Goal: Task Accomplishment & Management: Complete application form

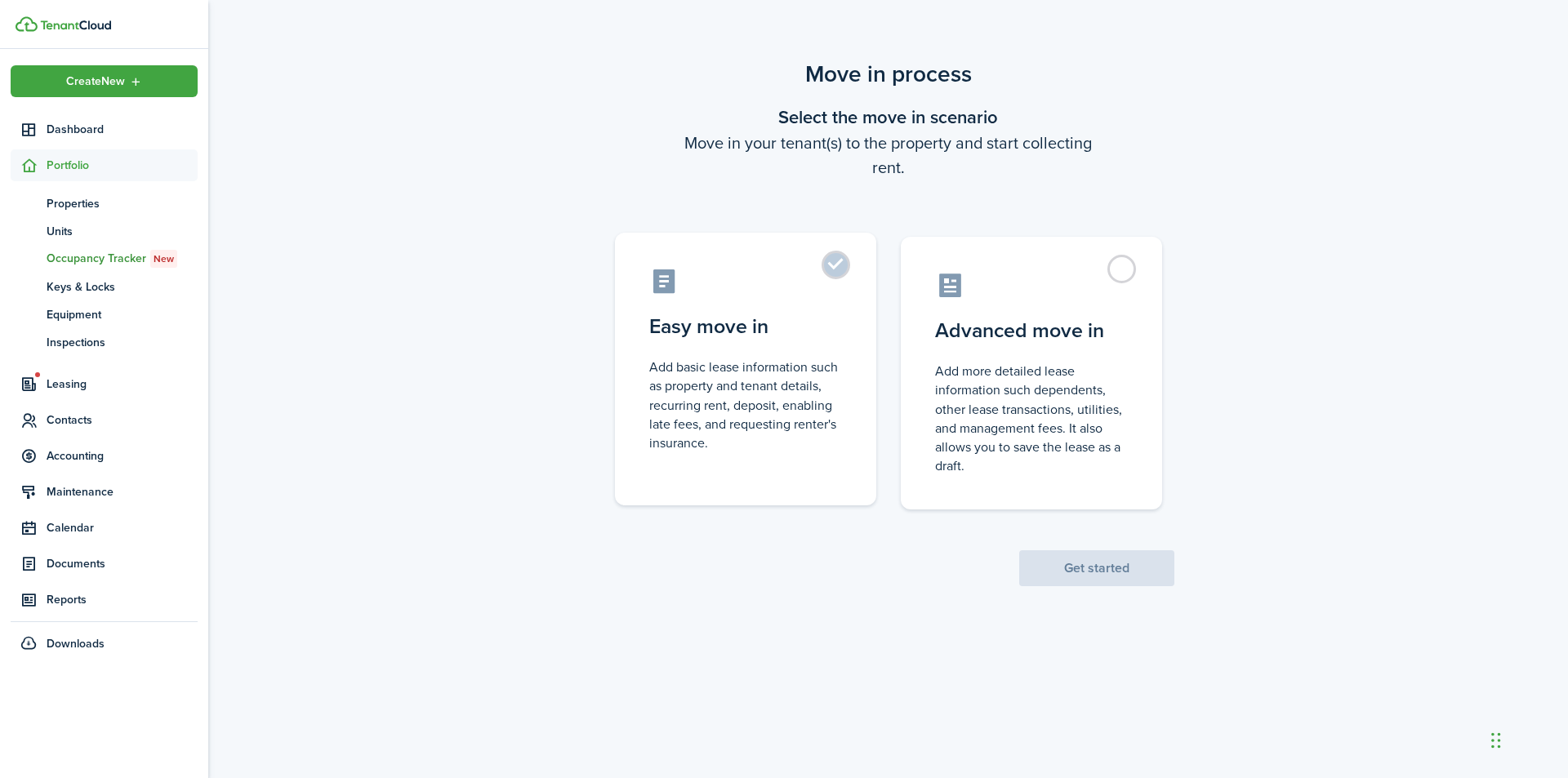
click at [798, 431] on control-radio-card-description "Add basic lease information such as property and tenant details, recurring rent…" at bounding box center [746, 405] width 192 height 94
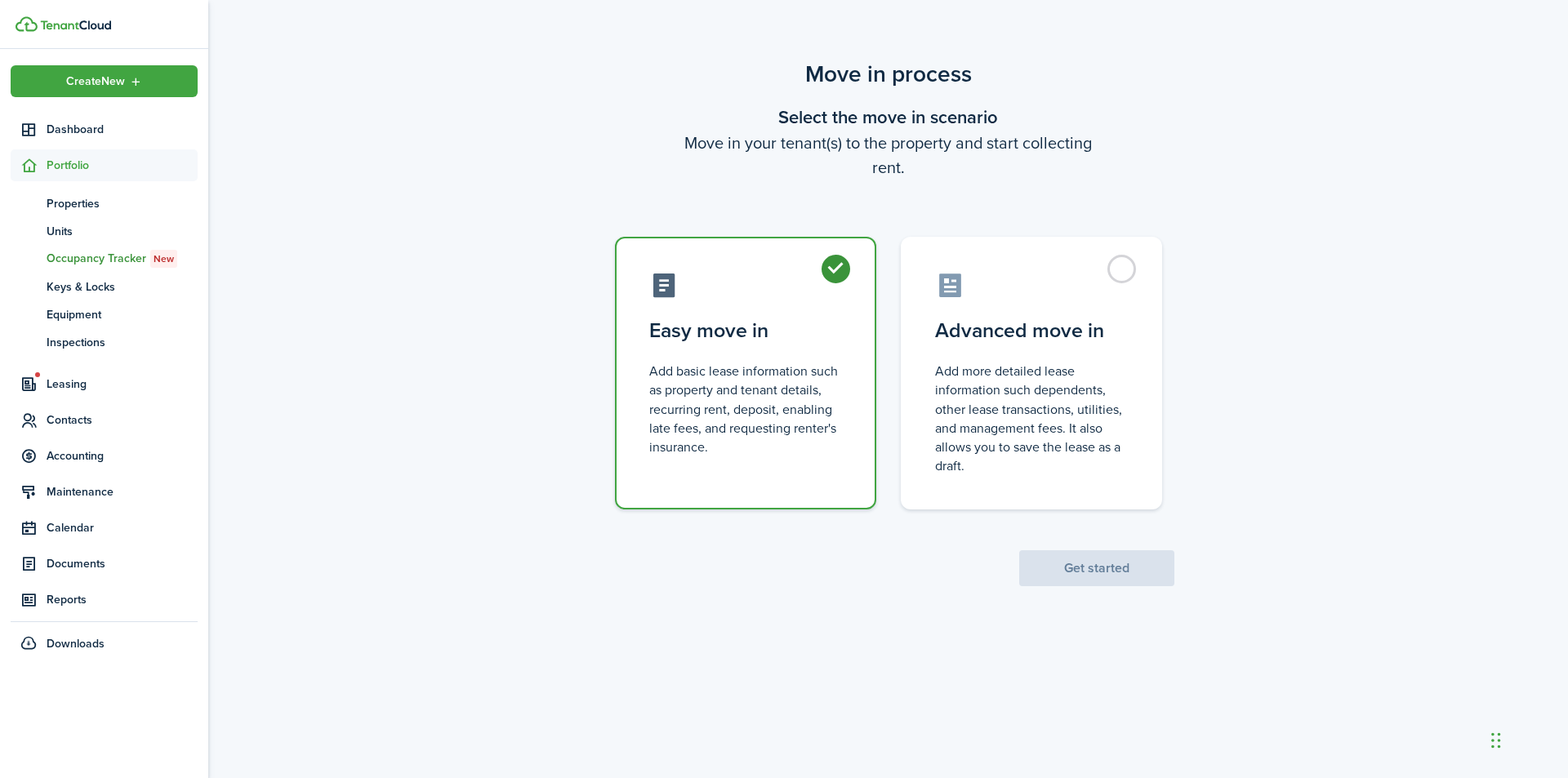
radio input "true"
click at [1119, 582] on button "Get started" at bounding box center [1097, 569] width 156 height 36
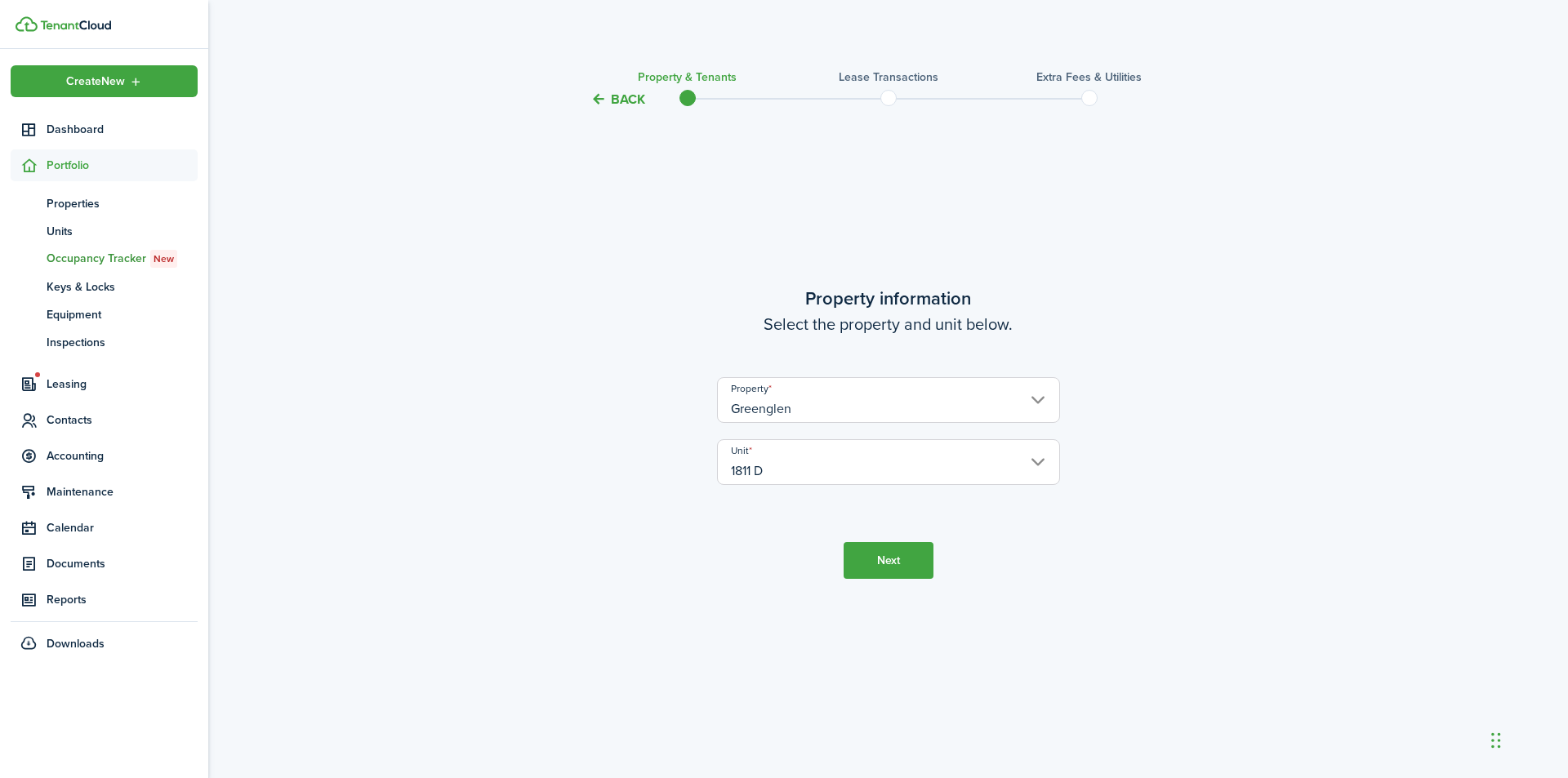
click at [894, 553] on button "Next" at bounding box center [888, 560] width 90 height 37
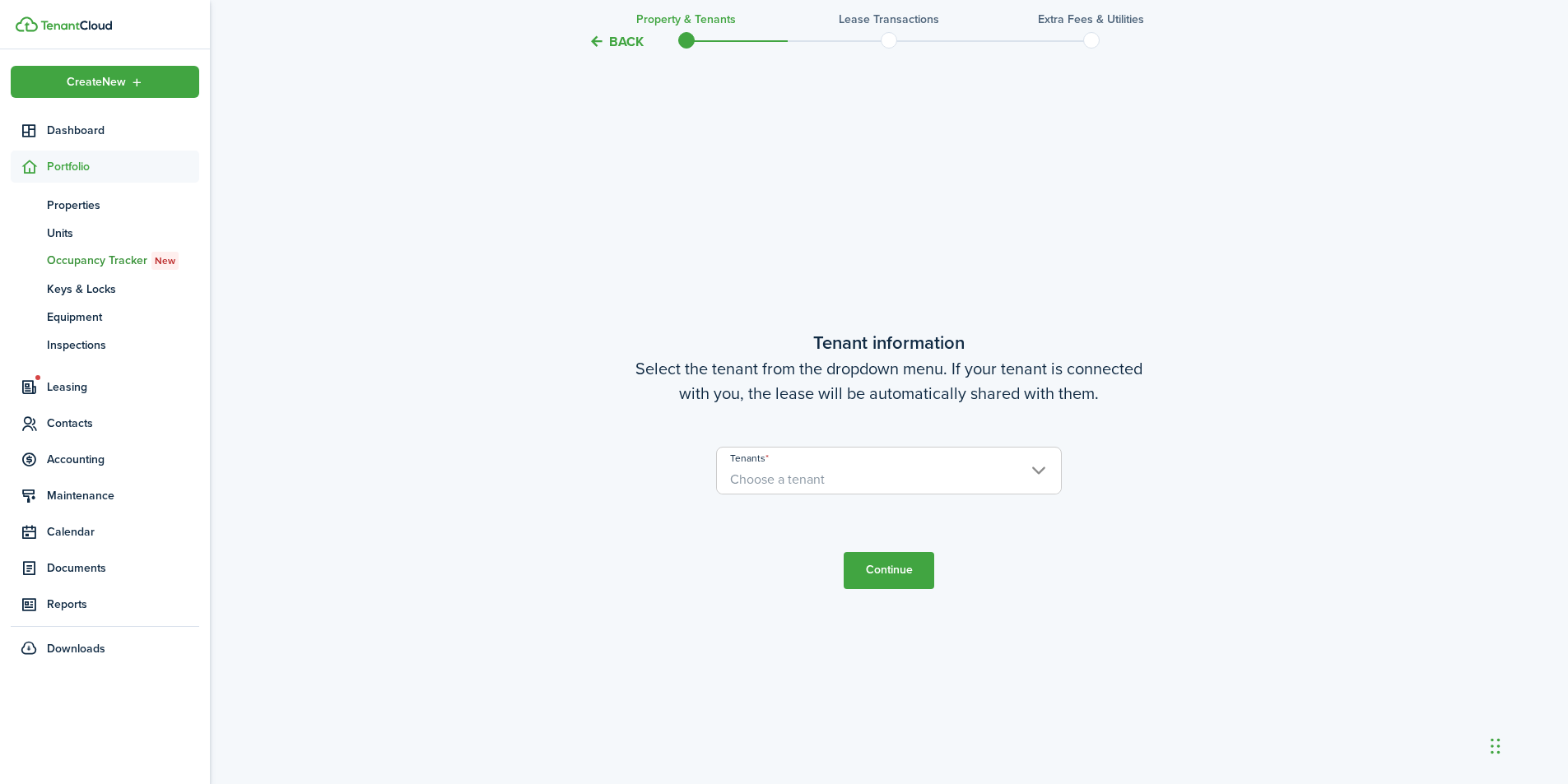
scroll to position [674, 0]
click at [958, 458] on input "Tenants" at bounding box center [889, 455] width 344 height 20
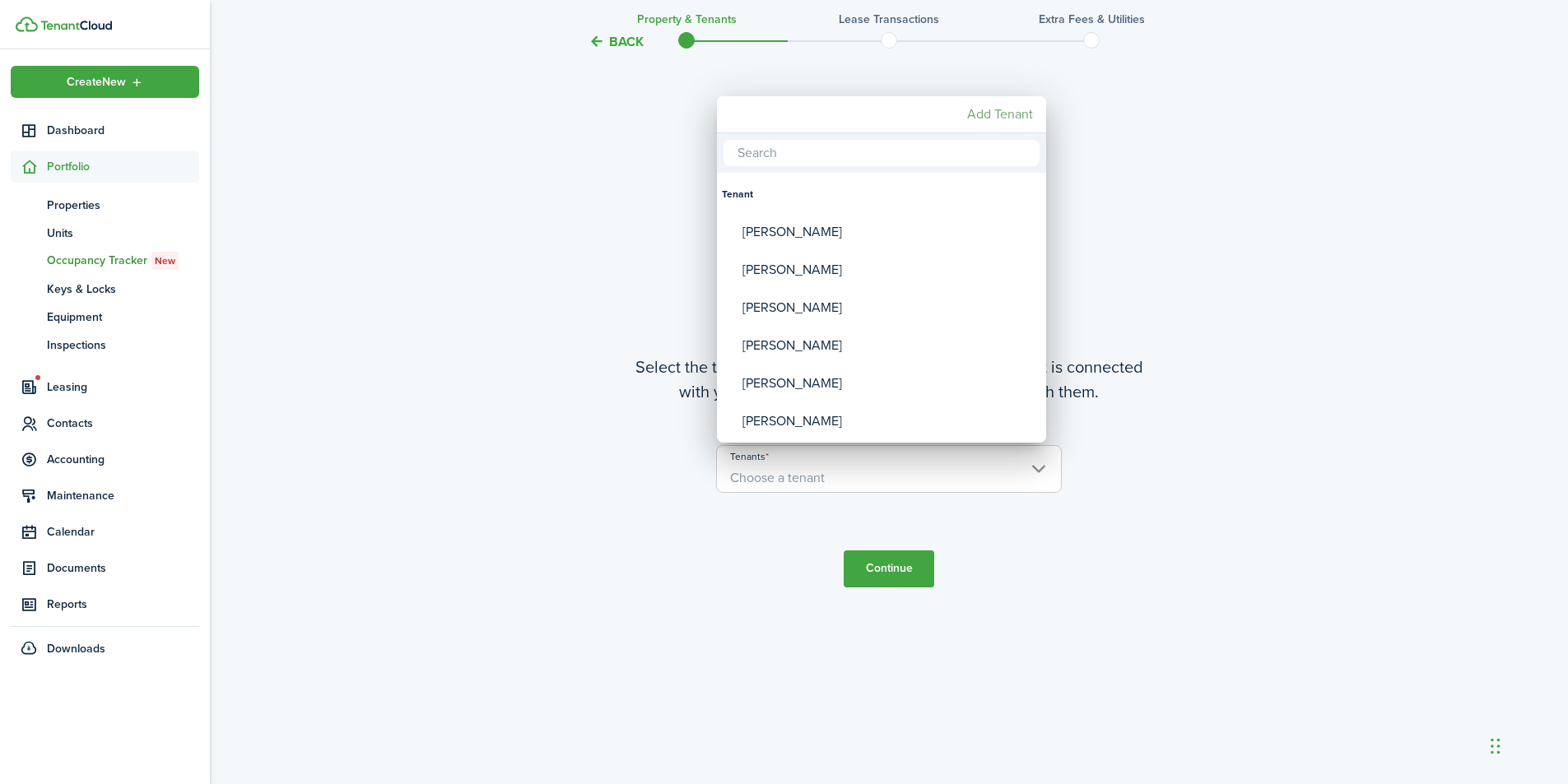
click at [995, 114] on mbsc-button "Add Tenant" at bounding box center [1000, 114] width 79 height 29
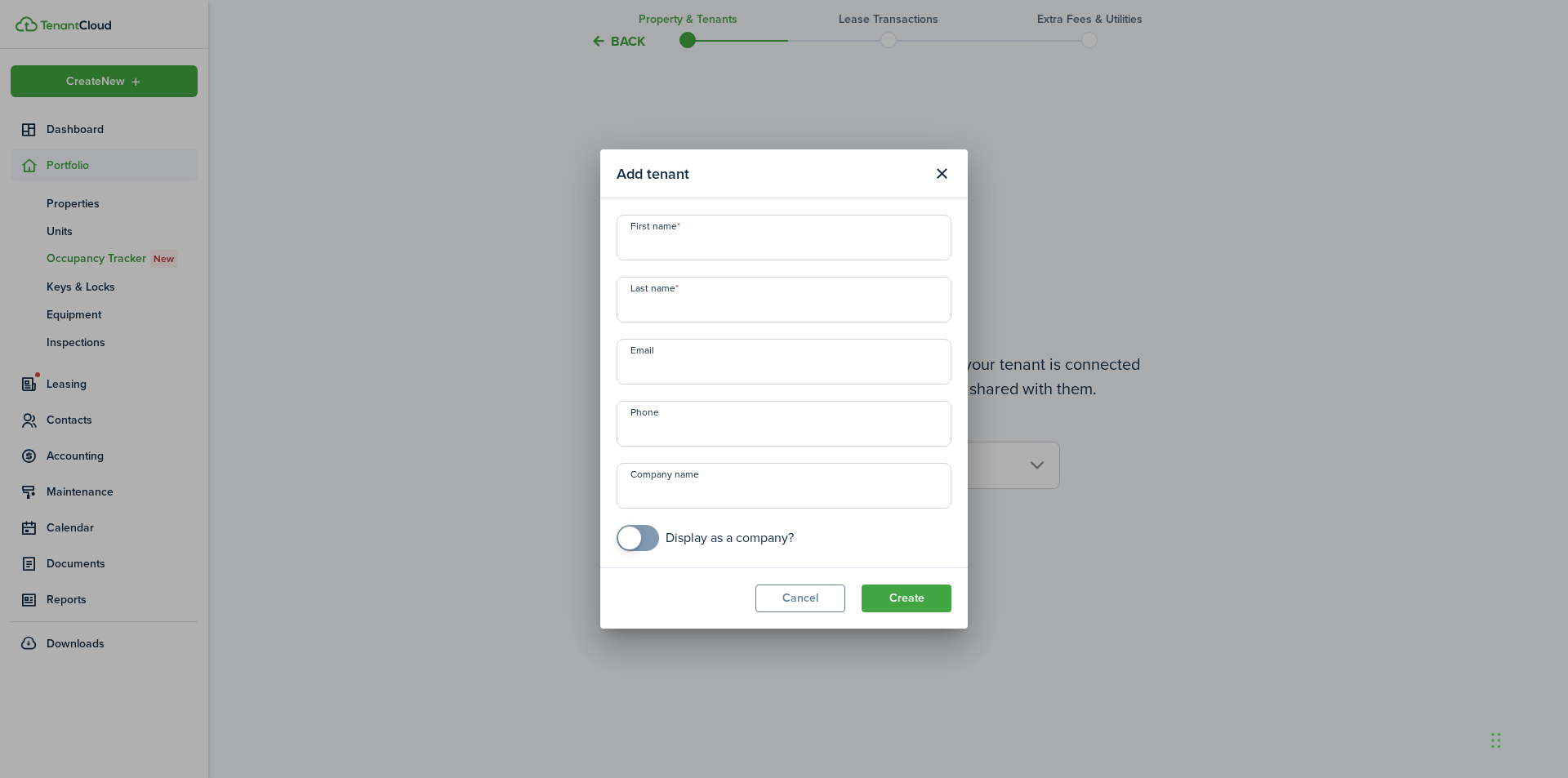
click at [802, 251] on input "First name" at bounding box center [784, 238] width 335 height 46
type input "April"
type input "[PERSON_NAME]"
type input "[EMAIL_ADDRESS][DOMAIN_NAME]"
type input "[PHONE_NUMBER]"
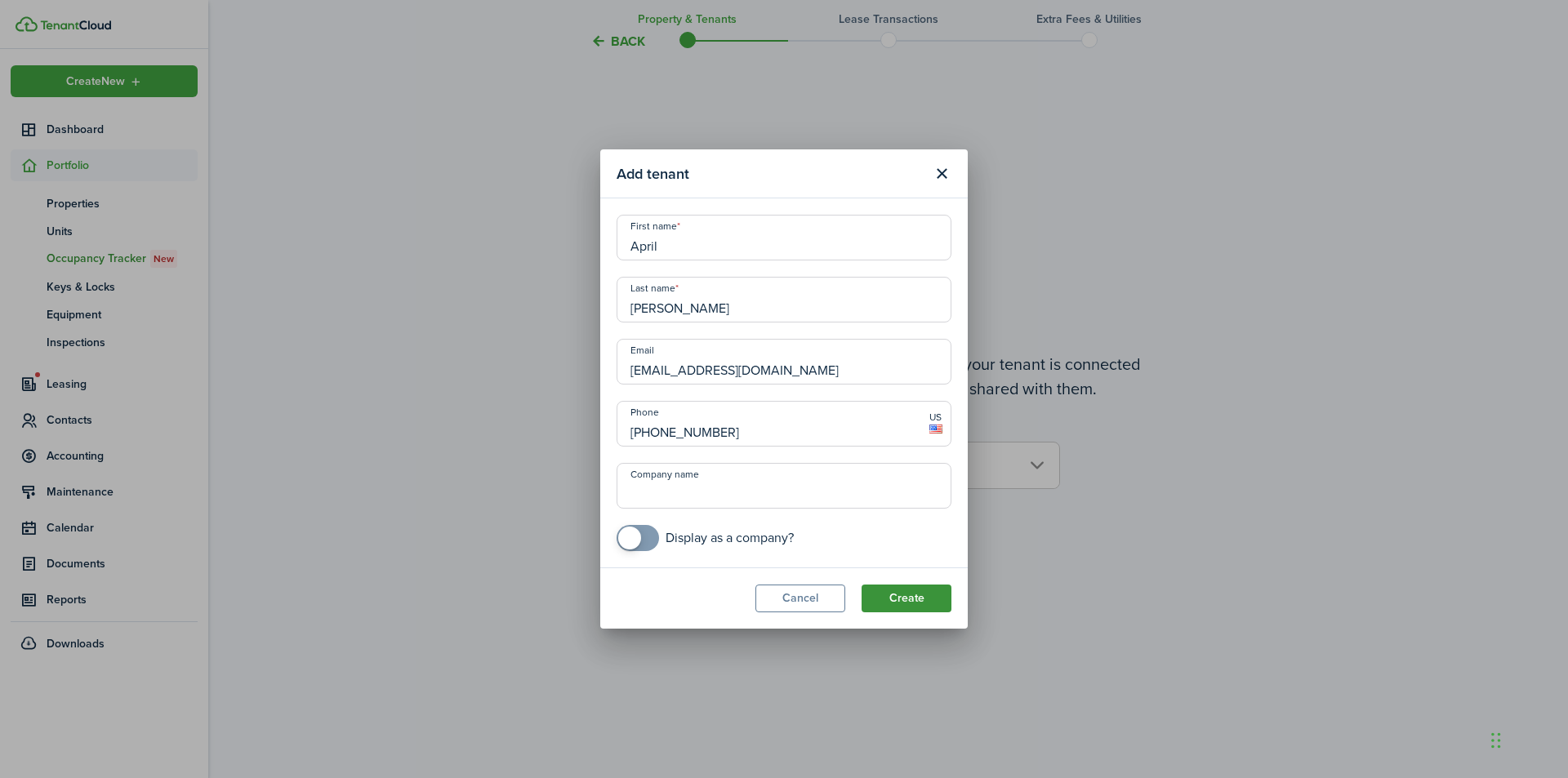
click at [914, 595] on button "Create" at bounding box center [906, 598] width 90 height 27
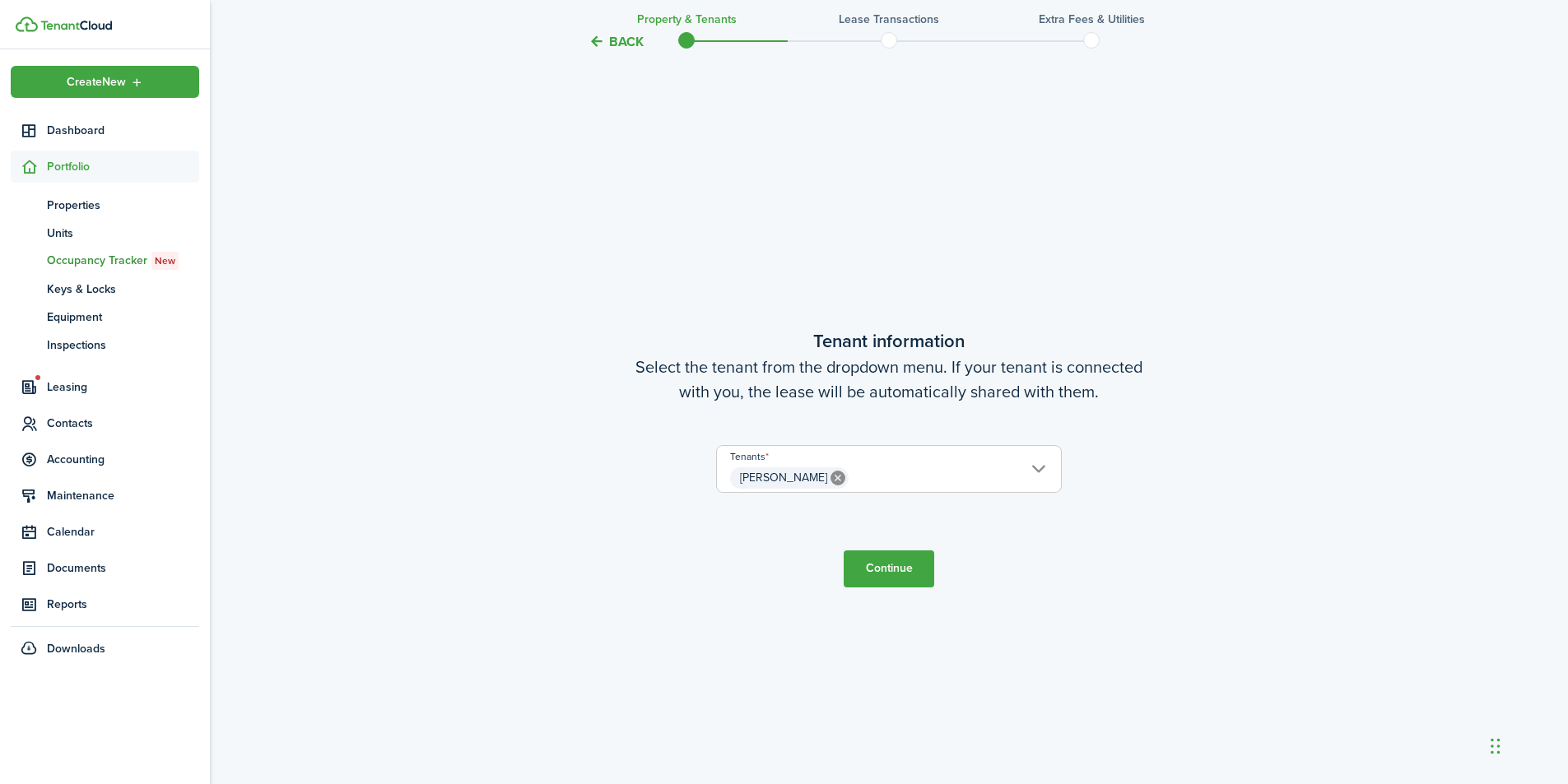
drag, startPoint x: 897, startPoint y: 580, endPoint x: 890, endPoint y: 585, distance: 8.6
click at [896, 585] on button "Continue" at bounding box center [889, 568] width 90 height 37
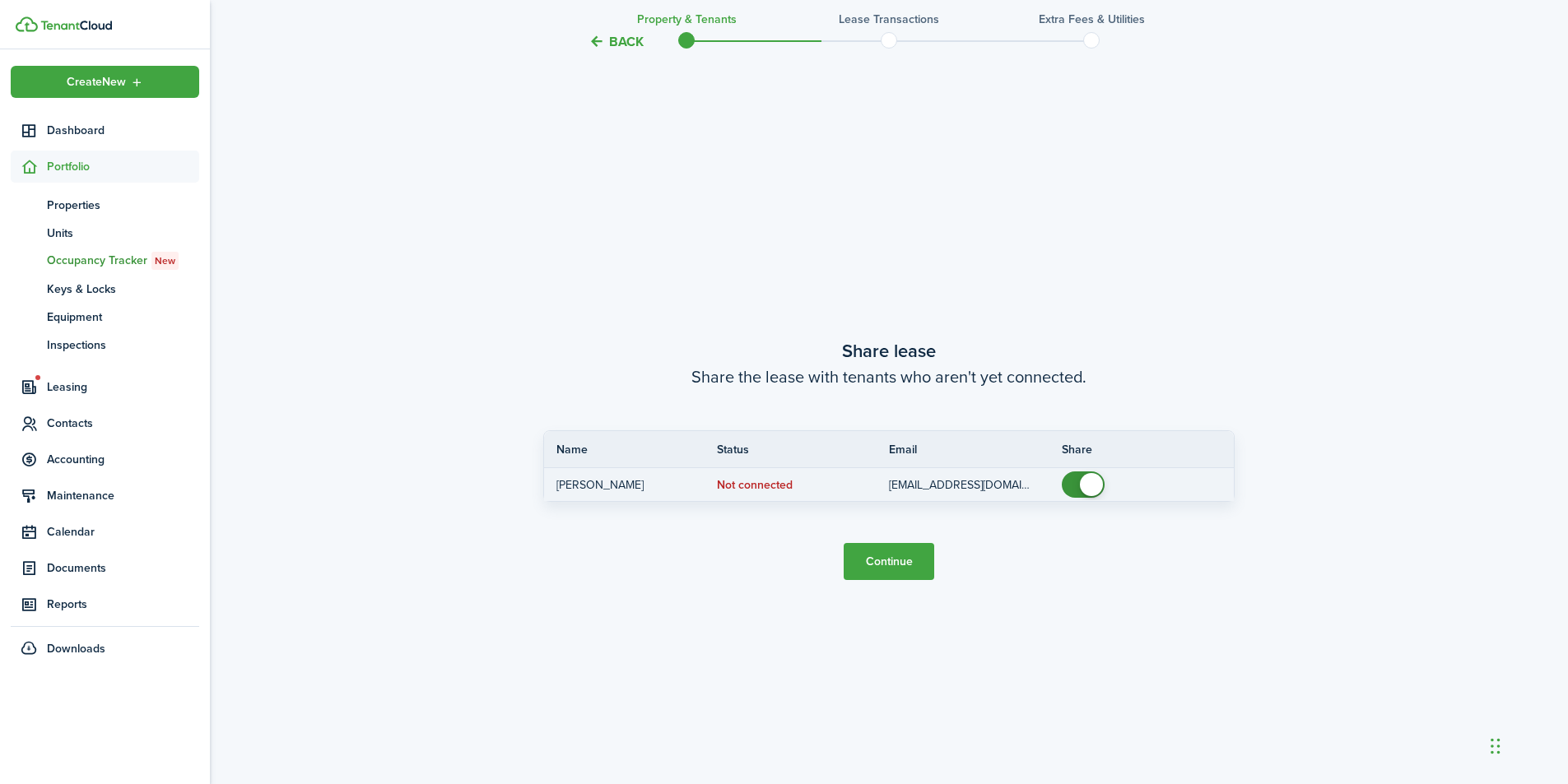
scroll to position [1459, 0]
click at [889, 563] on button "Continue" at bounding box center [889, 560] width 90 height 37
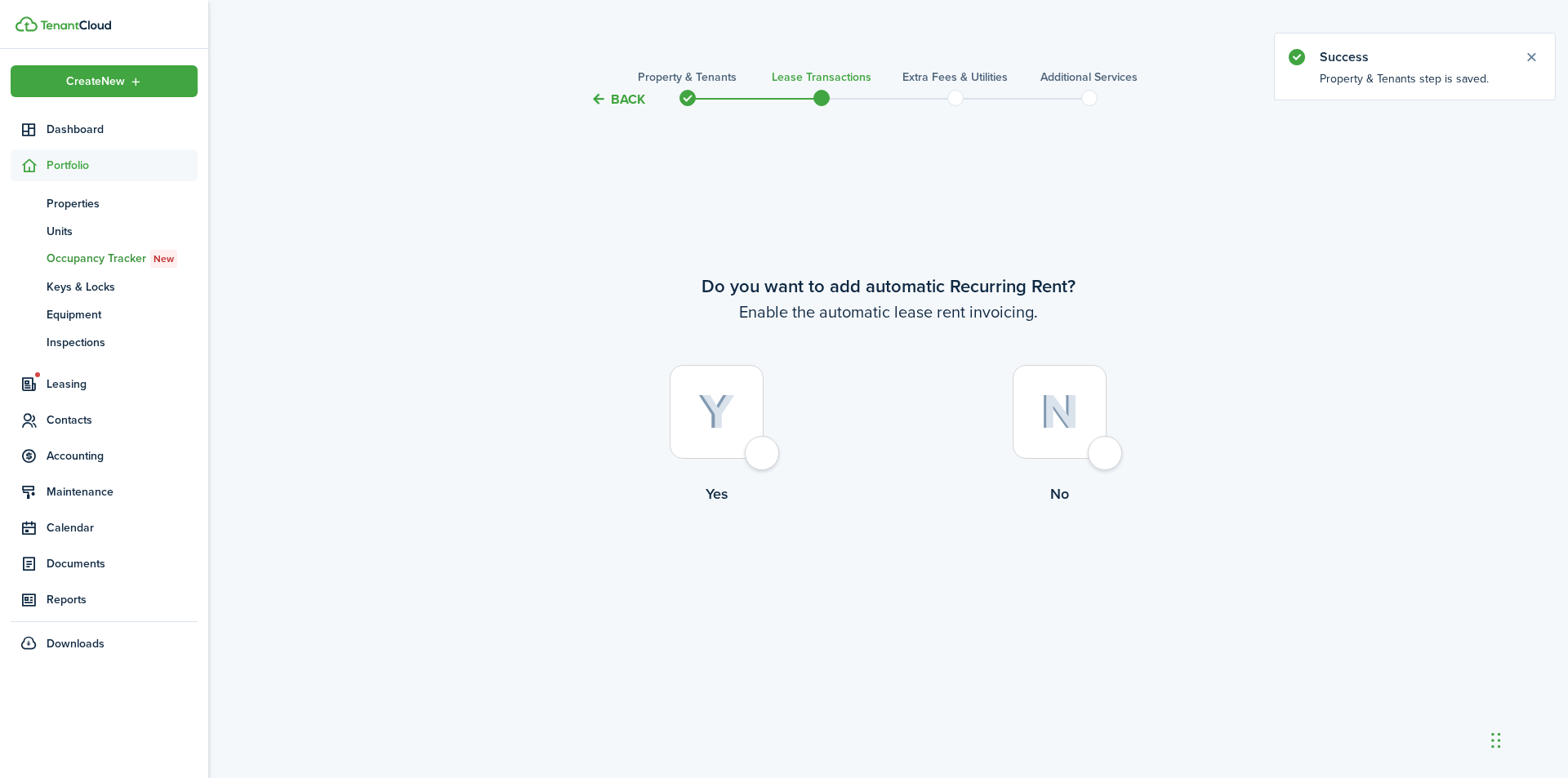
click at [763, 457] on div at bounding box center [717, 412] width 94 height 94
radio input "true"
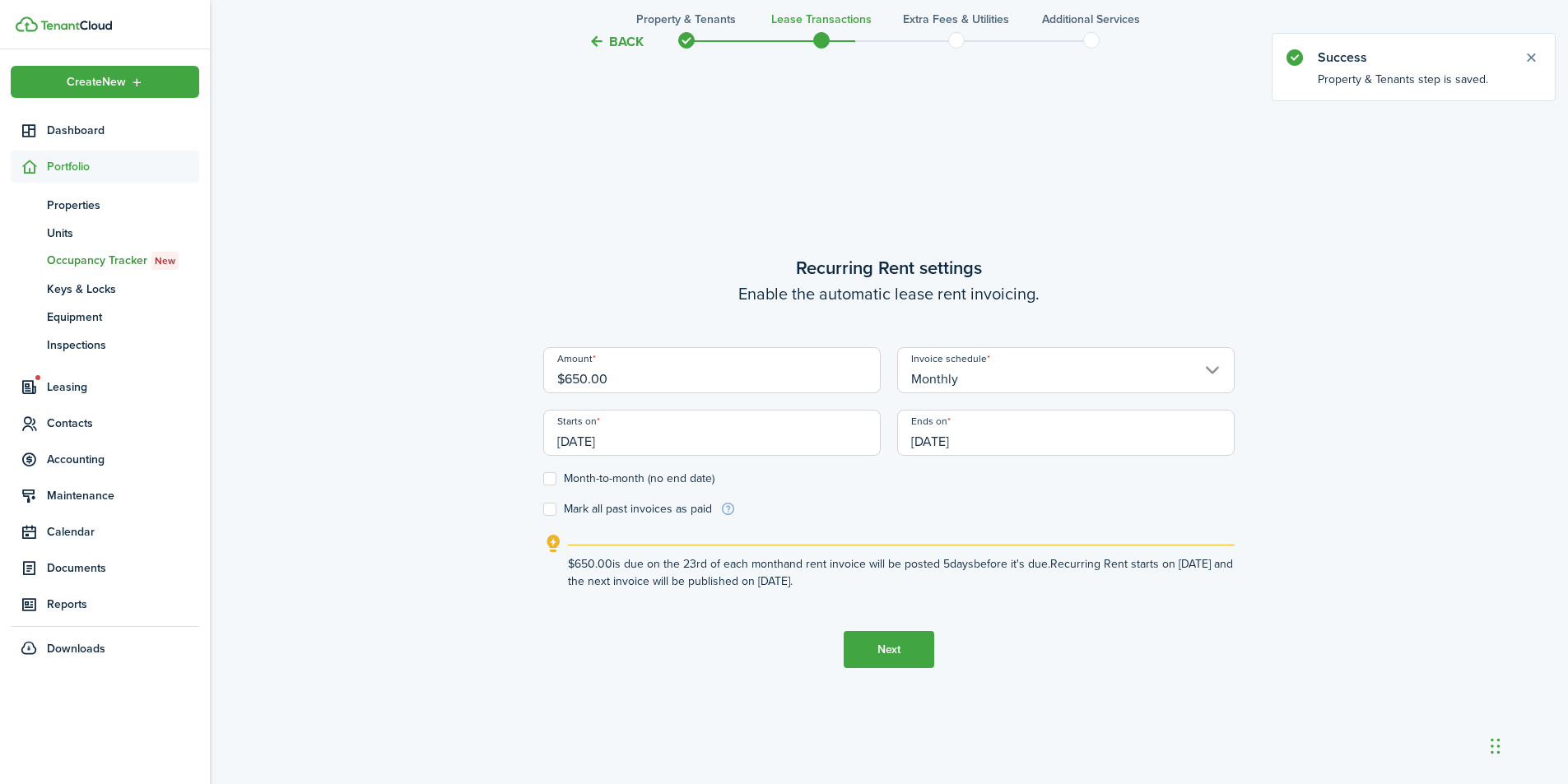
scroll to position [674, 0]
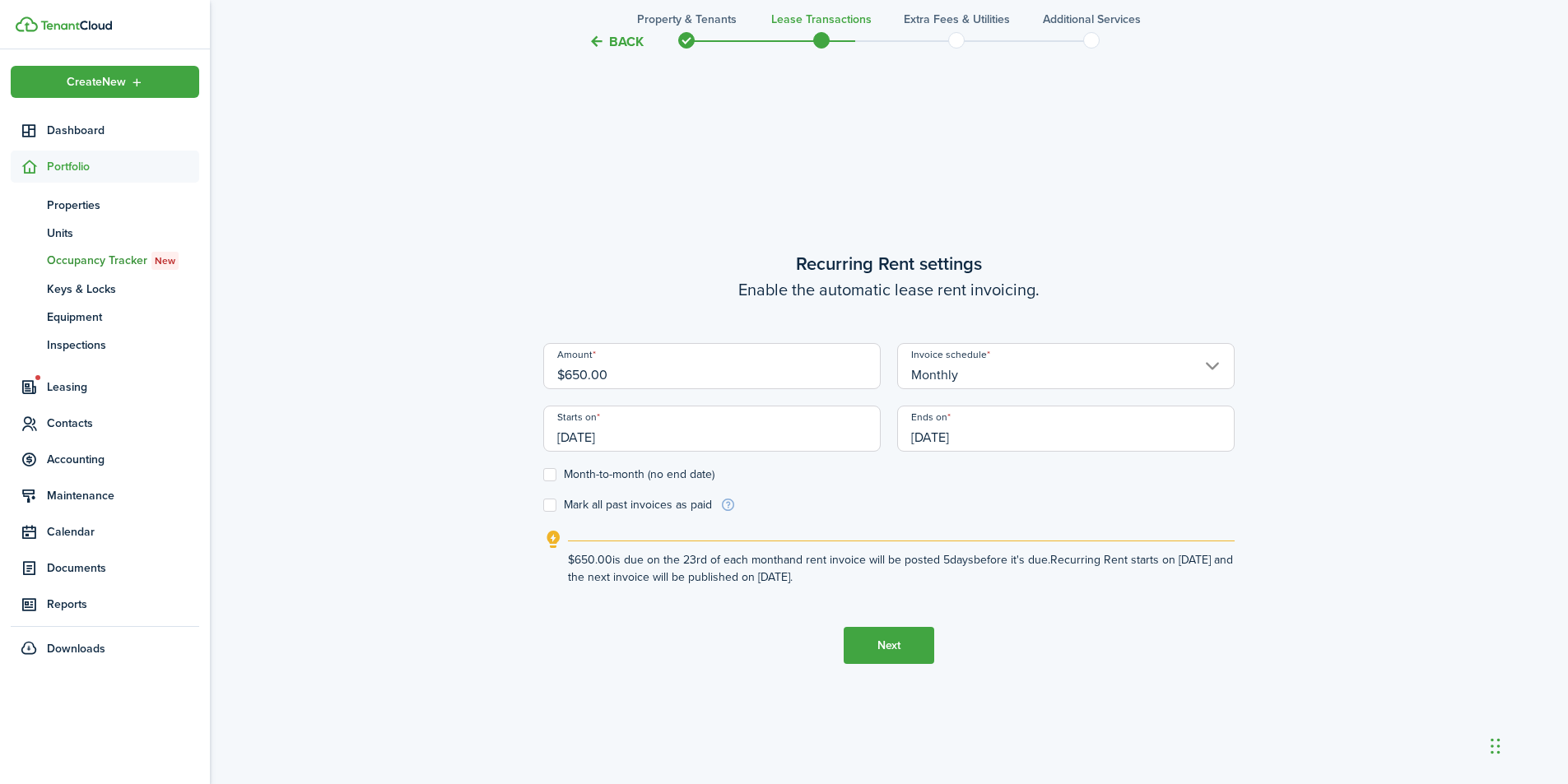
click at [1020, 438] on input "[DATE]" at bounding box center [1065, 429] width 337 height 47
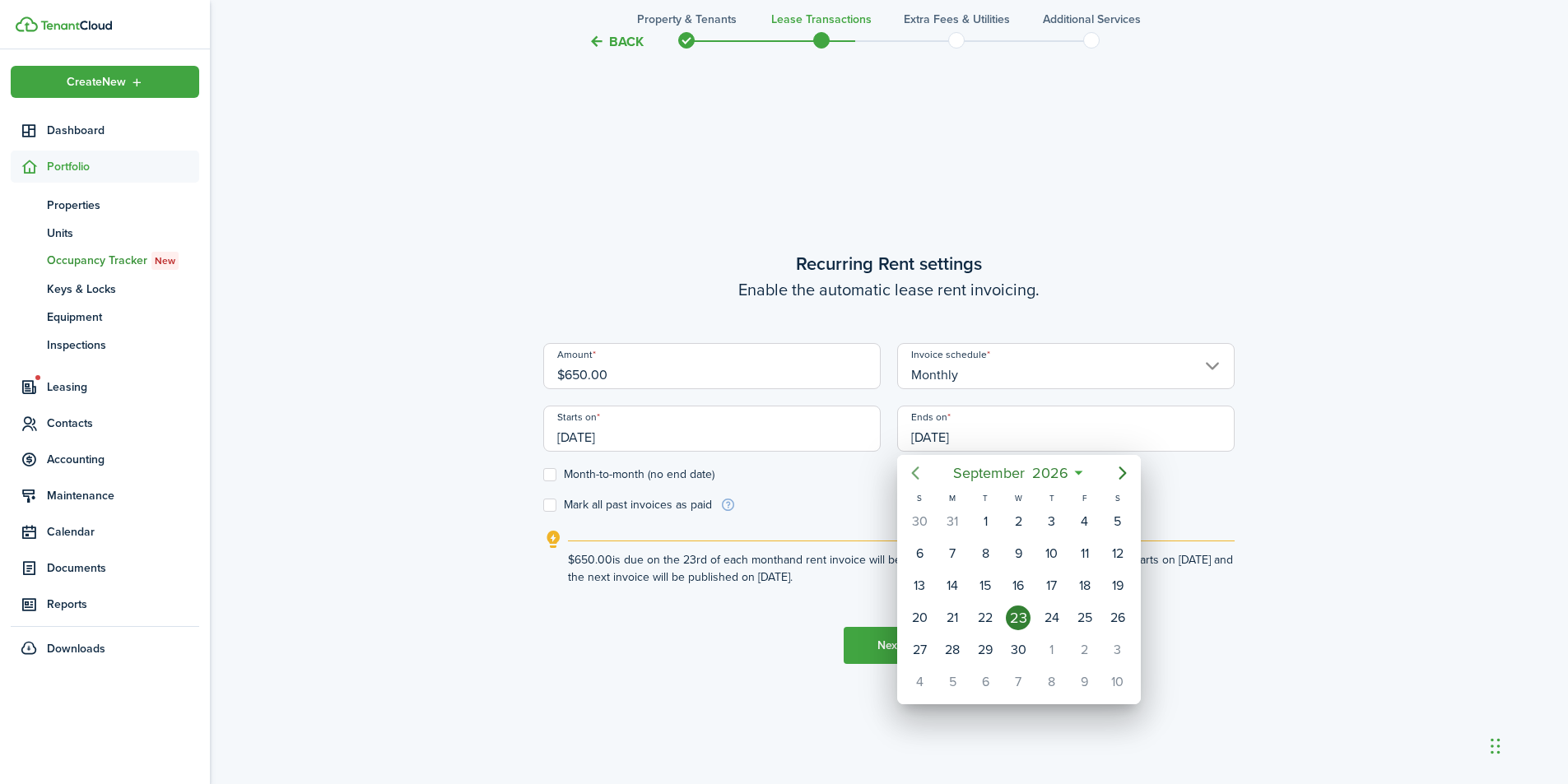
click at [916, 474] on icon "Previous page" at bounding box center [915, 473] width 20 height 20
click at [946, 688] on div "31" at bounding box center [952, 682] width 25 height 25
type input "[DATE]"
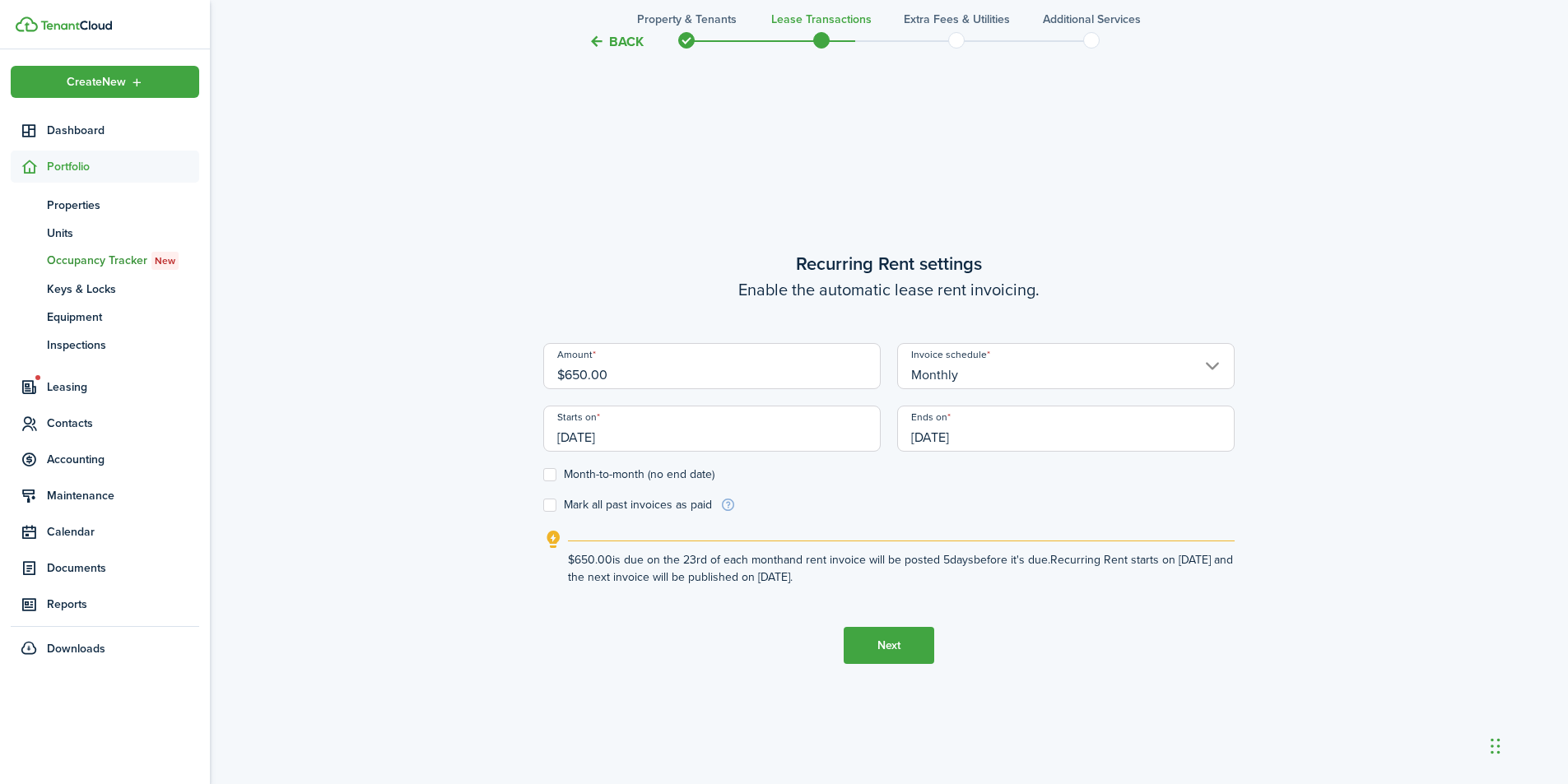
click at [882, 648] on button "Next" at bounding box center [889, 645] width 90 height 37
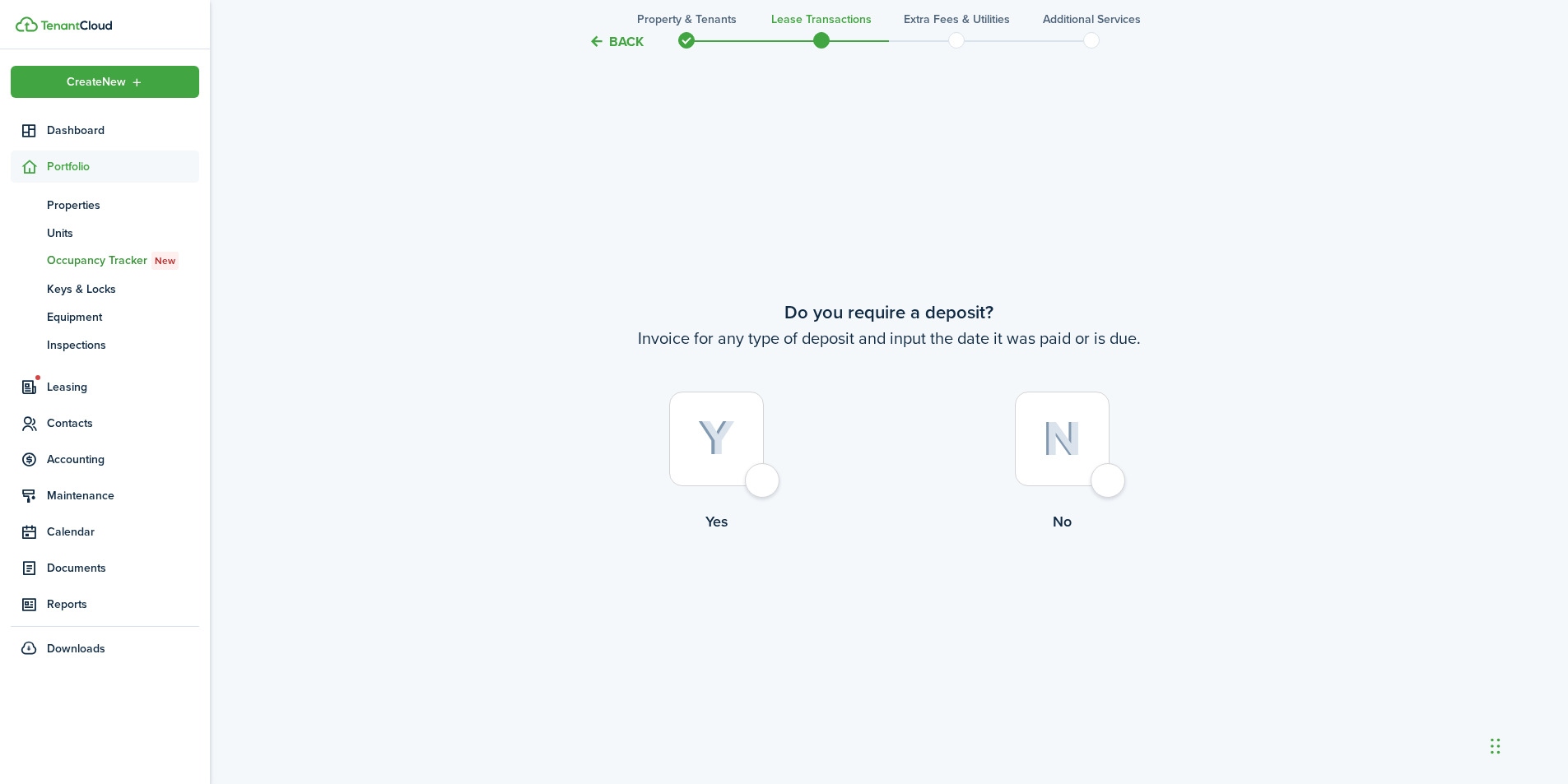
scroll to position [1459, 0]
click at [752, 465] on div at bounding box center [717, 438] width 95 height 95
radio input "true"
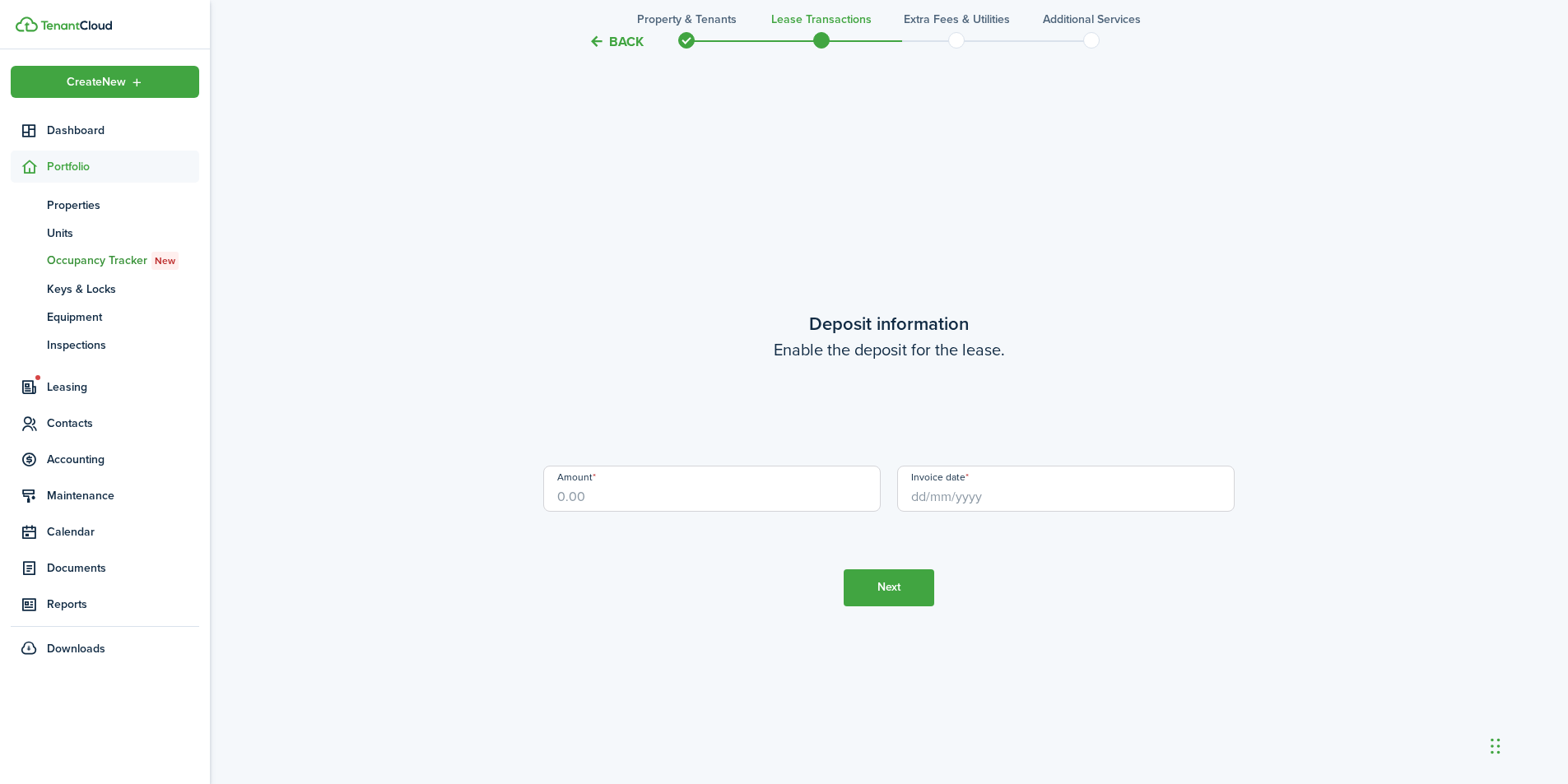
scroll to position [2243, 0]
click at [679, 500] on input "Amount" at bounding box center [712, 488] width 337 height 47
type input "$650.00"
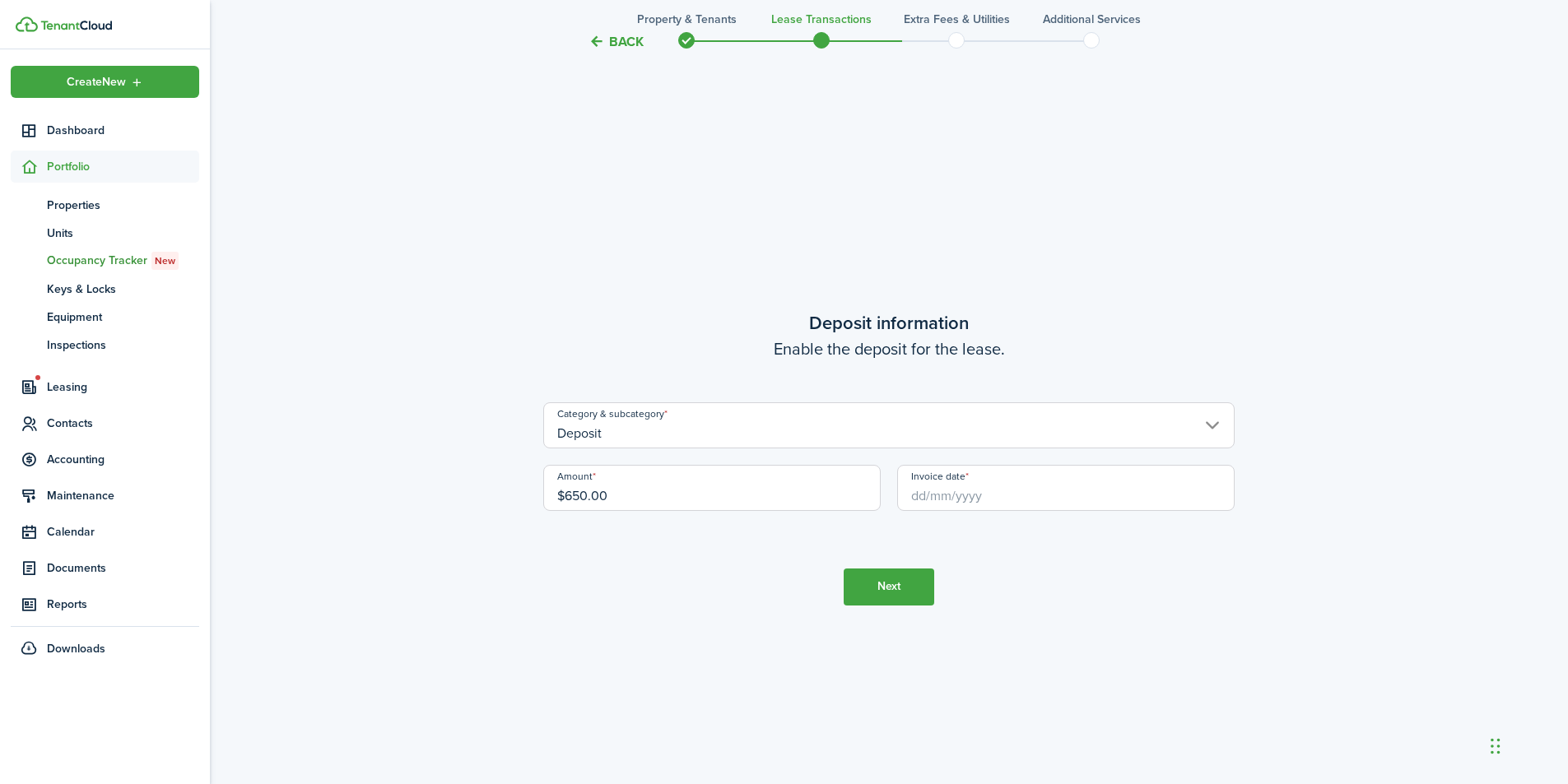
click at [934, 502] on input "Invoice date" at bounding box center [1065, 488] width 337 height 47
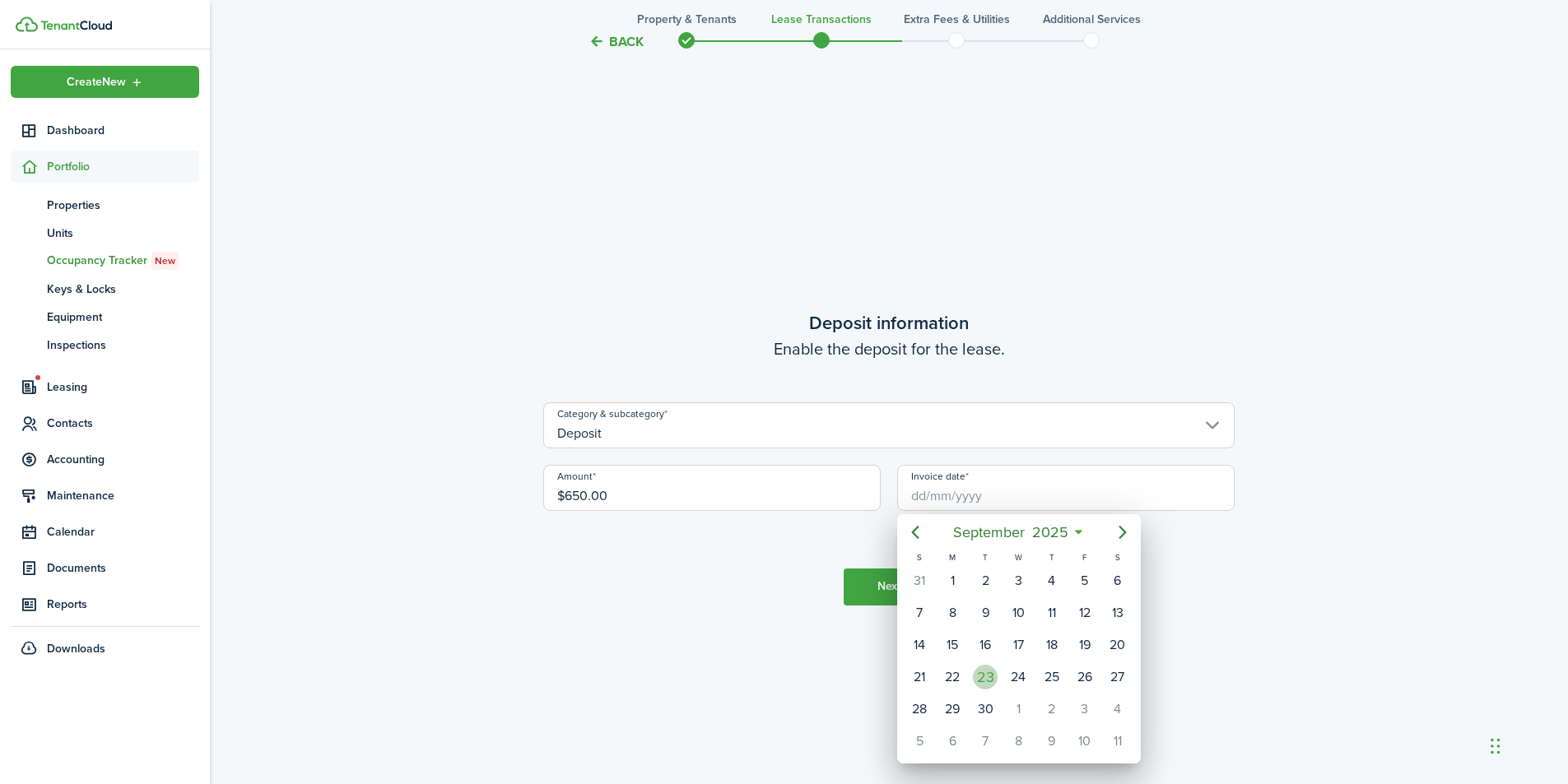
click at [983, 679] on div "23" at bounding box center [985, 678] width 25 height 25
type input "[DATE]"
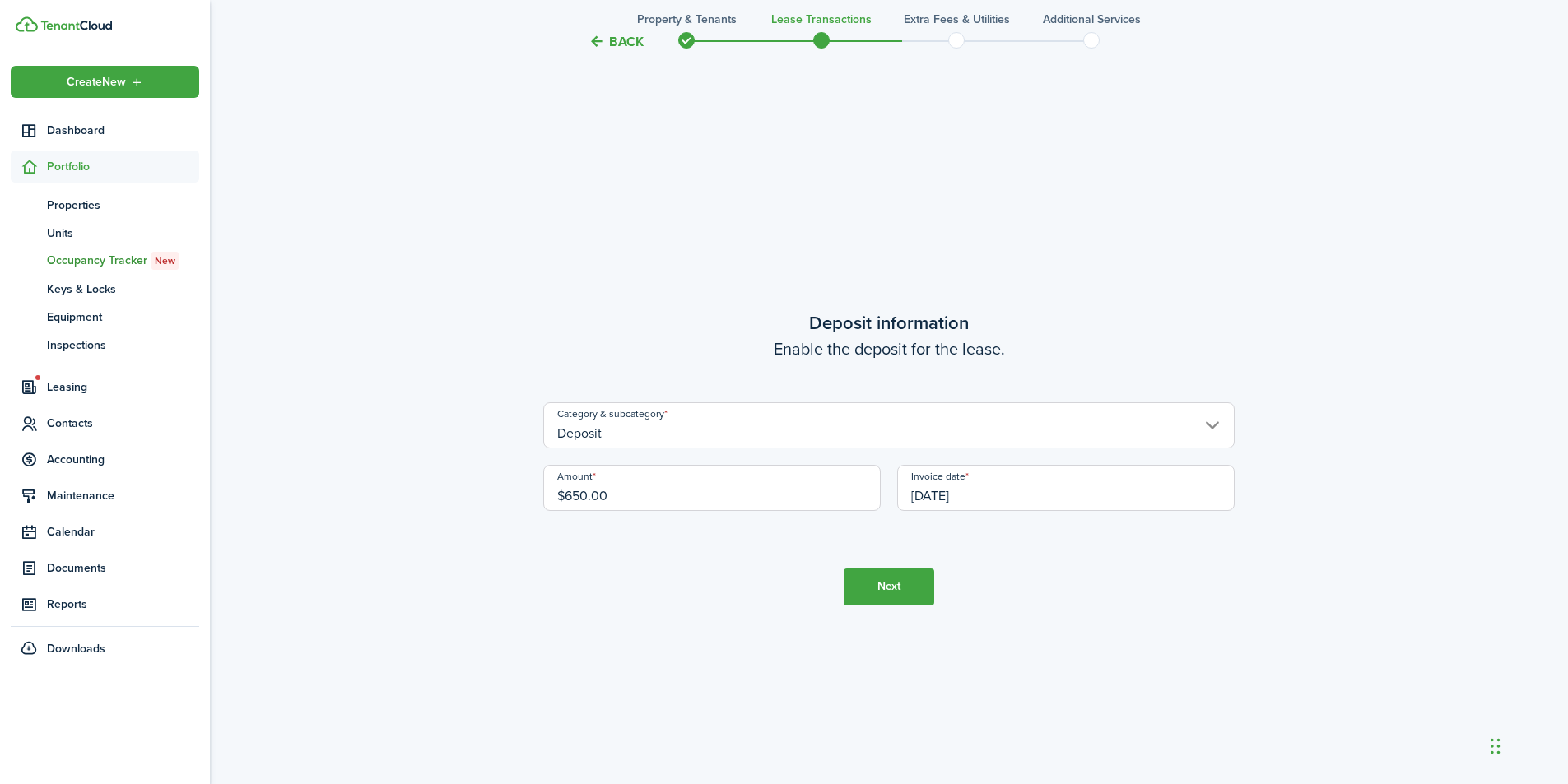
click at [896, 592] on button "Next" at bounding box center [889, 587] width 90 height 37
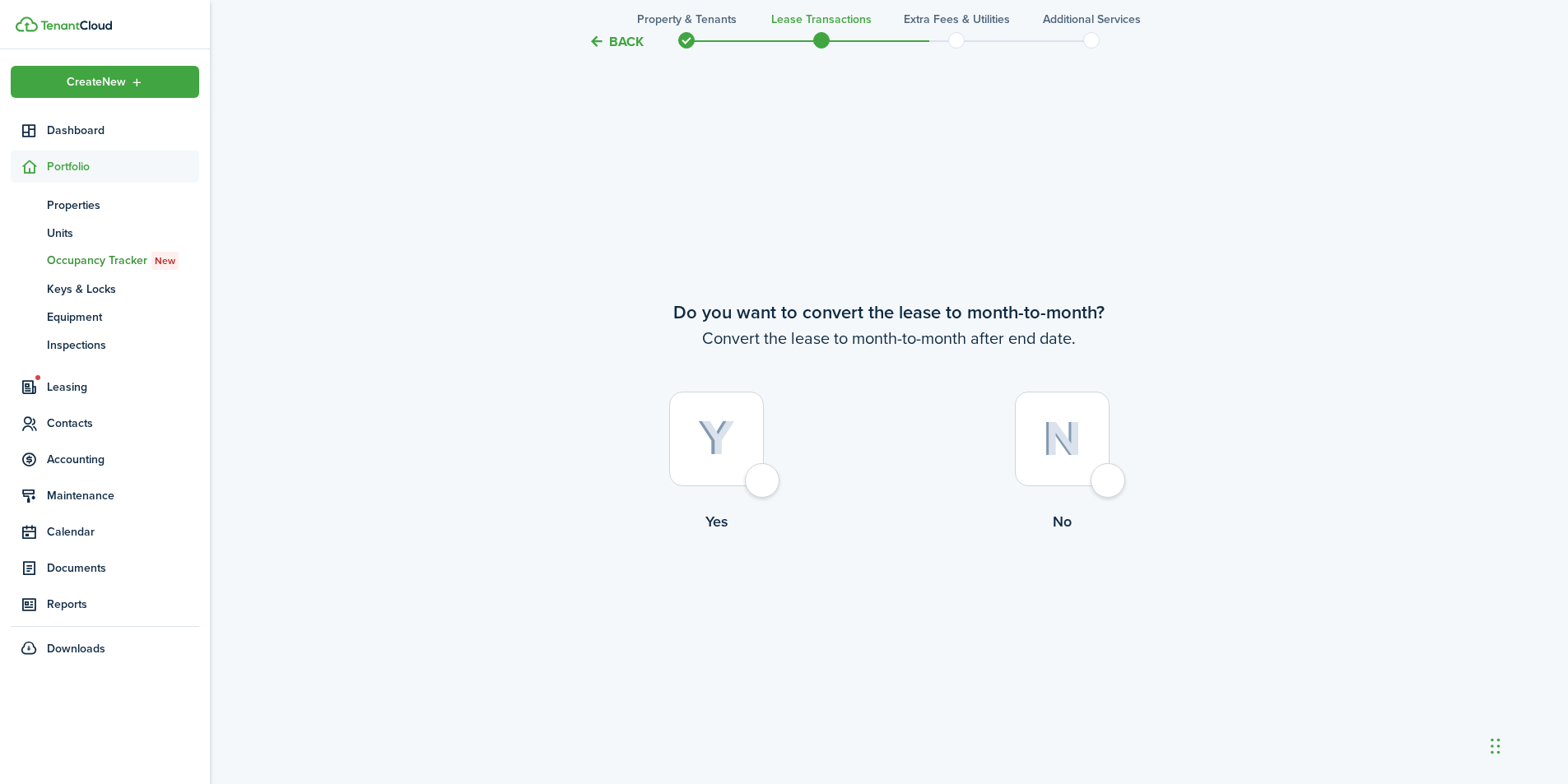
scroll to position [3028, 0]
click at [1102, 484] on div at bounding box center [1062, 438] width 95 height 95
radio input "true"
click at [933, 606] on button "Continue" at bounding box center [889, 599] width 90 height 37
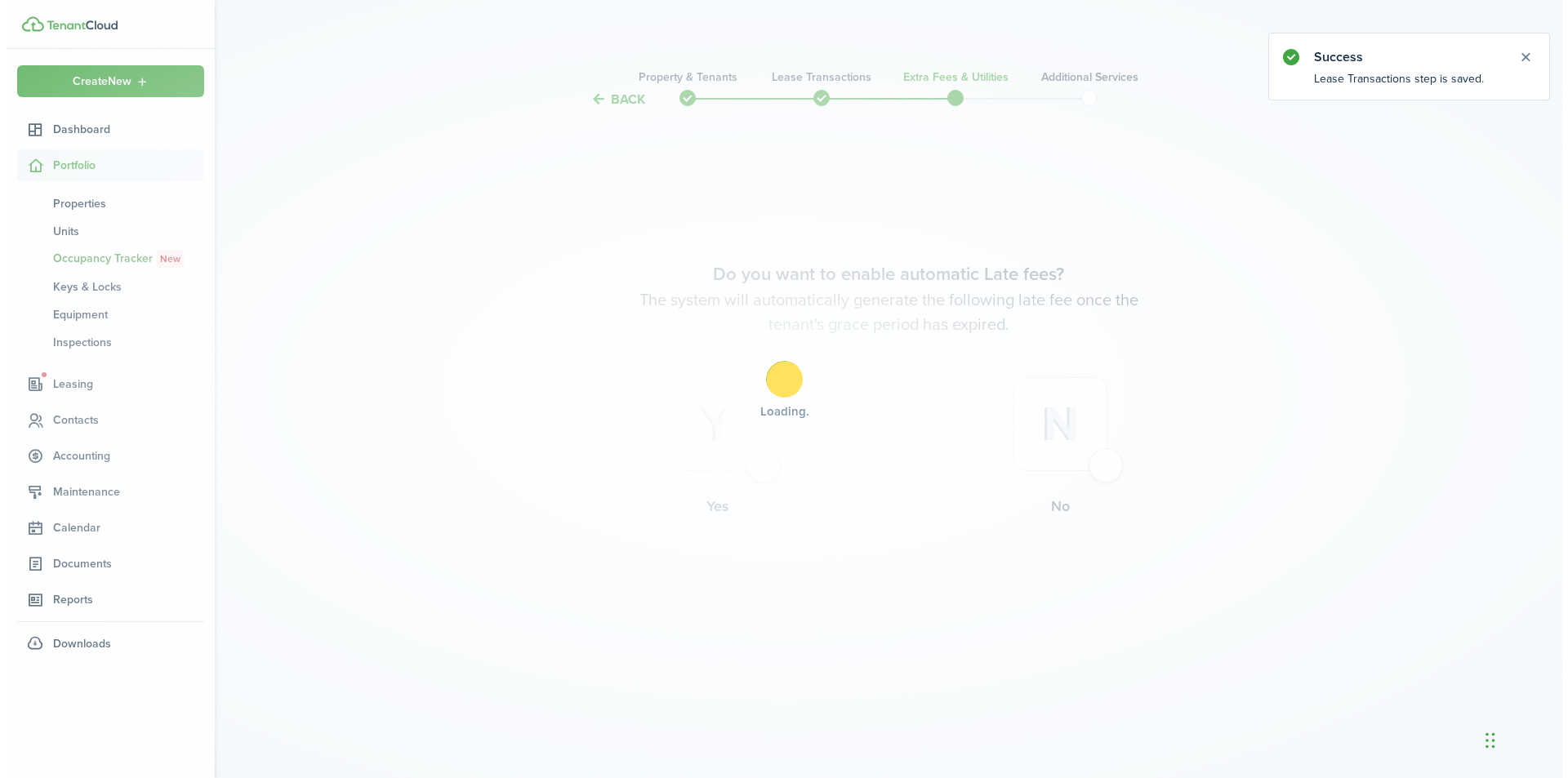
scroll to position [0, 0]
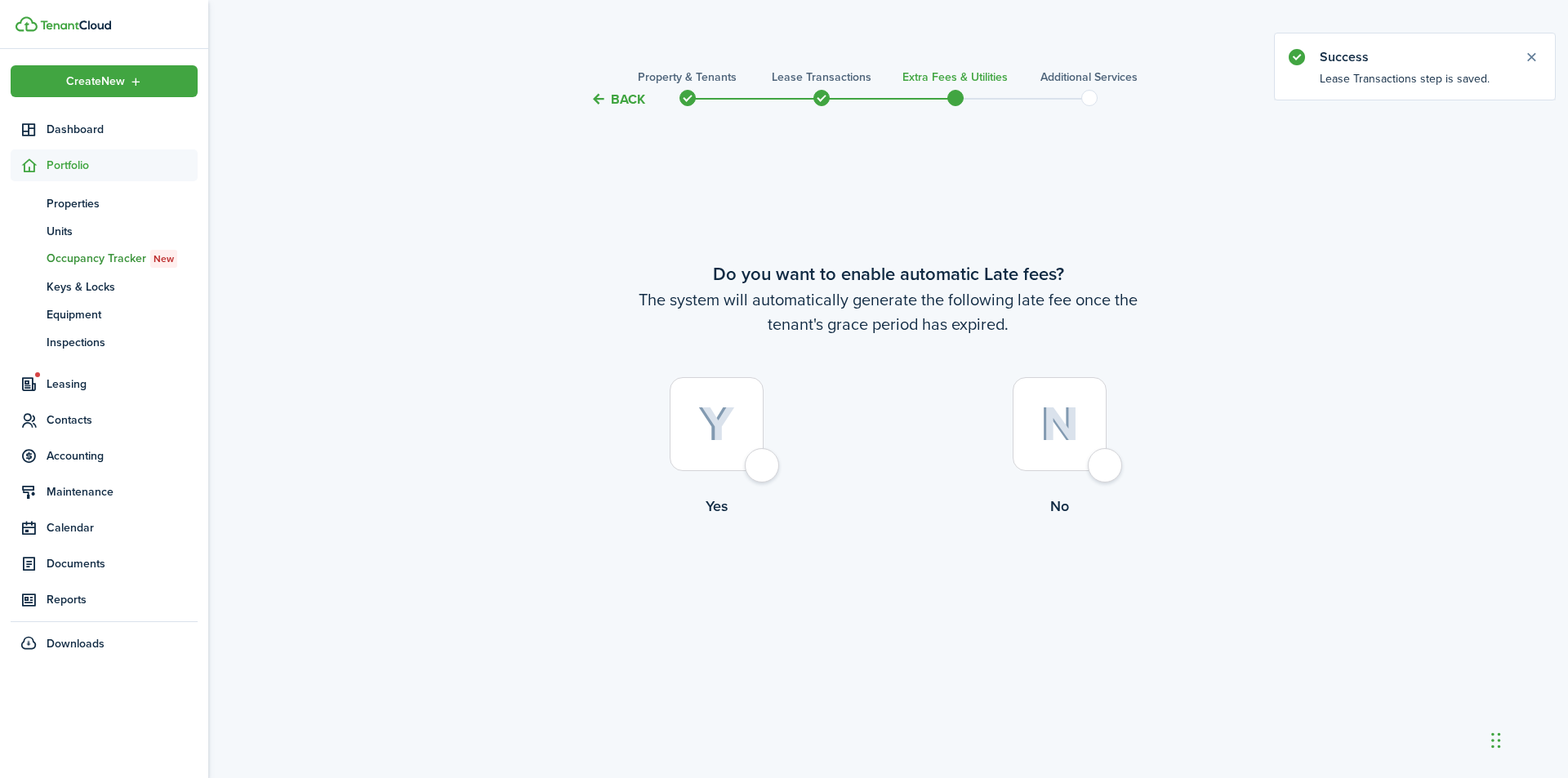
click at [764, 472] on div at bounding box center [717, 424] width 94 height 94
radio input "true"
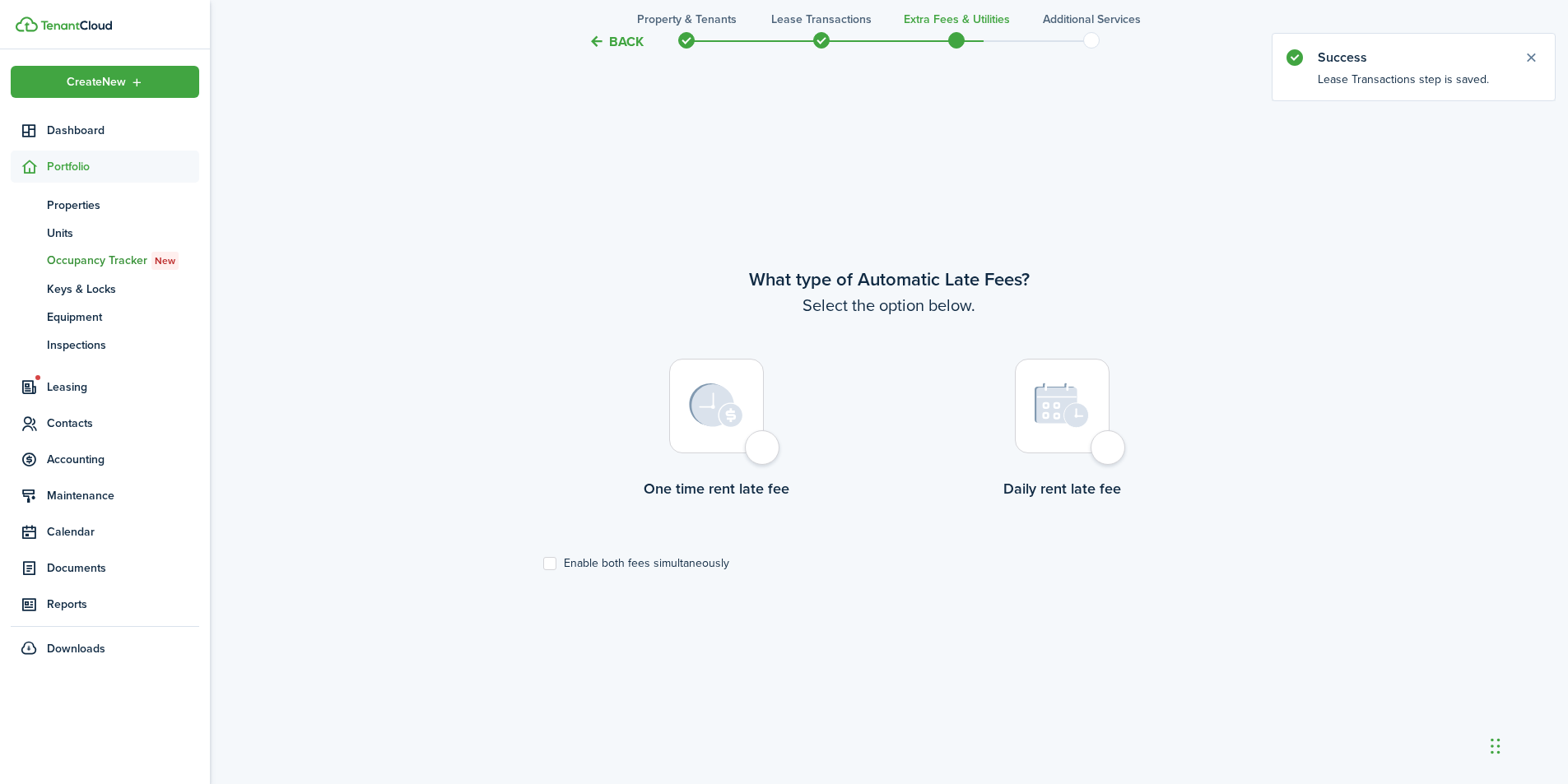
click at [764, 453] on div at bounding box center [717, 407] width 95 height 95
radio input "true"
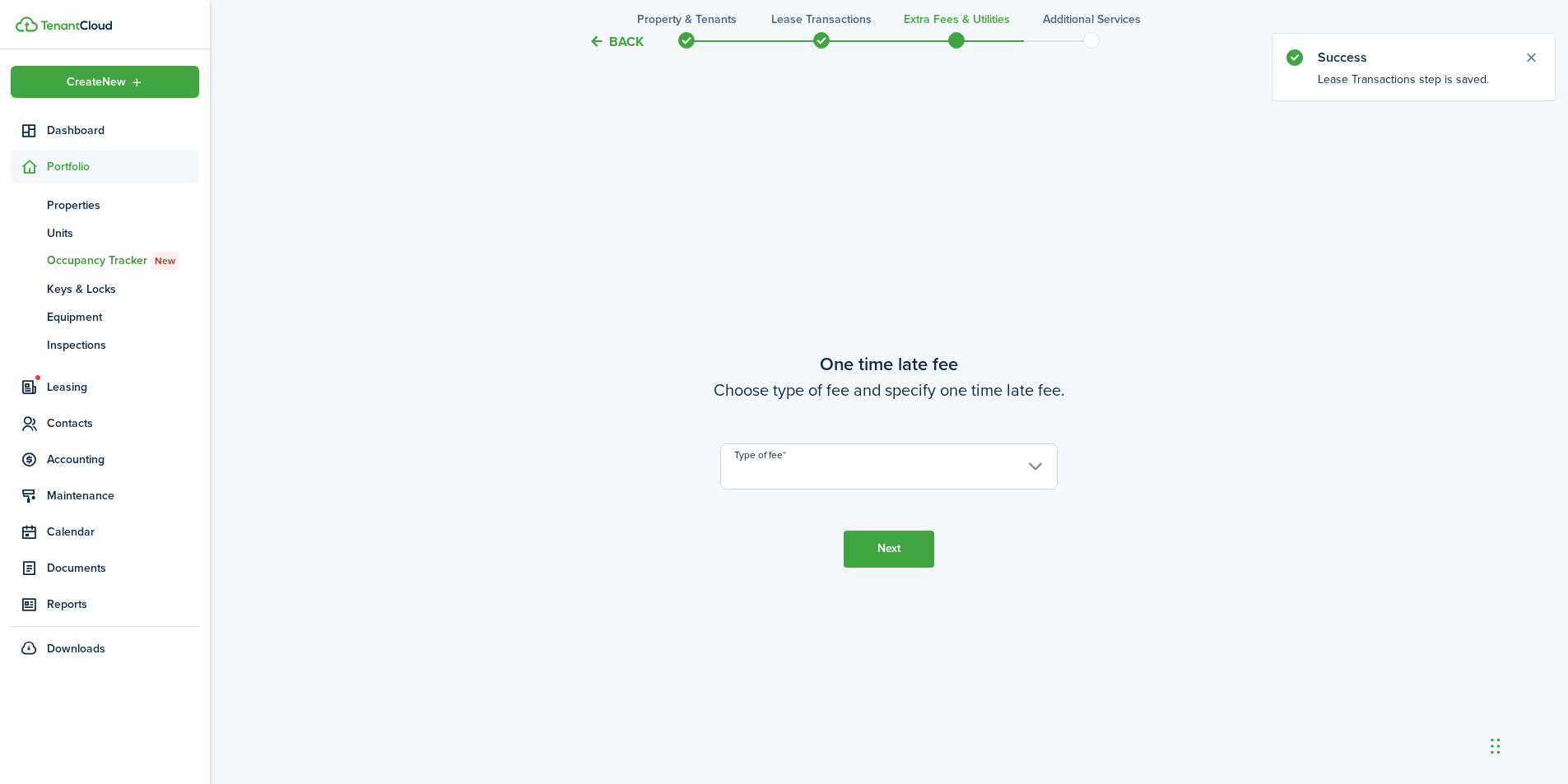
scroll to position [1459, 0]
click at [798, 464] on input "Type of fee" at bounding box center [889, 465] width 337 height 47
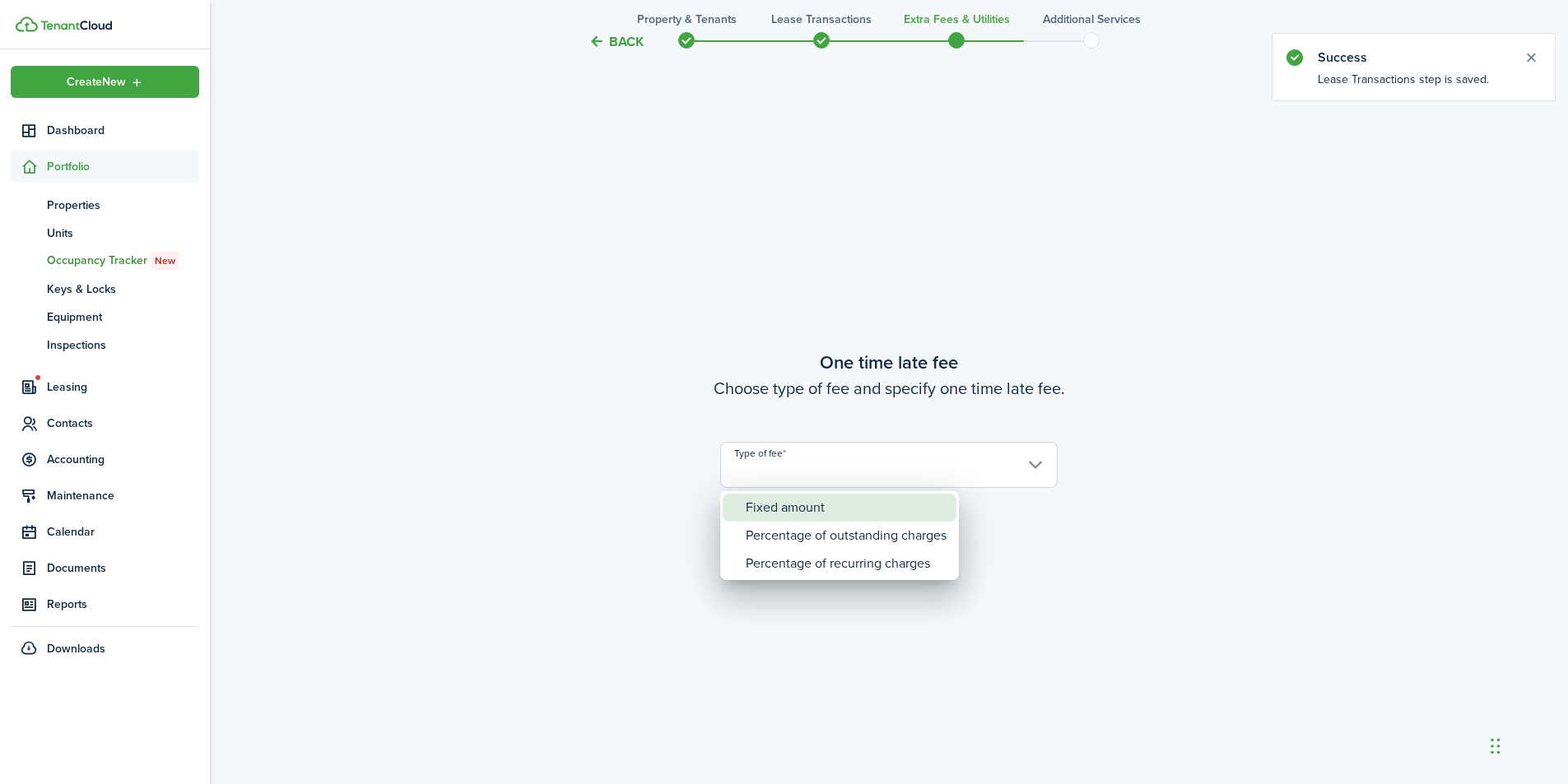
click at [808, 511] on div "Fixed amount" at bounding box center [846, 507] width 201 height 28
type input "Fixed amount"
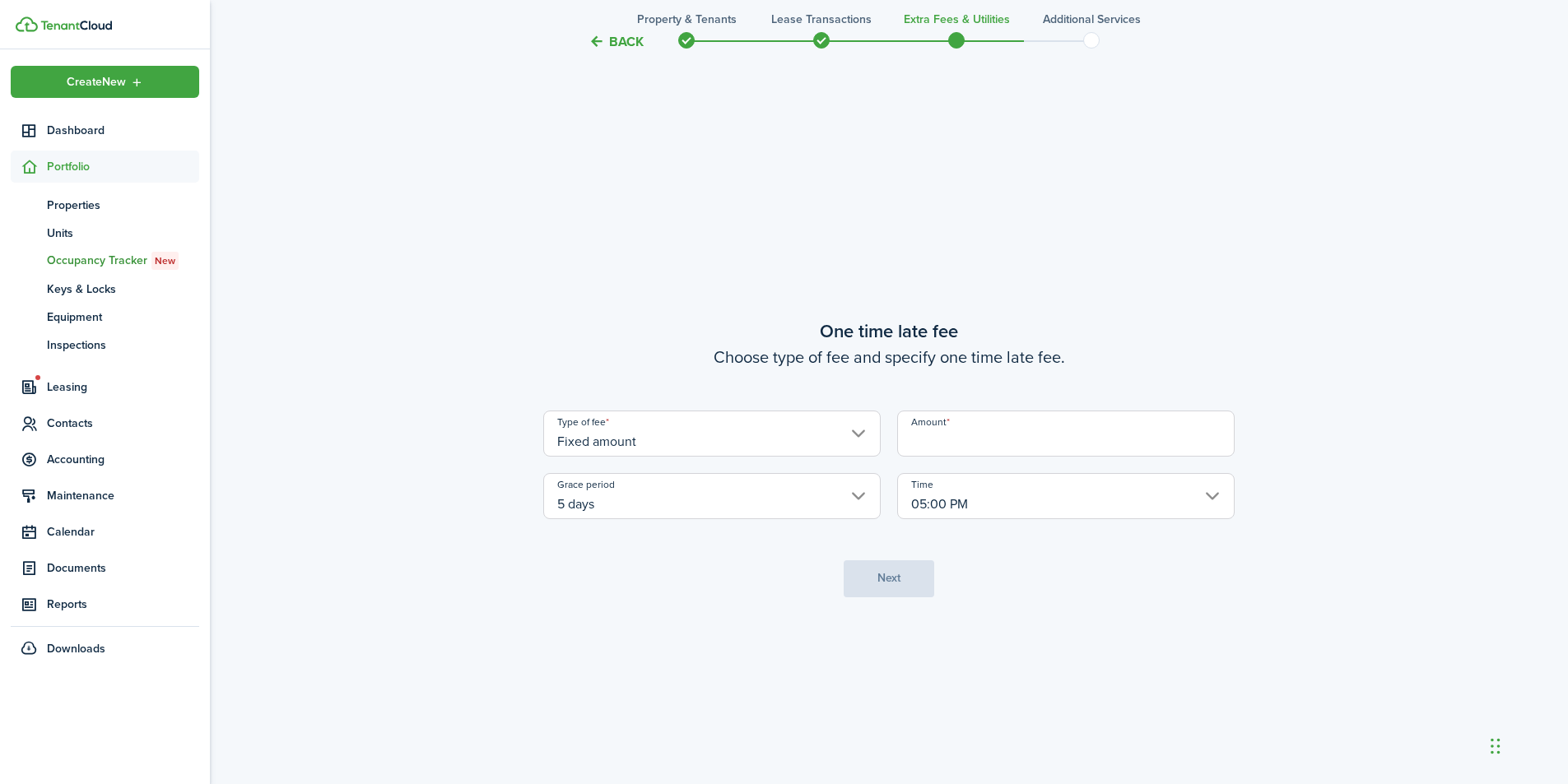
drag, startPoint x: 984, startPoint y: 442, endPoint x: 985, endPoint y: 454, distance: 12.0
click at [984, 442] on input "Amount" at bounding box center [1065, 433] width 337 height 47
type input "$50.00"
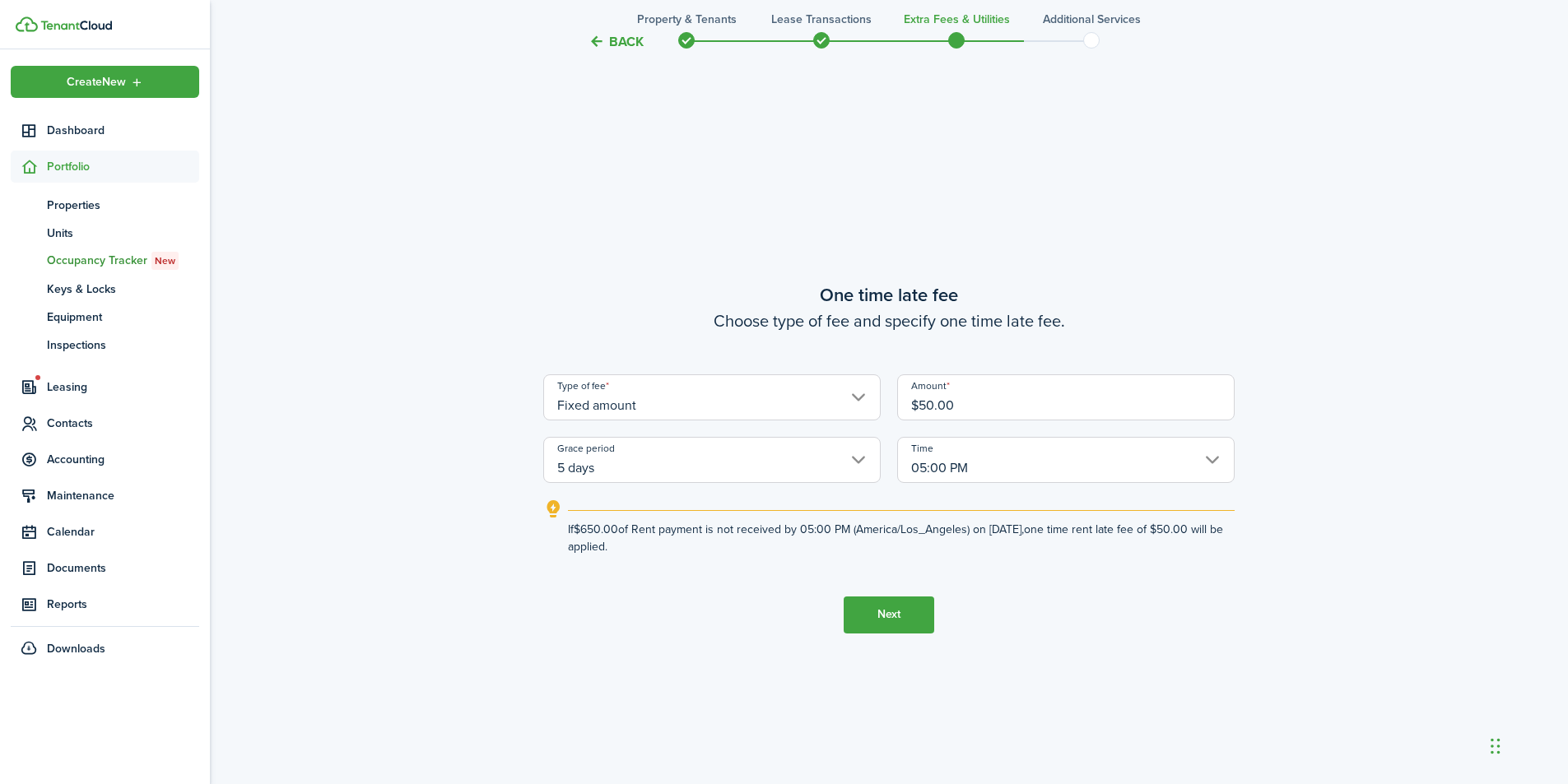
click at [853, 462] on input "5 days" at bounding box center [712, 460] width 337 height 47
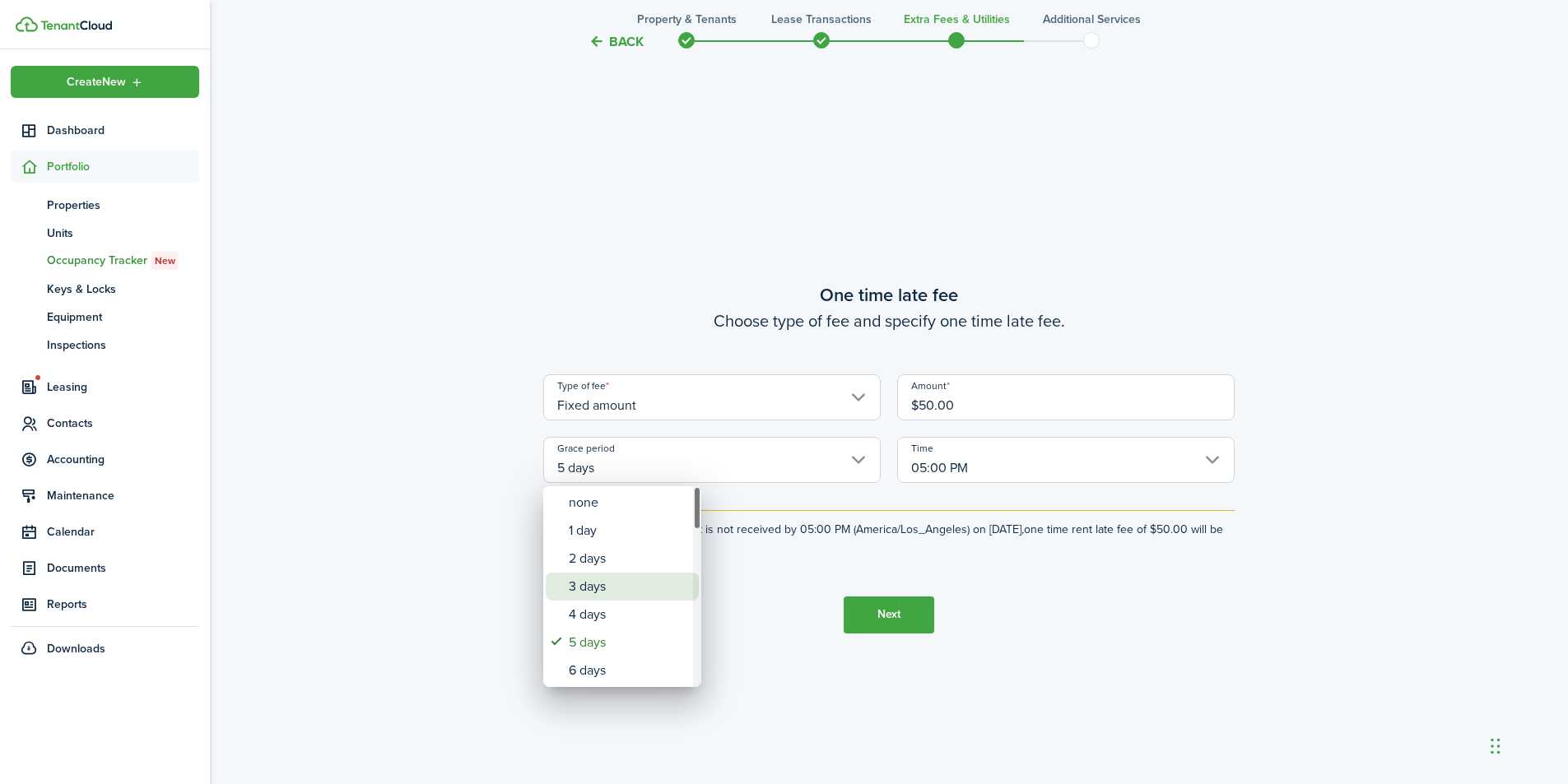
click at [649, 590] on div "3 days" at bounding box center [629, 586] width 120 height 28
type input "3 days"
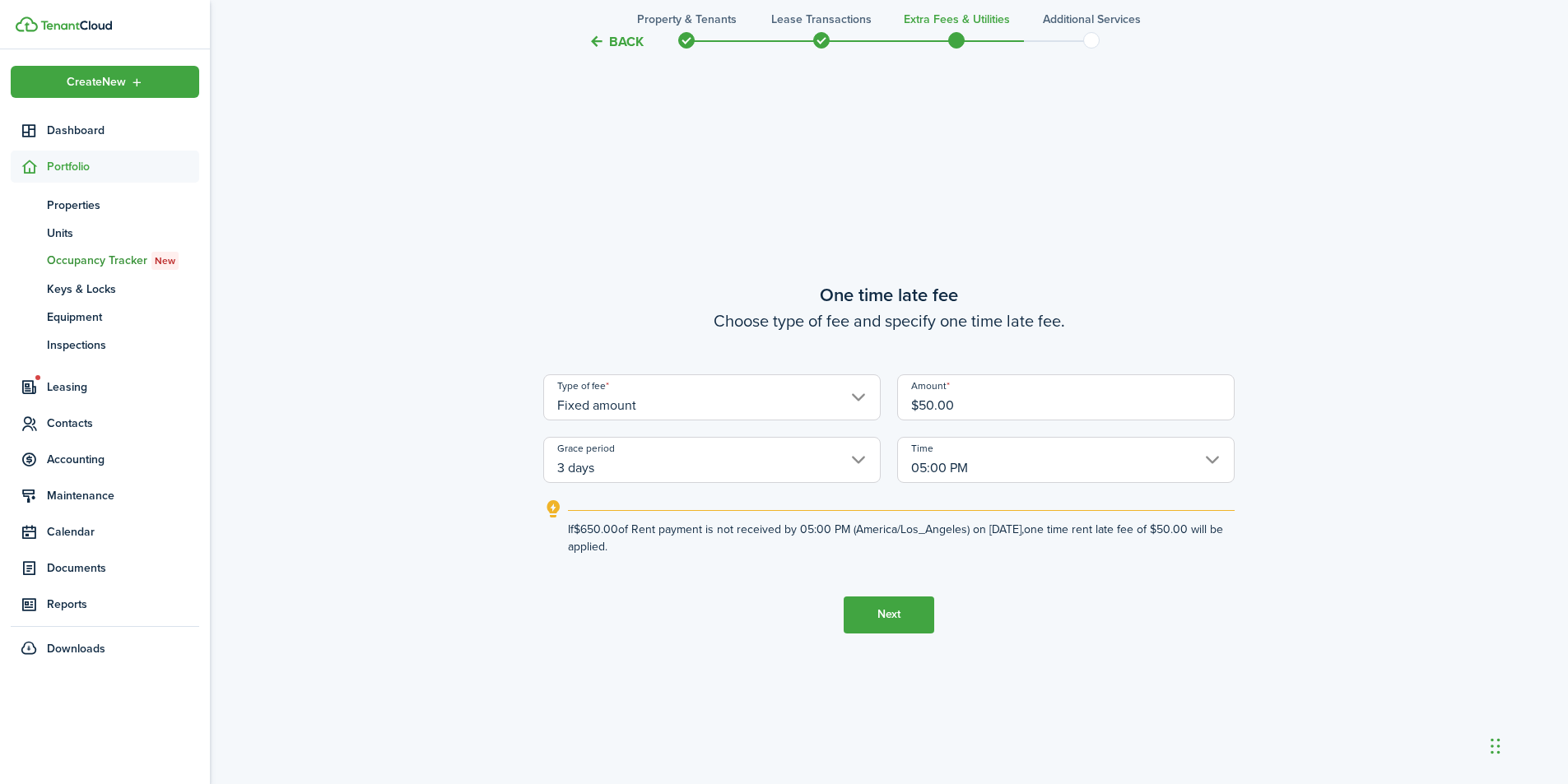
click at [904, 630] on button "Next" at bounding box center [889, 615] width 90 height 37
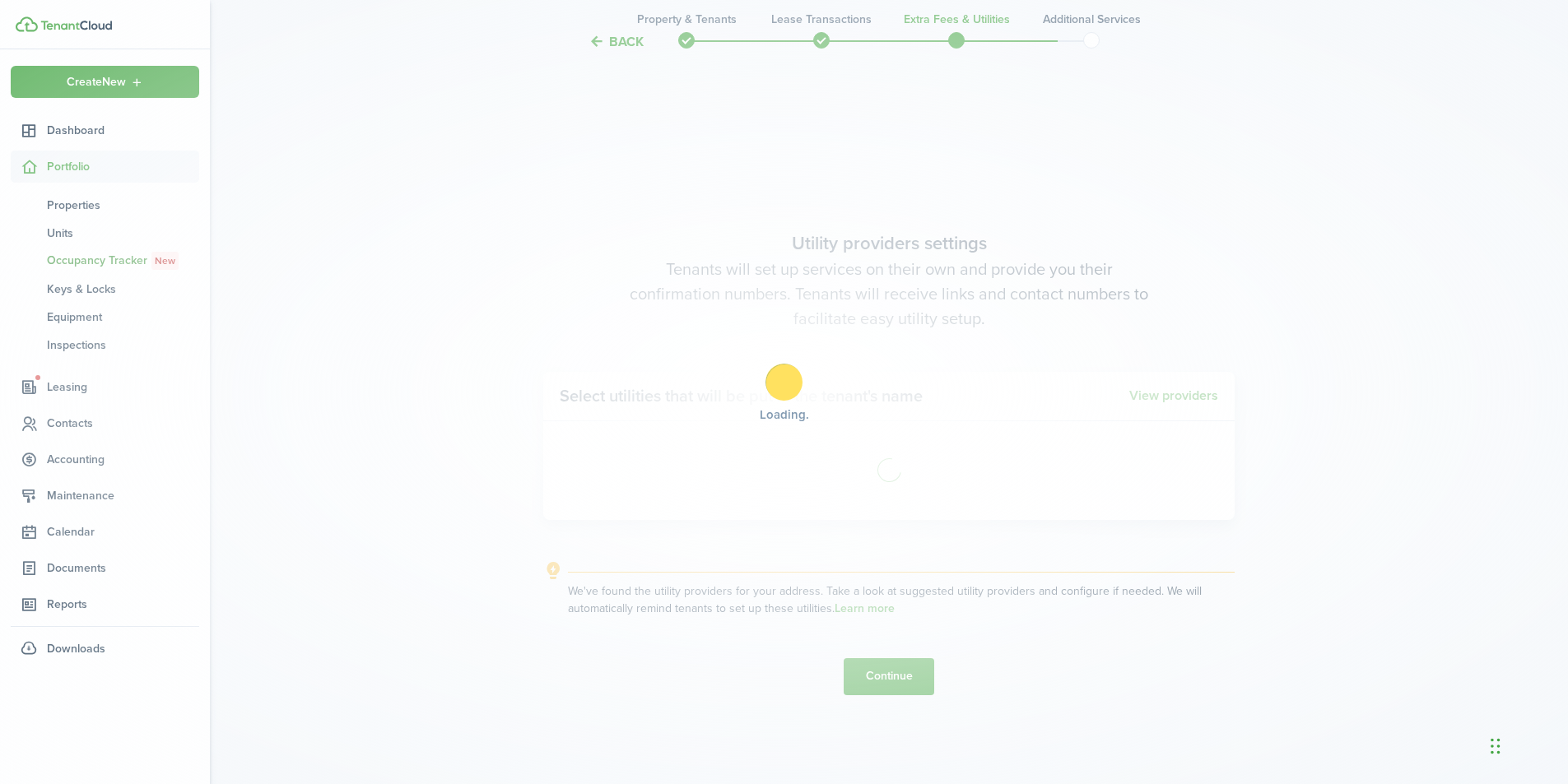
scroll to position [2243, 0]
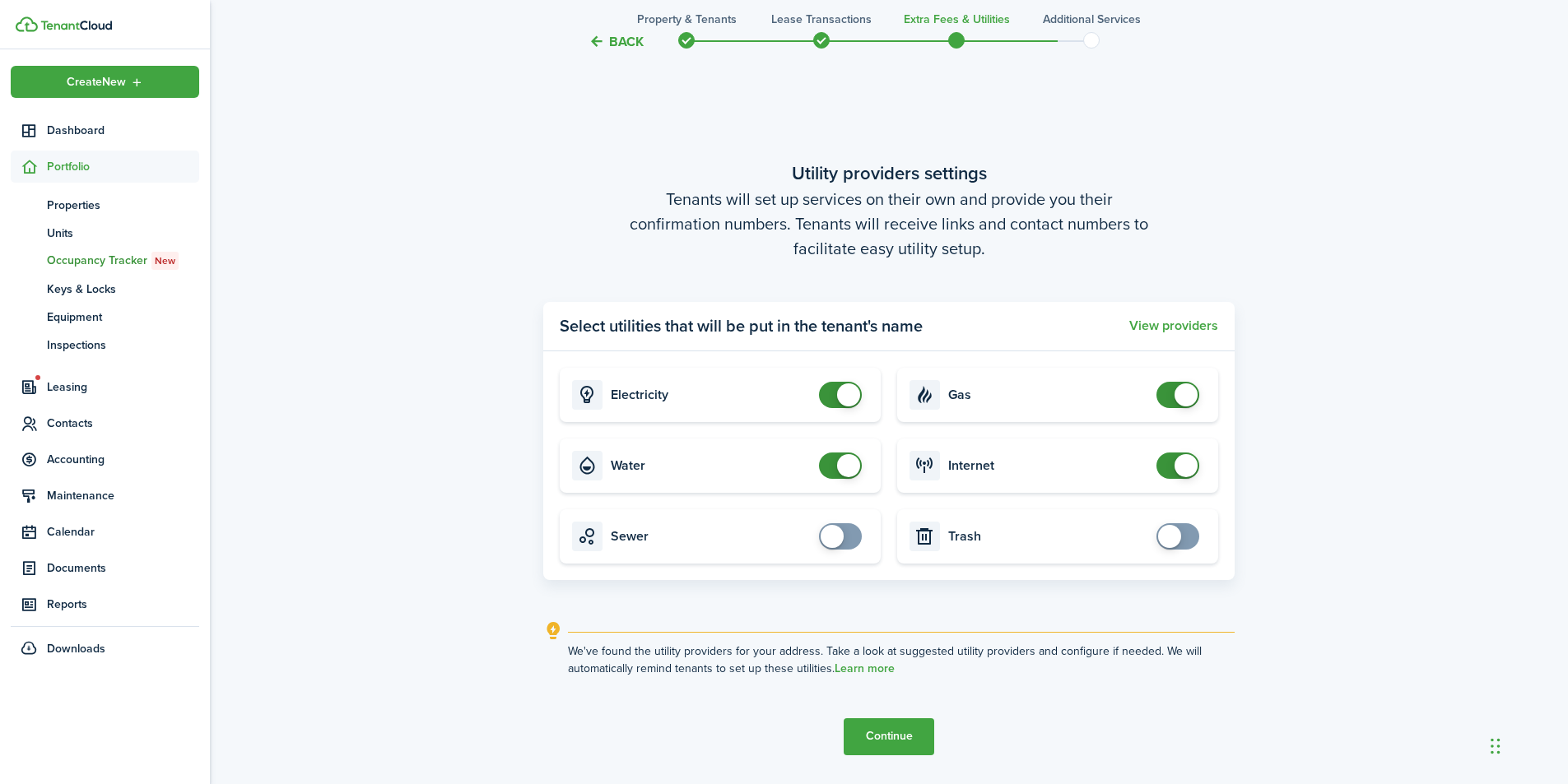
click at [890, 734] on button "Continue" at bounding box center [889, 736] width 90 height 37
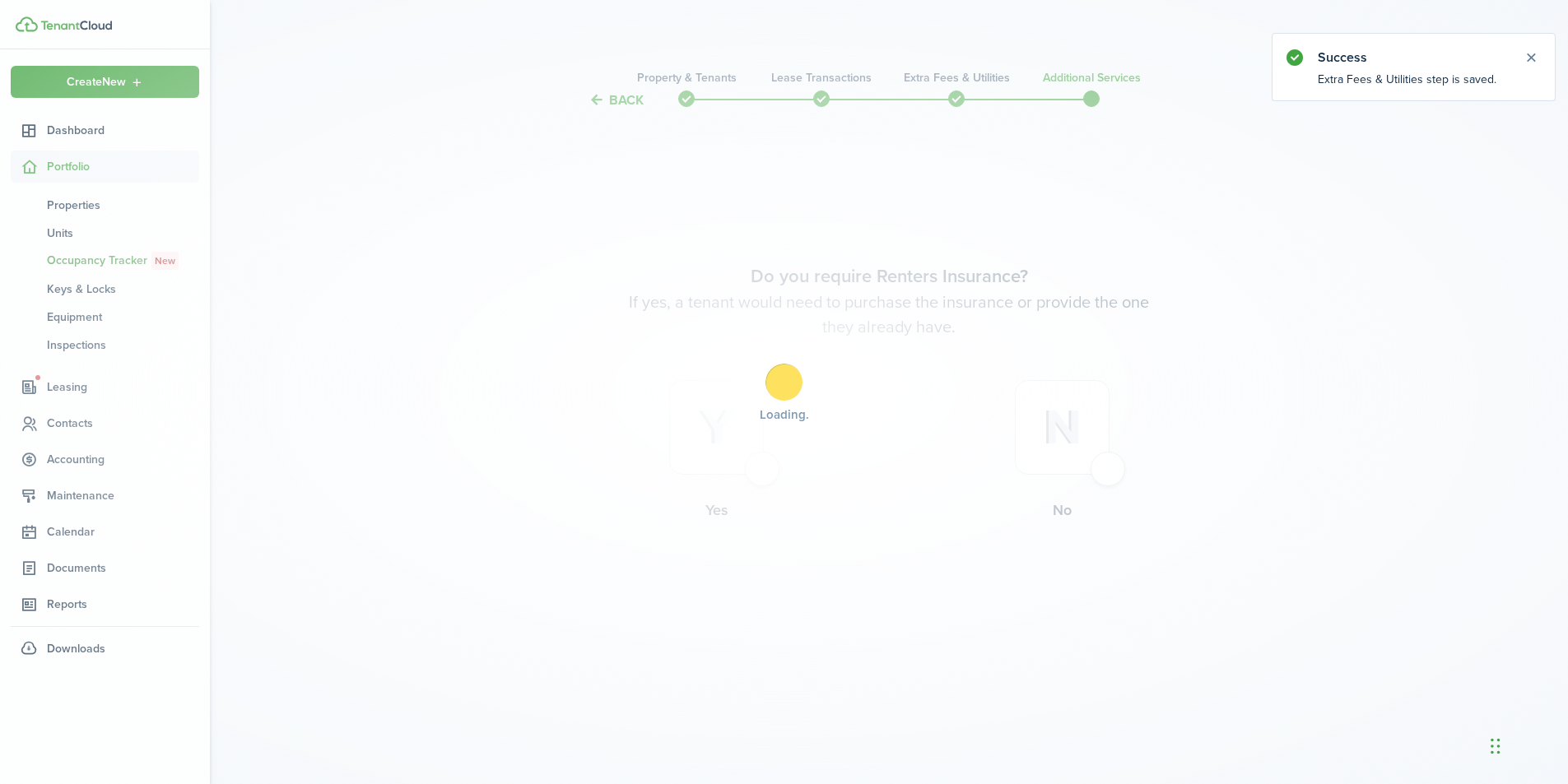
scroll to position [0, 0]
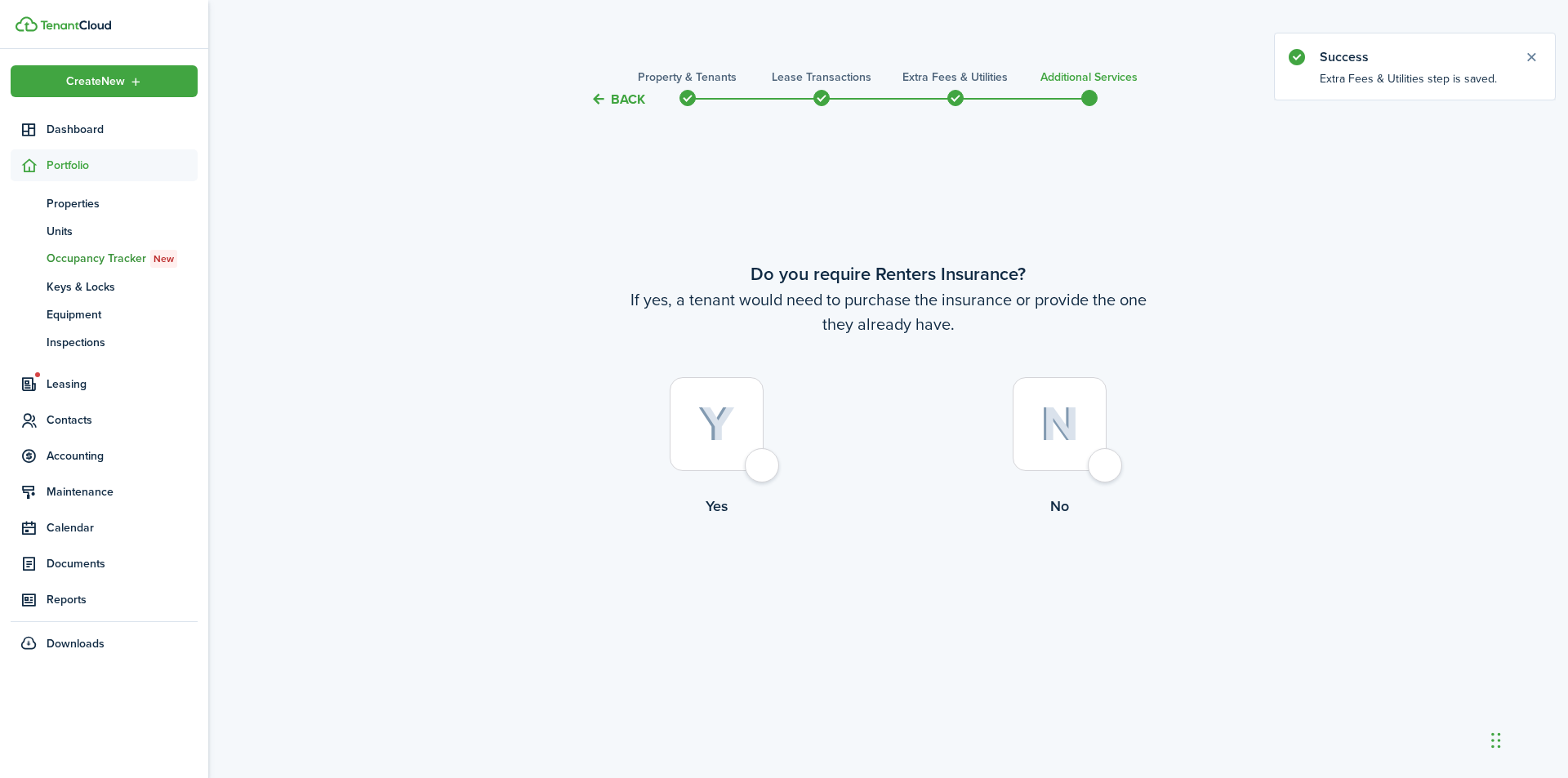
click at [1107, 458] on div at bounding box center [1060, 424] width 94 height 94
radio input "true"
click at [913, 582] on button "Complete move in" at bounding box center [887, 585] width 120 height 37
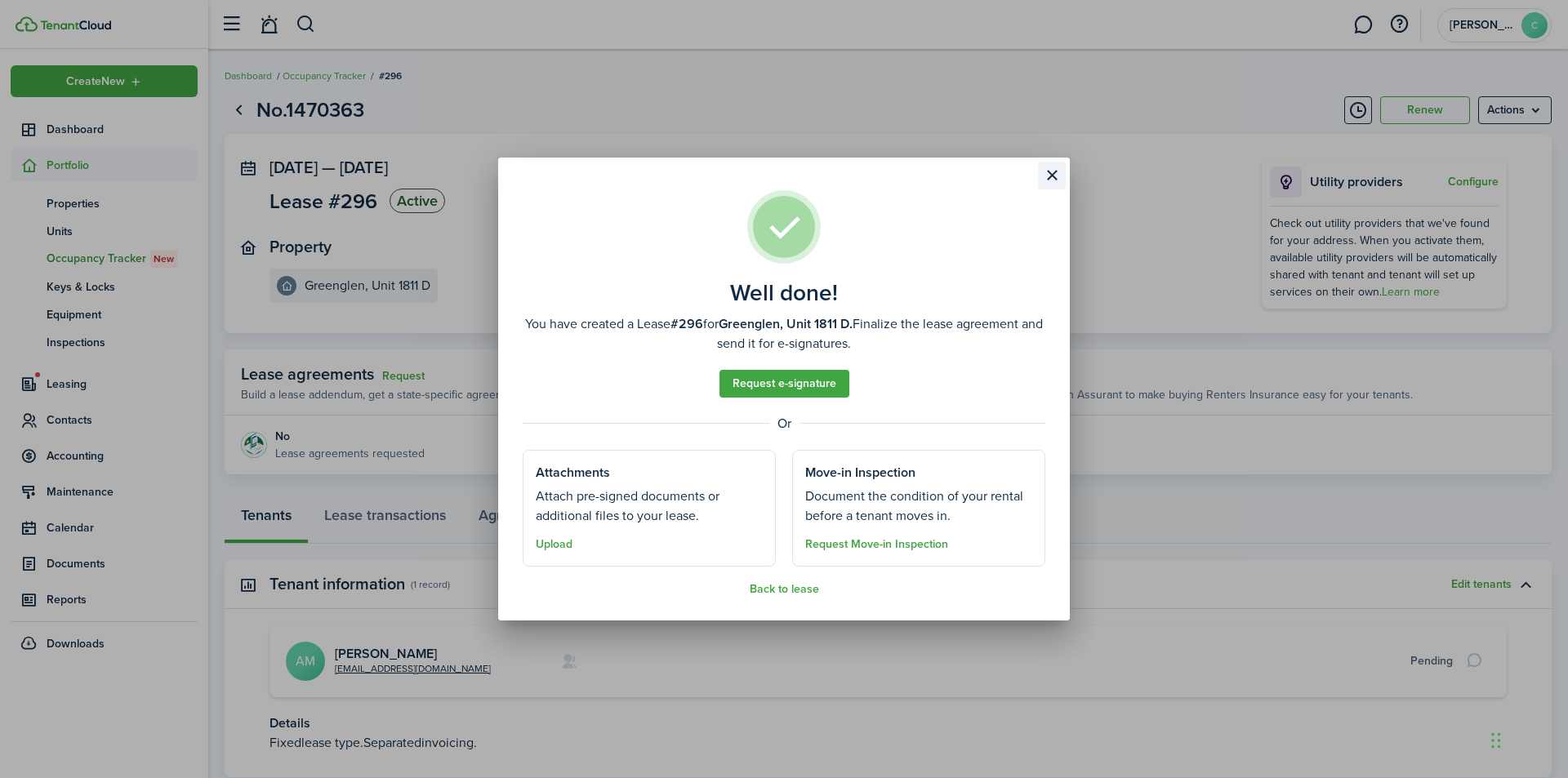
click at [1055, 174] on button "Close modal" at bounding box center [1051, 174] width 27 height 27
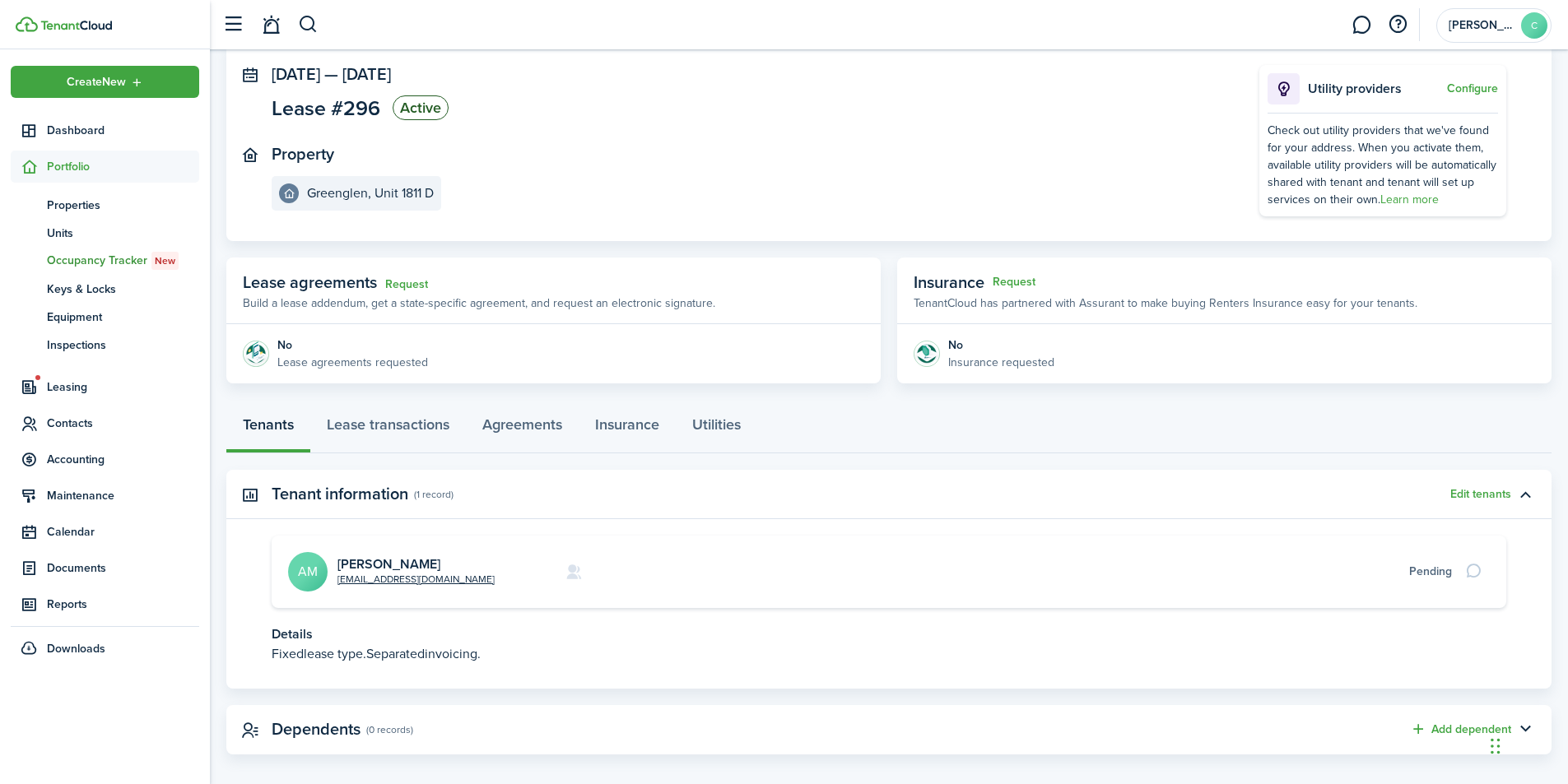
scroll to position [110, 0]
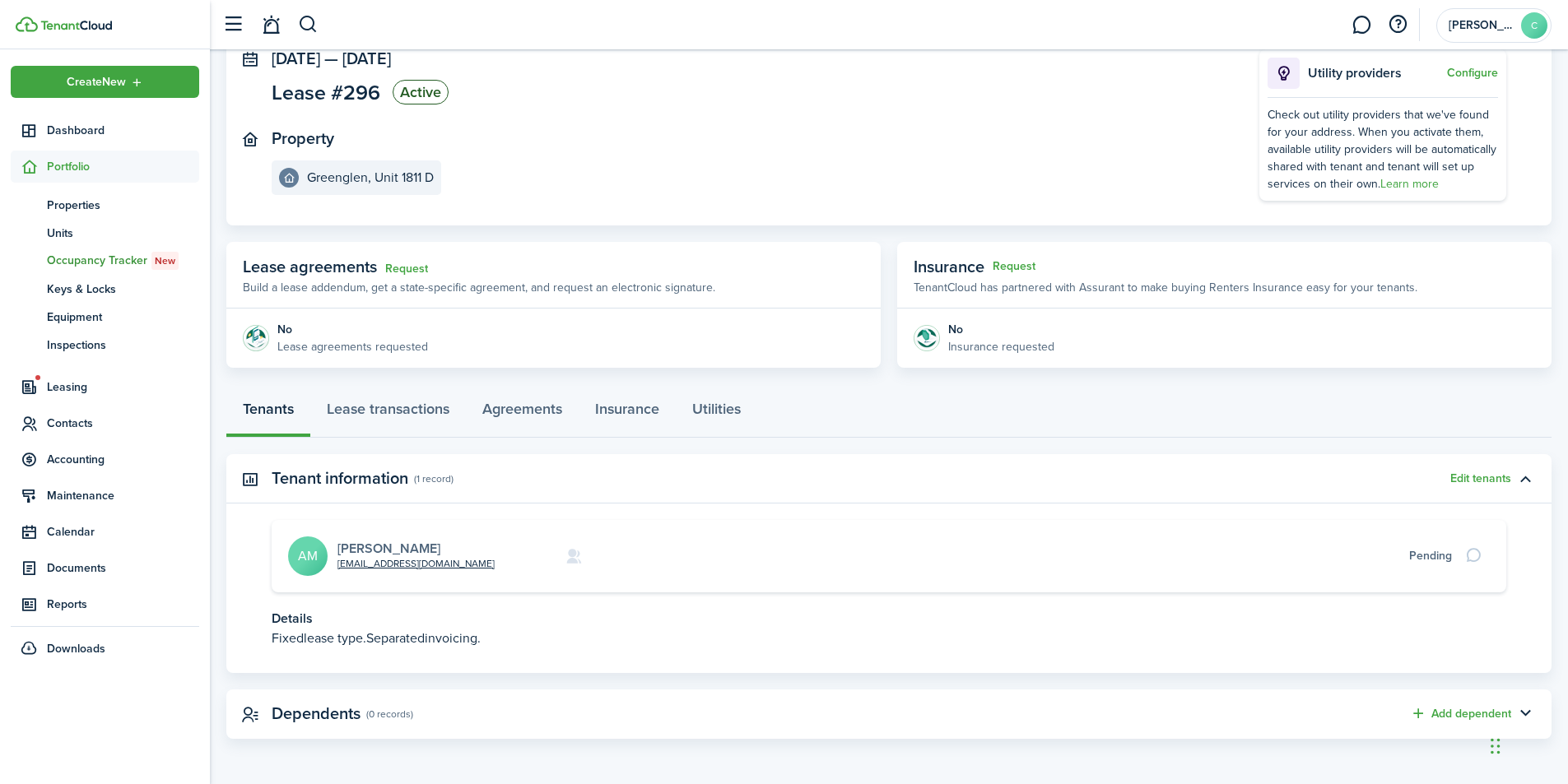
click at [390, 550] on link "[PERSON_NAME]" at bounding box center [389, 548] width 103 height 19
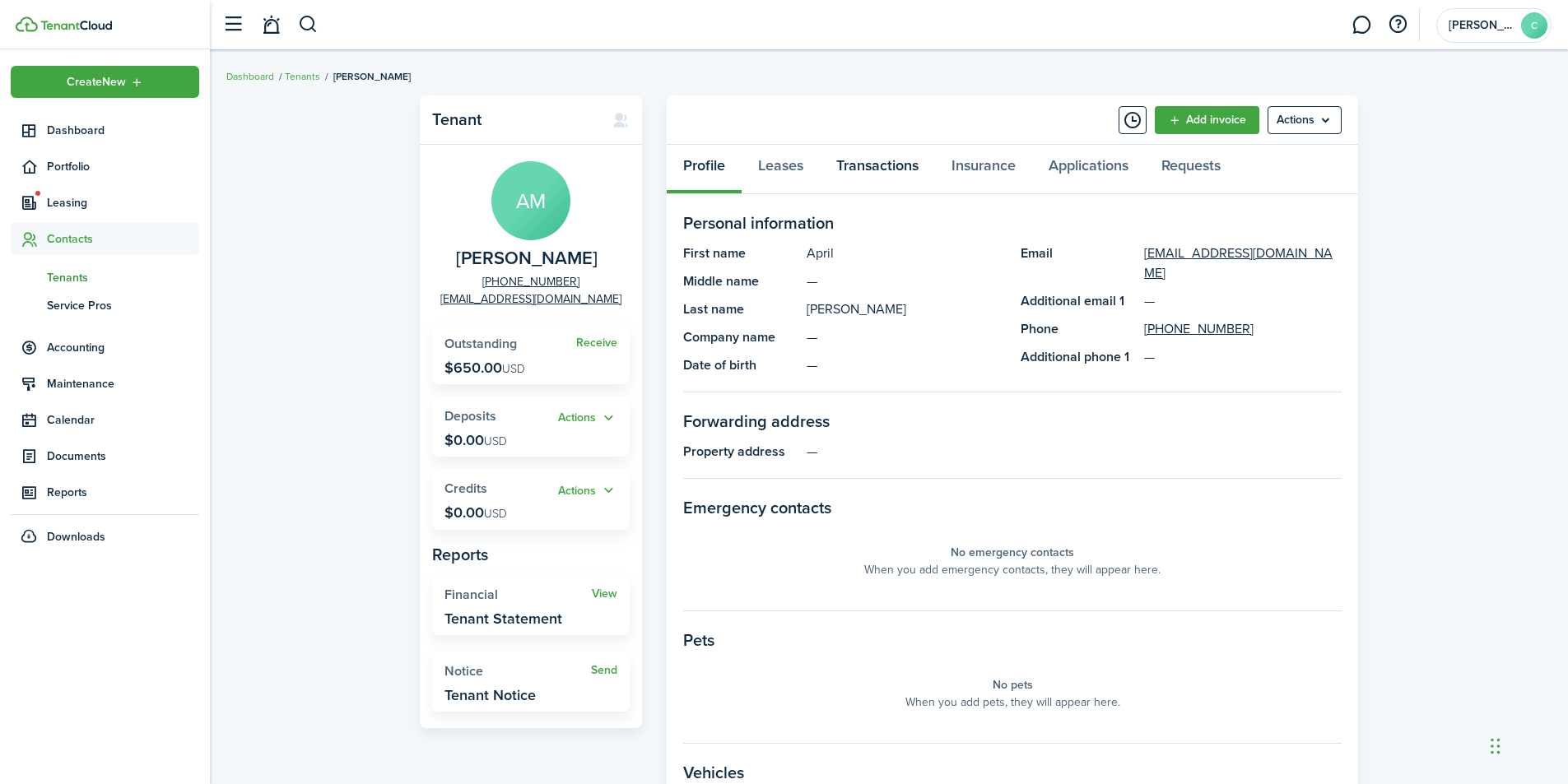
click at [880, 165] on link "Transactions" at bounding box center [877, 169] width 115 height 49
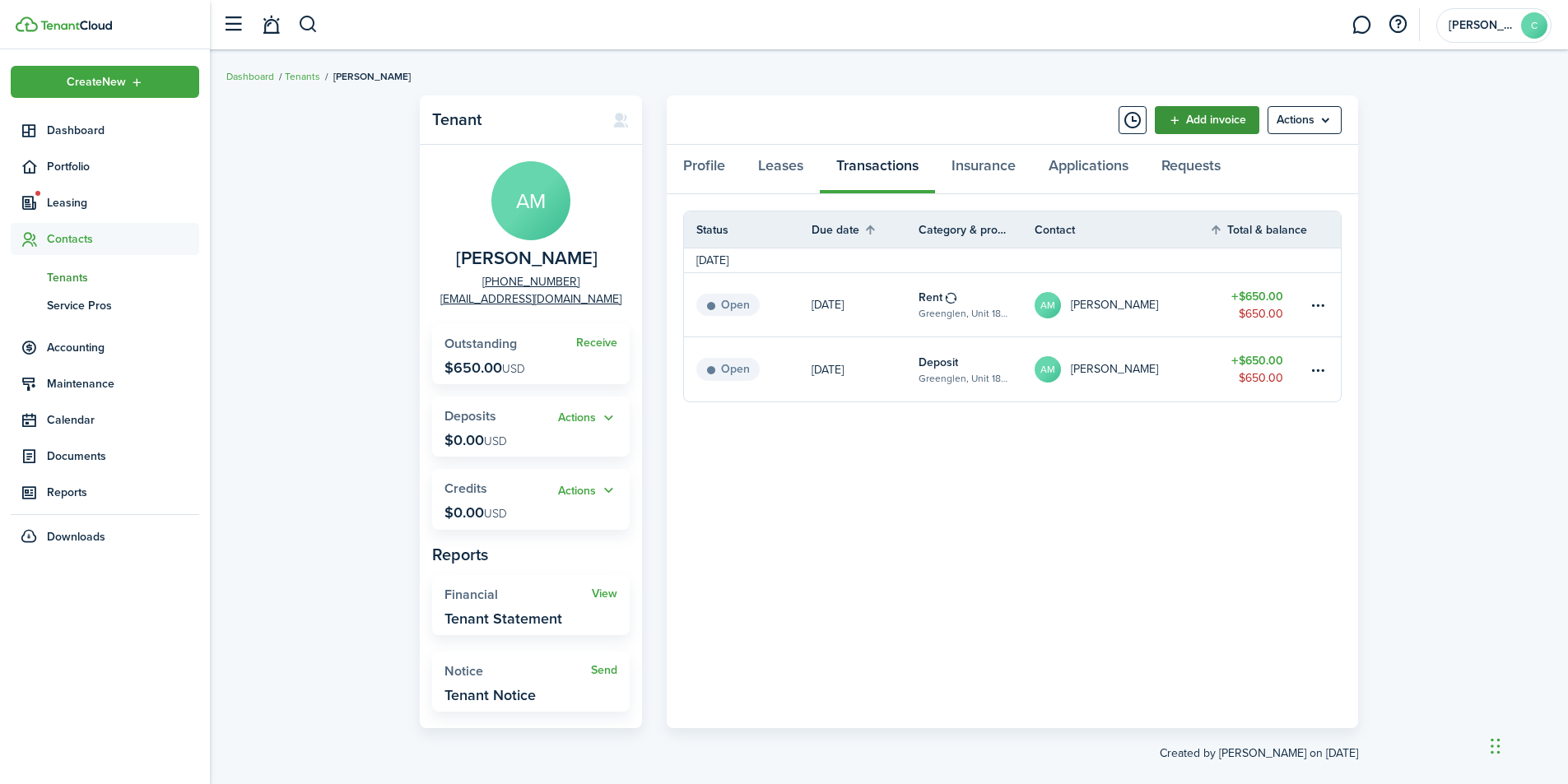
click at [1224, 124] on link "Add invoice" at bounding box center [1207, 120] width 105 height 28
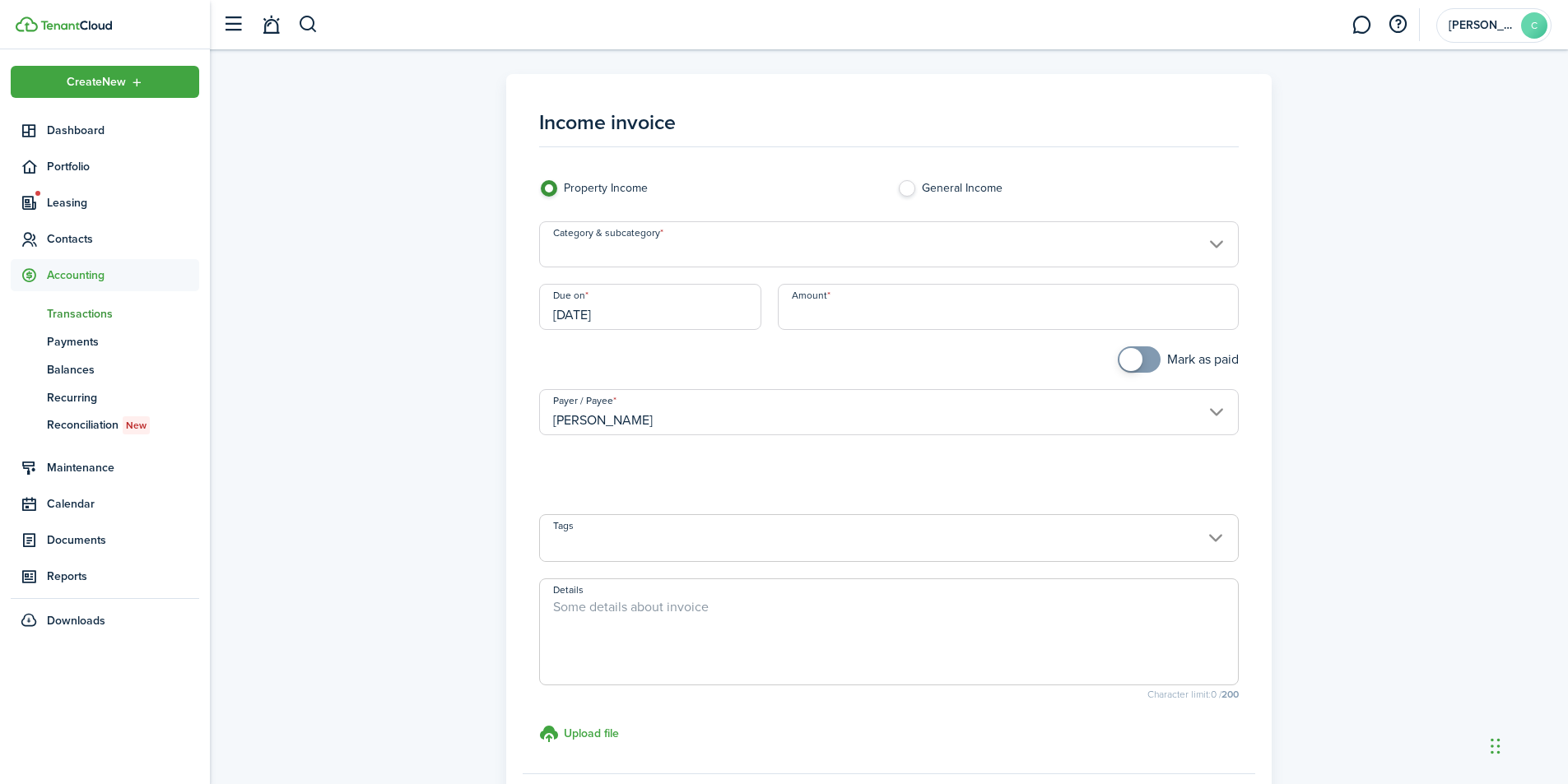
click at [888, 240] on input "Category & subcategory" at bounding box center [889, 244] width 700 height 47
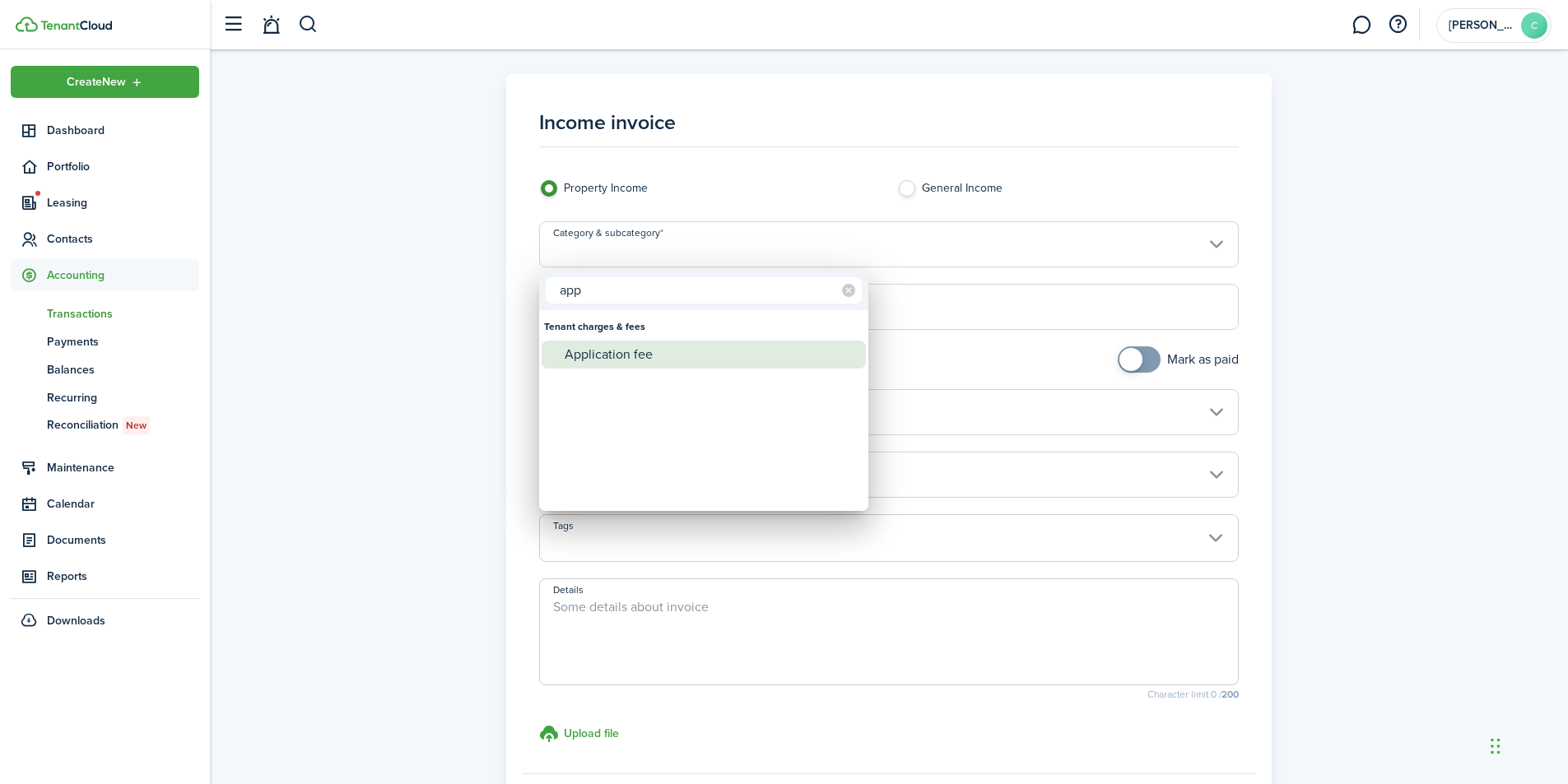
type input "app"
click at [660, 348] on div "Application fee" at bounding box center [710, 354] width 292 height 28
type input "Tenant charges & fees / Application fee"
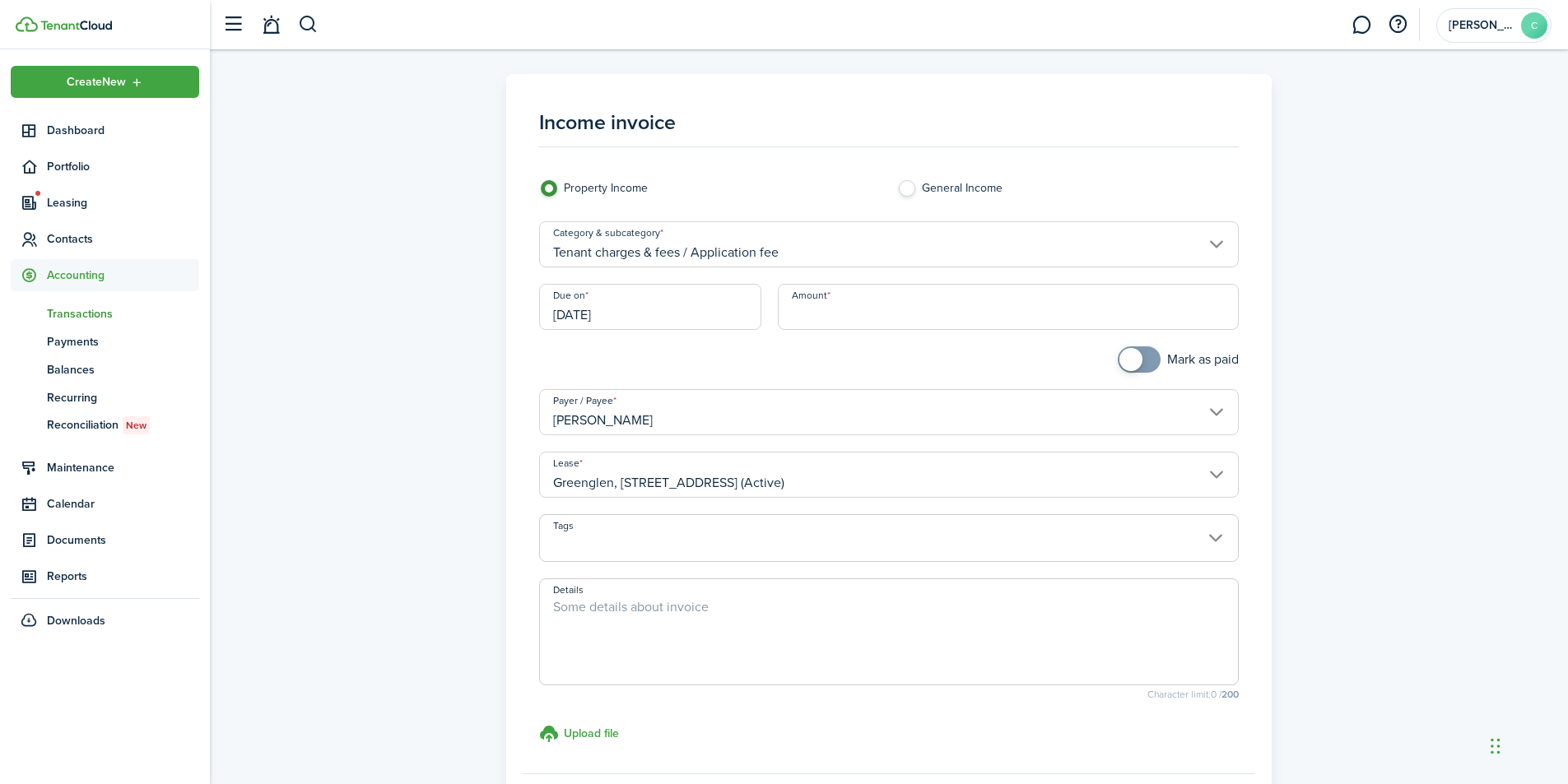
click at [877, 316] on input "Amount" at bounding box center [1009, 307] width 462 height 47
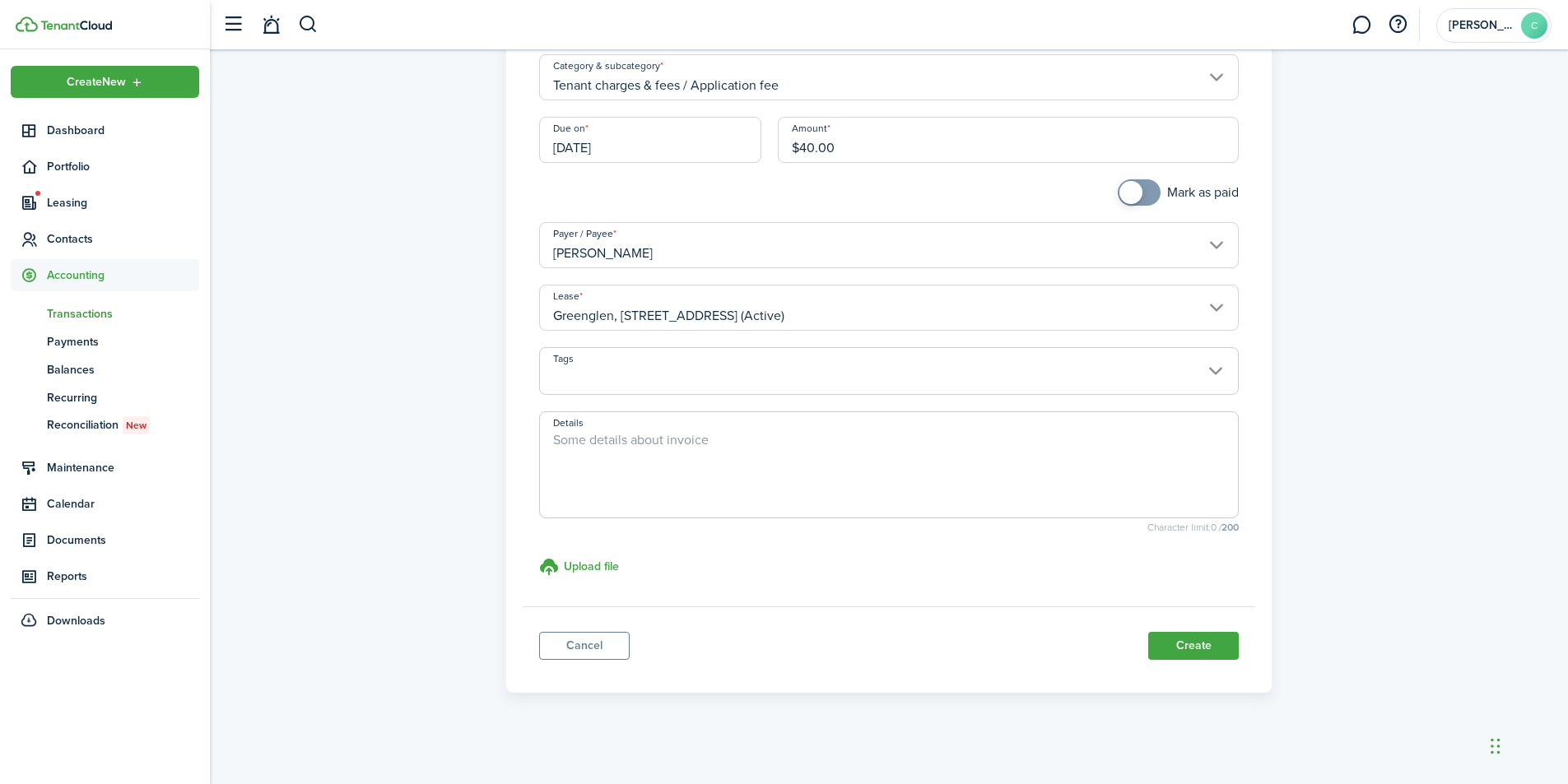
scroll to position [170, 0]
type input "$40.00"
click at [1208, 647] on button "Create" at bounding box center [1193, 642] width 90 height 28
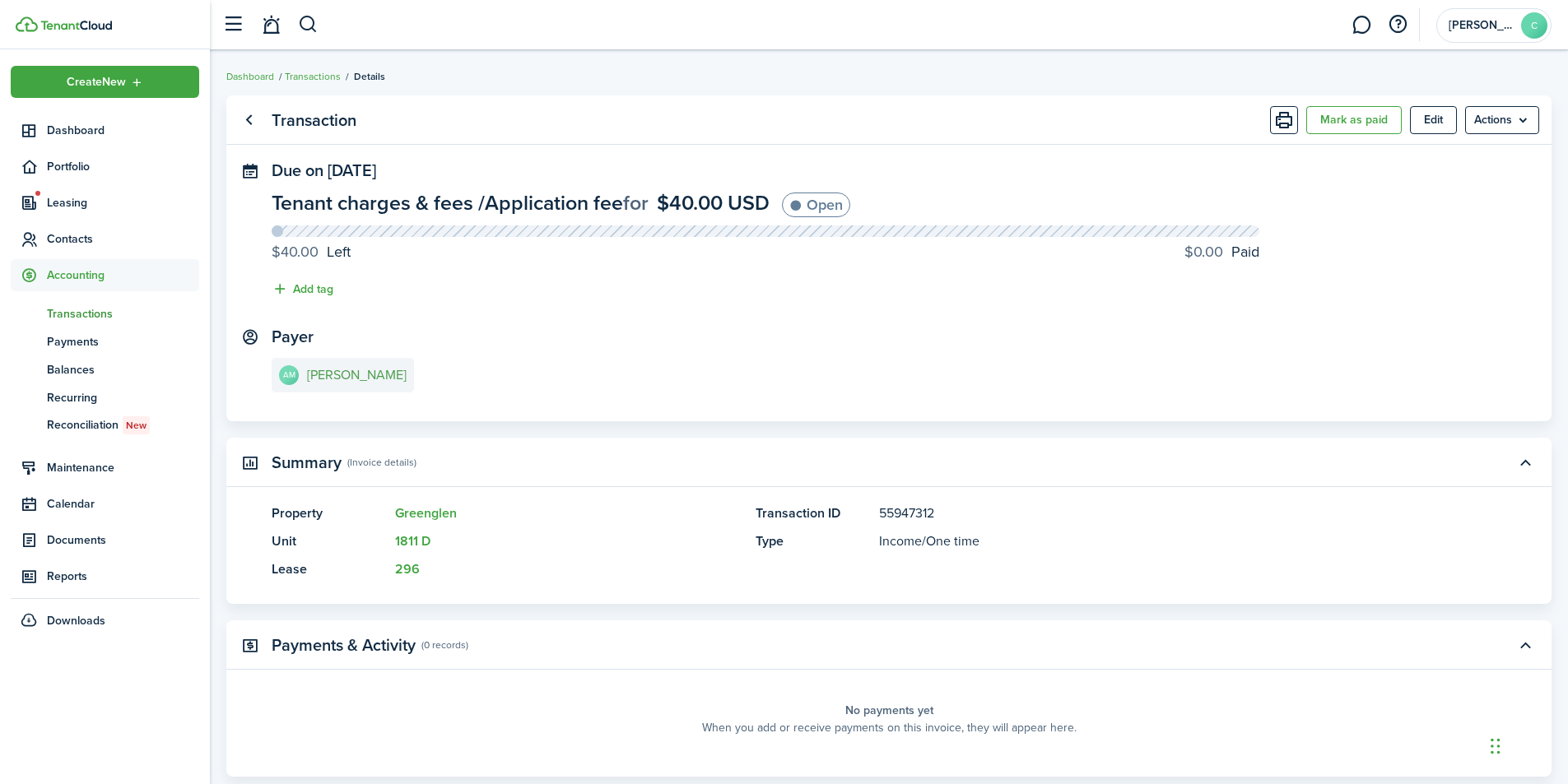
click at [356, 373] on e-details-info-title "[PERSON_NAME]" at bounding box center [356, 375] width 100 height 15
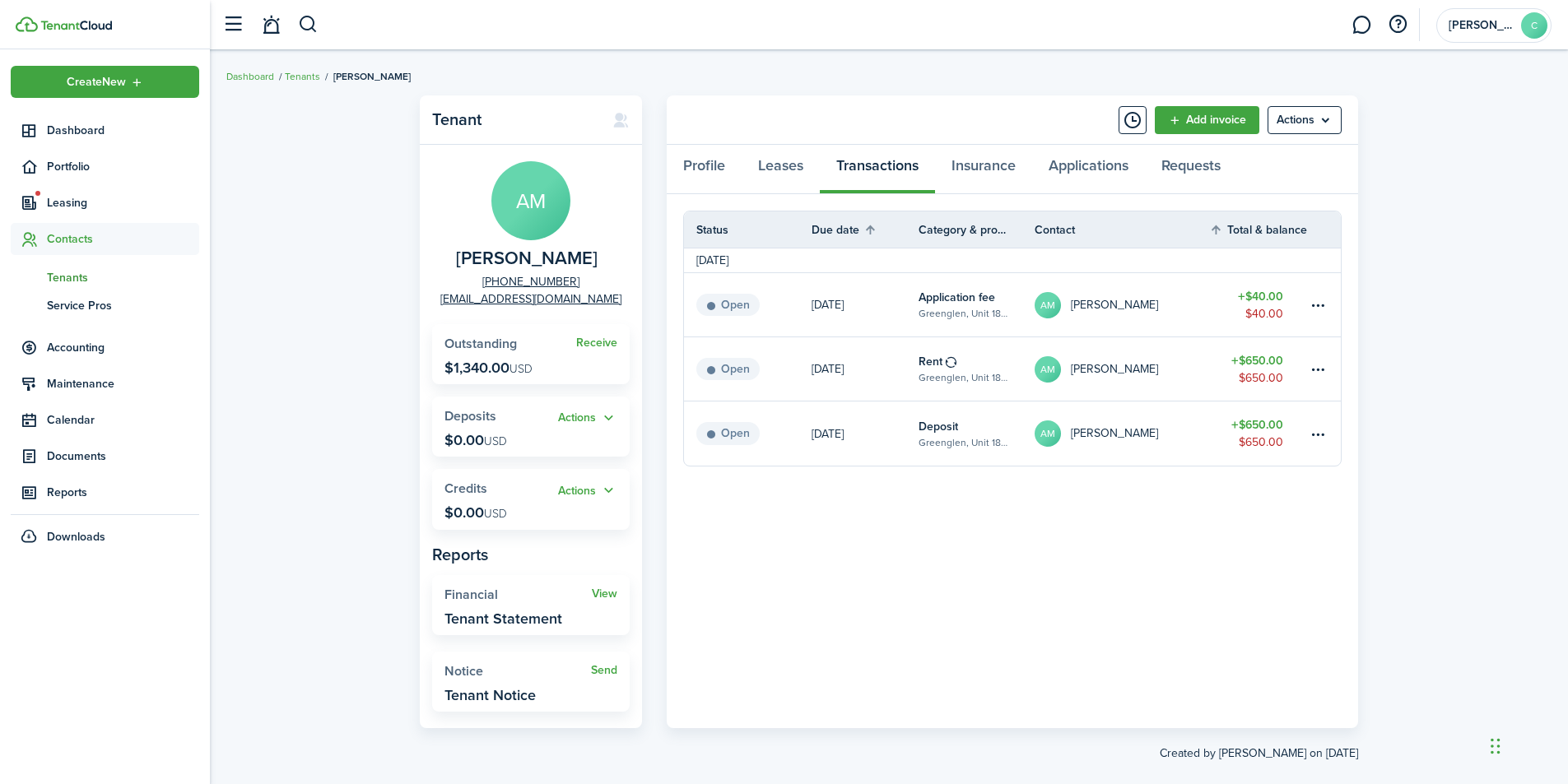
click at [1243, 359] on table-amount-title "$650.00" at bounding box center [1257, 361] width 52 height 17
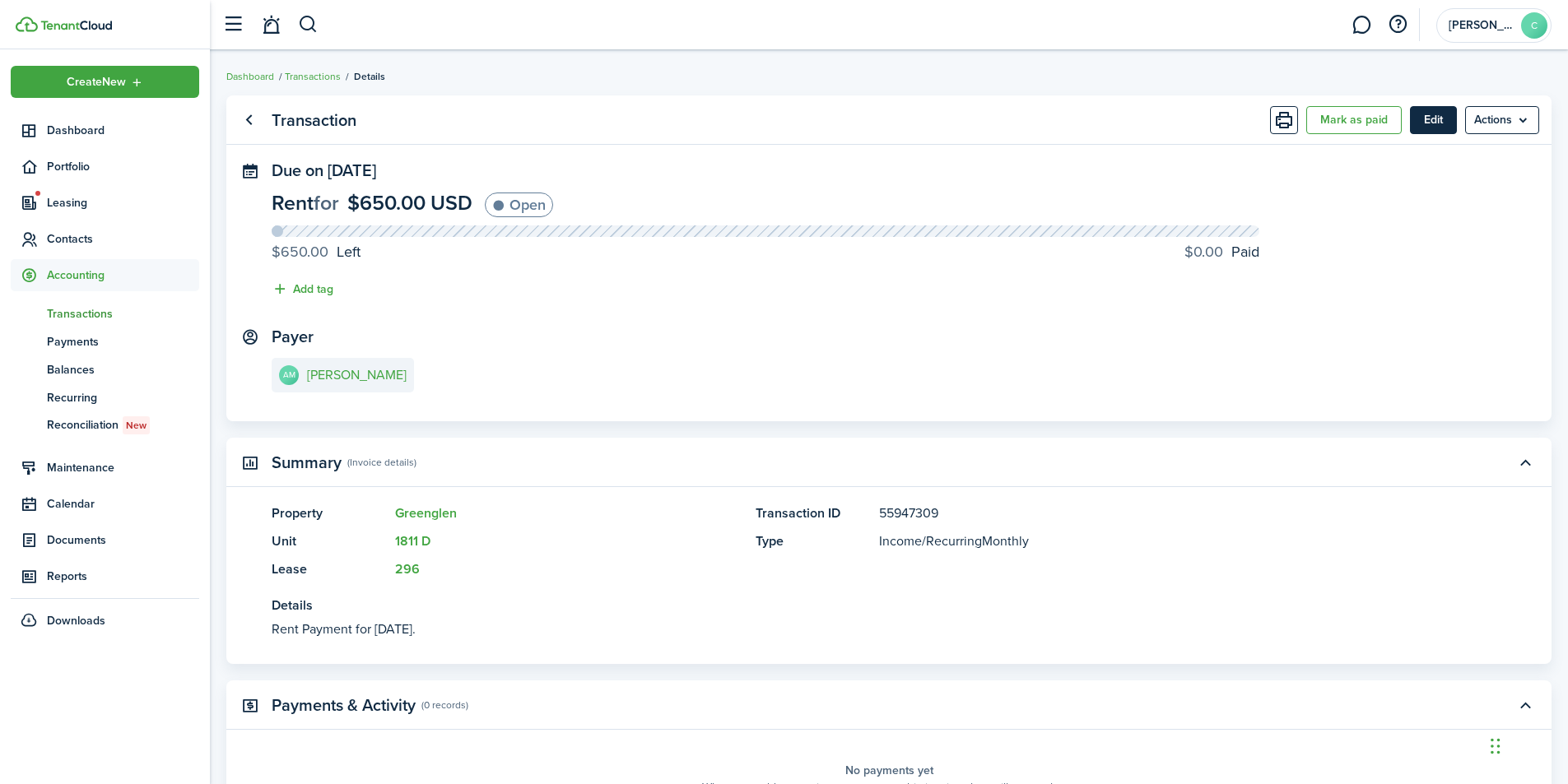
click at [1419, 123] on button "Edit" at bounding box center [1433, 120] width 47 height 28
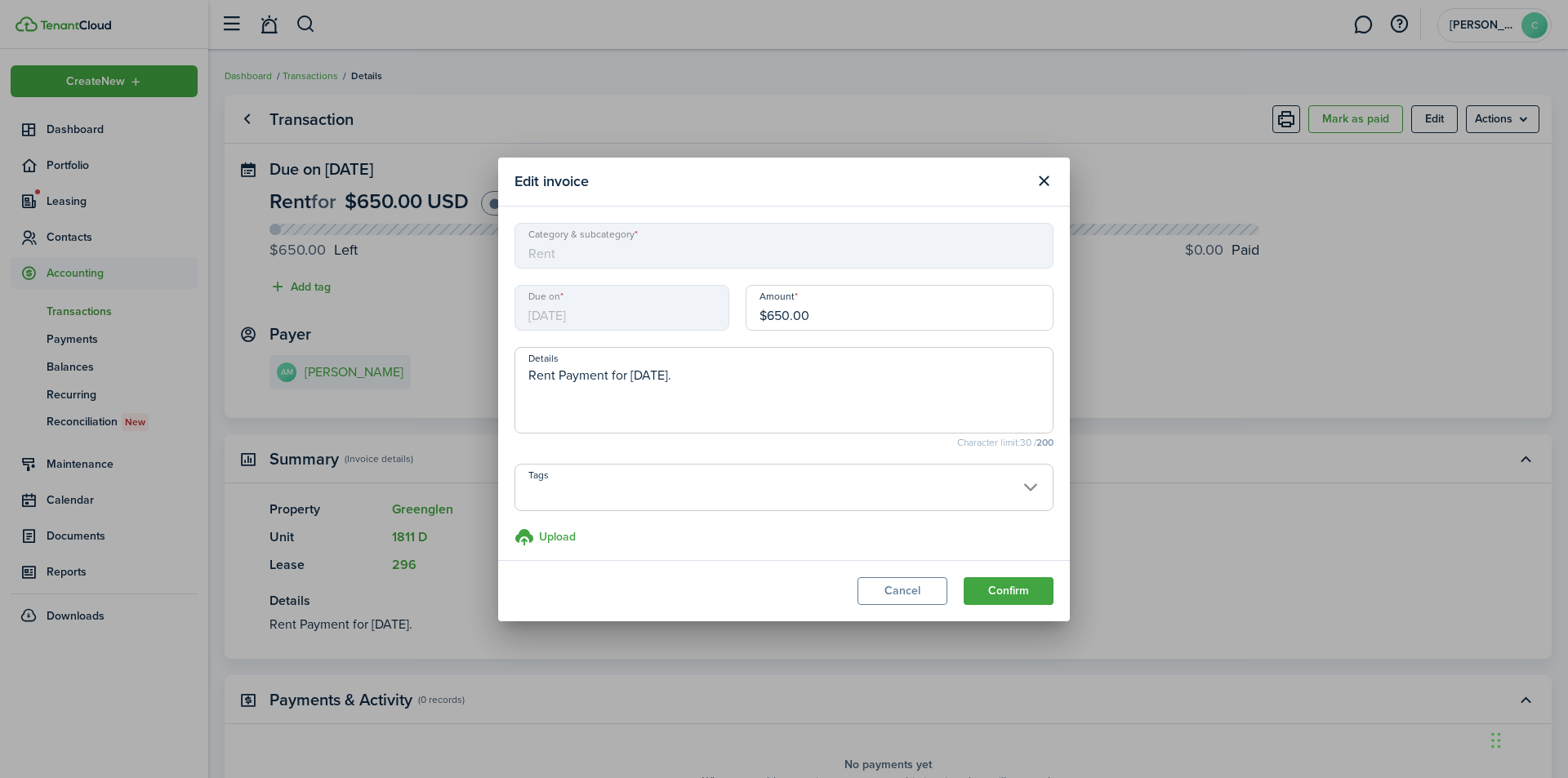
click at [824, 318] on input "$650.00" at bounding box center [900, 307] width 308 height 46
type input "$160.00"
click at [1040, 602] on button "Confirm" at bounding box center [1008, 590] width 90 height 27
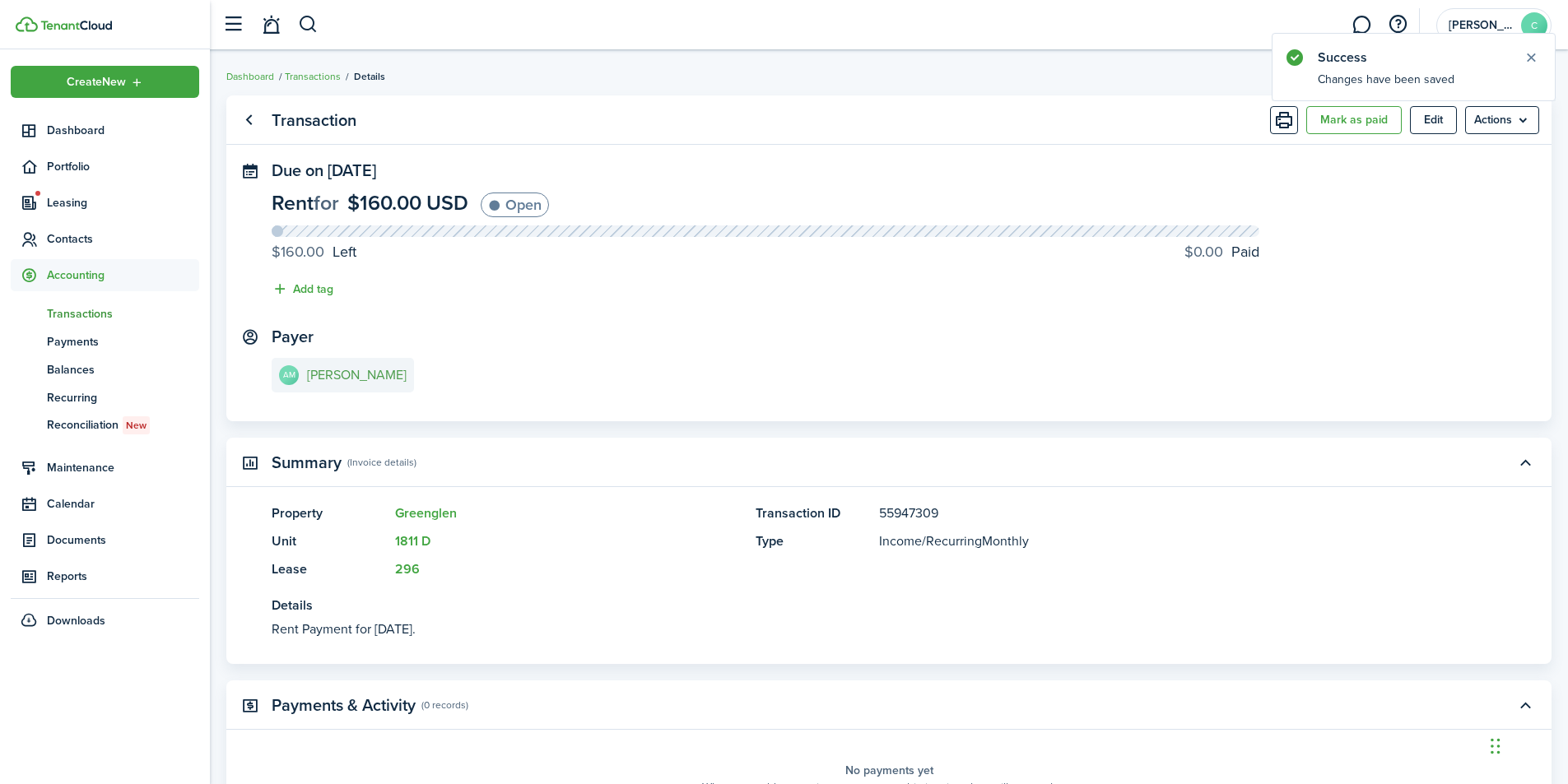
click at [326, 368] on e-details-info-title "[PERSON_NAME]" at bounding box center [356, 375] width 100 height 15
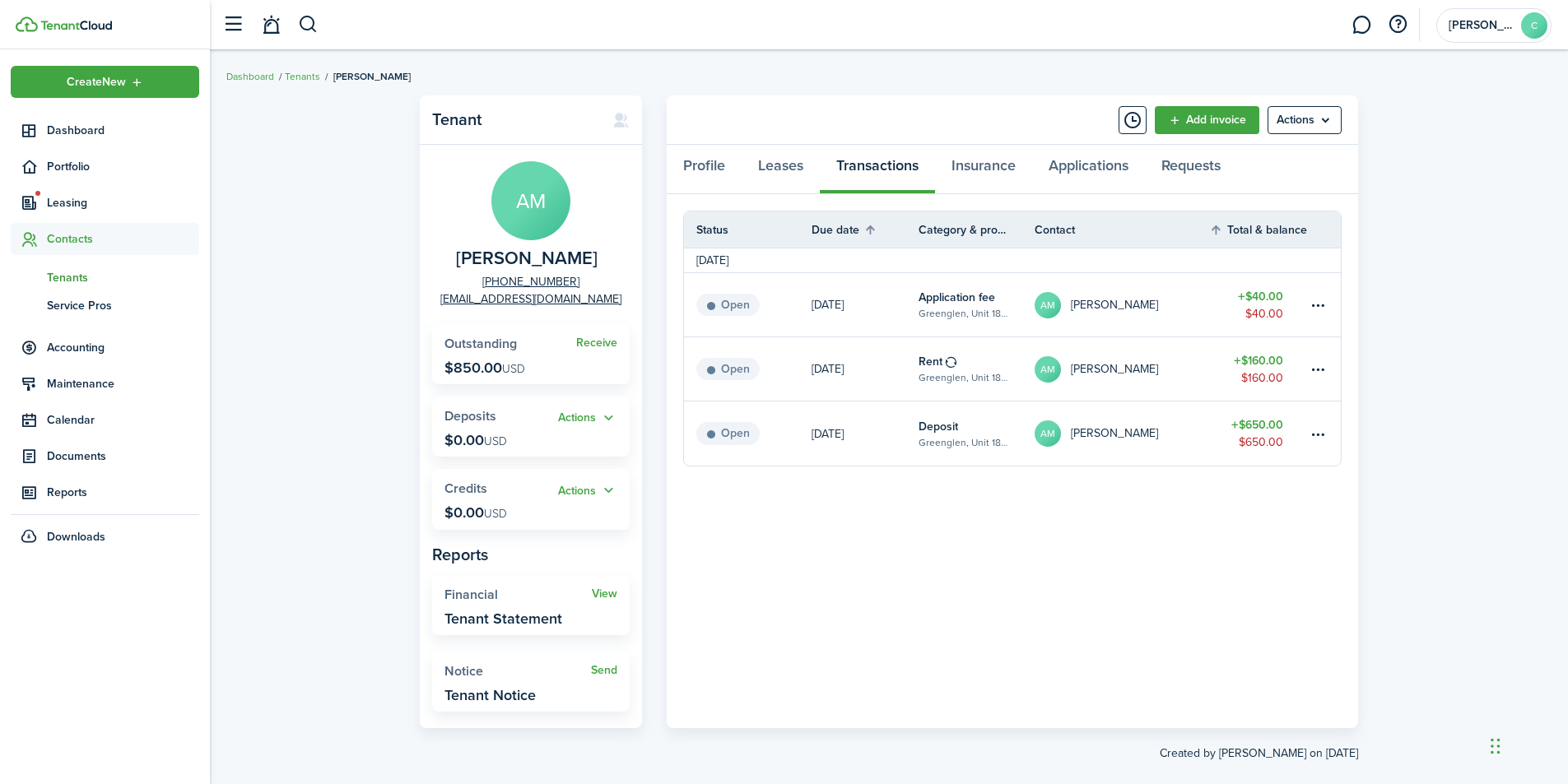
click at [1271, 425] on table-amount-title "$650.00" at bounding box center [1257, 425] width 52 height 17
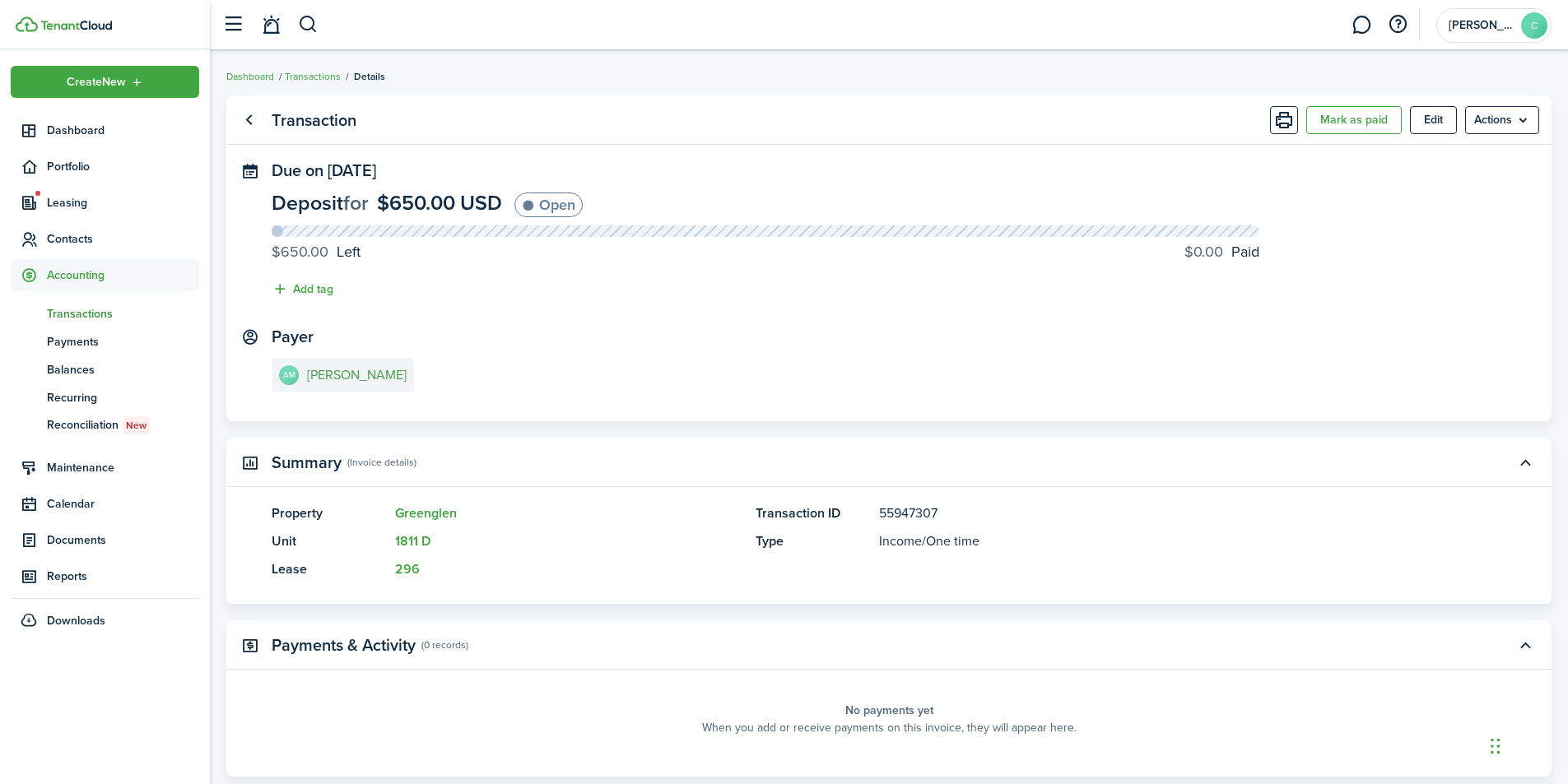
click at [333, 372] on e-details-info-title "[PERSON_NAME]" at bounding box center [356, 375] width 100 height 15
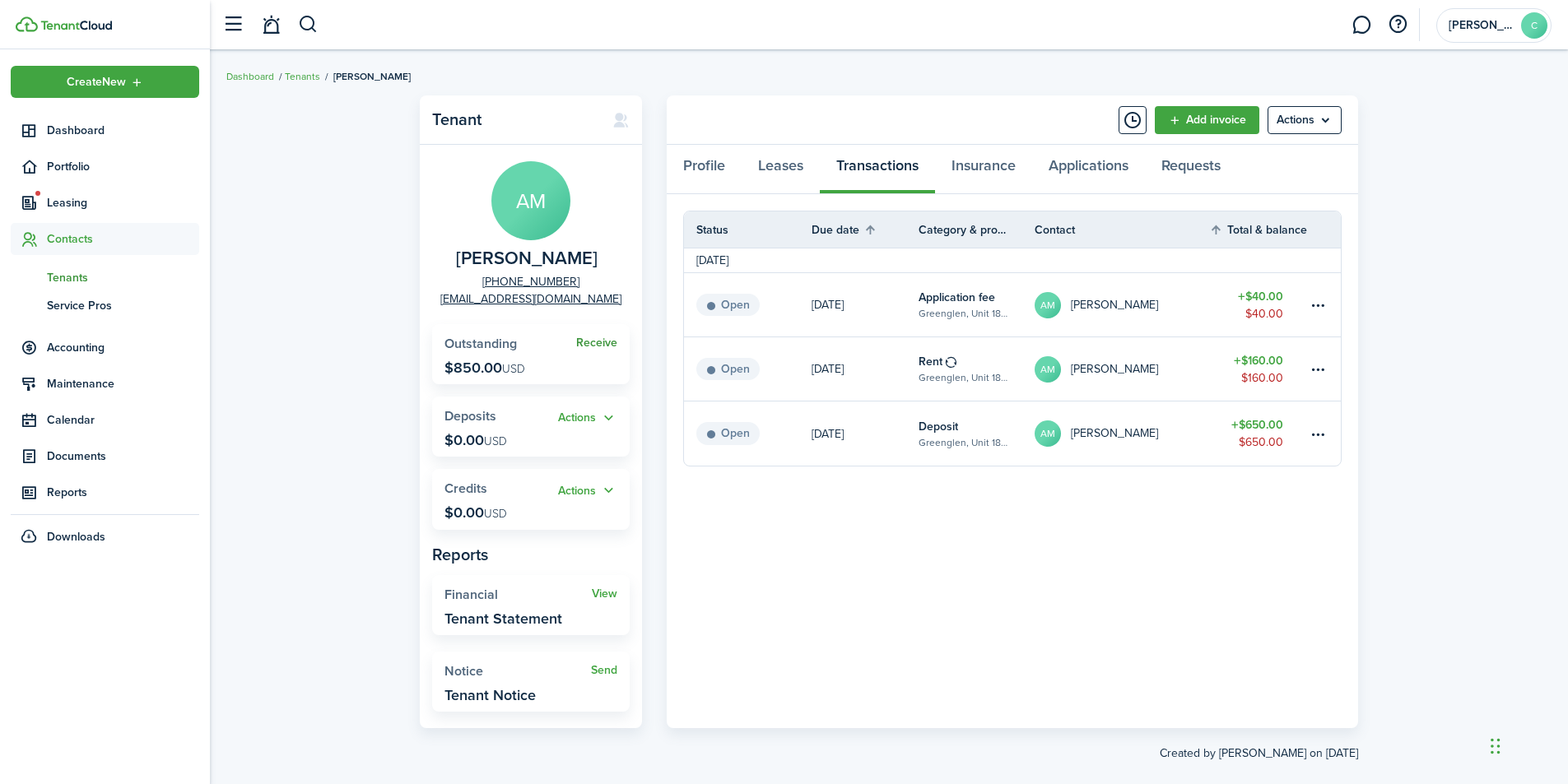
click at [588, 344] on link "Receive" at bounding box center [596, 343] width 41 height 13
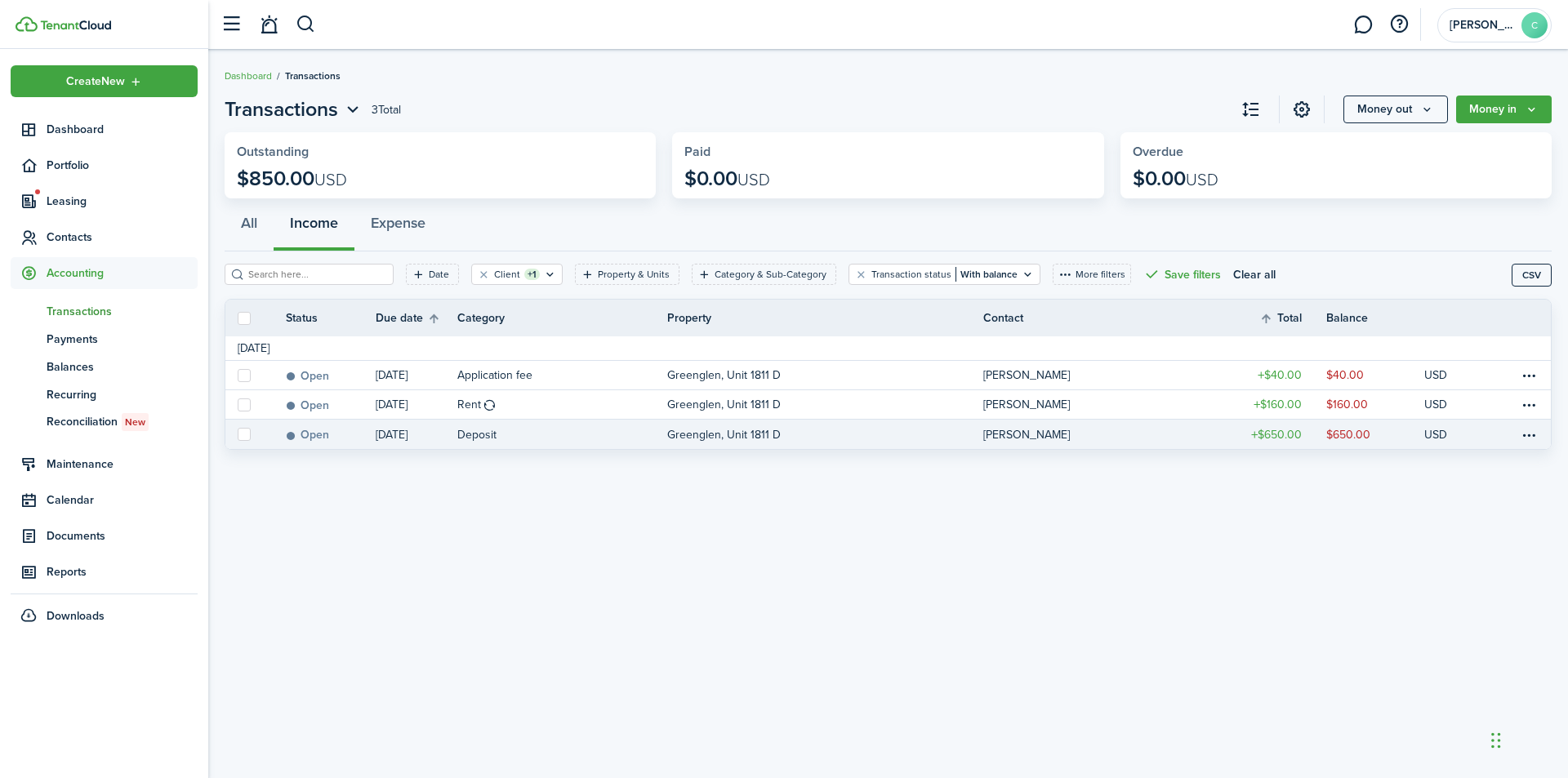
click at [247, 435] on label at bounding box center [244, 435] width 13 height 13
click at [238, 435] on input "checkbox" at bounding box center [237, 435] width 1 height 1
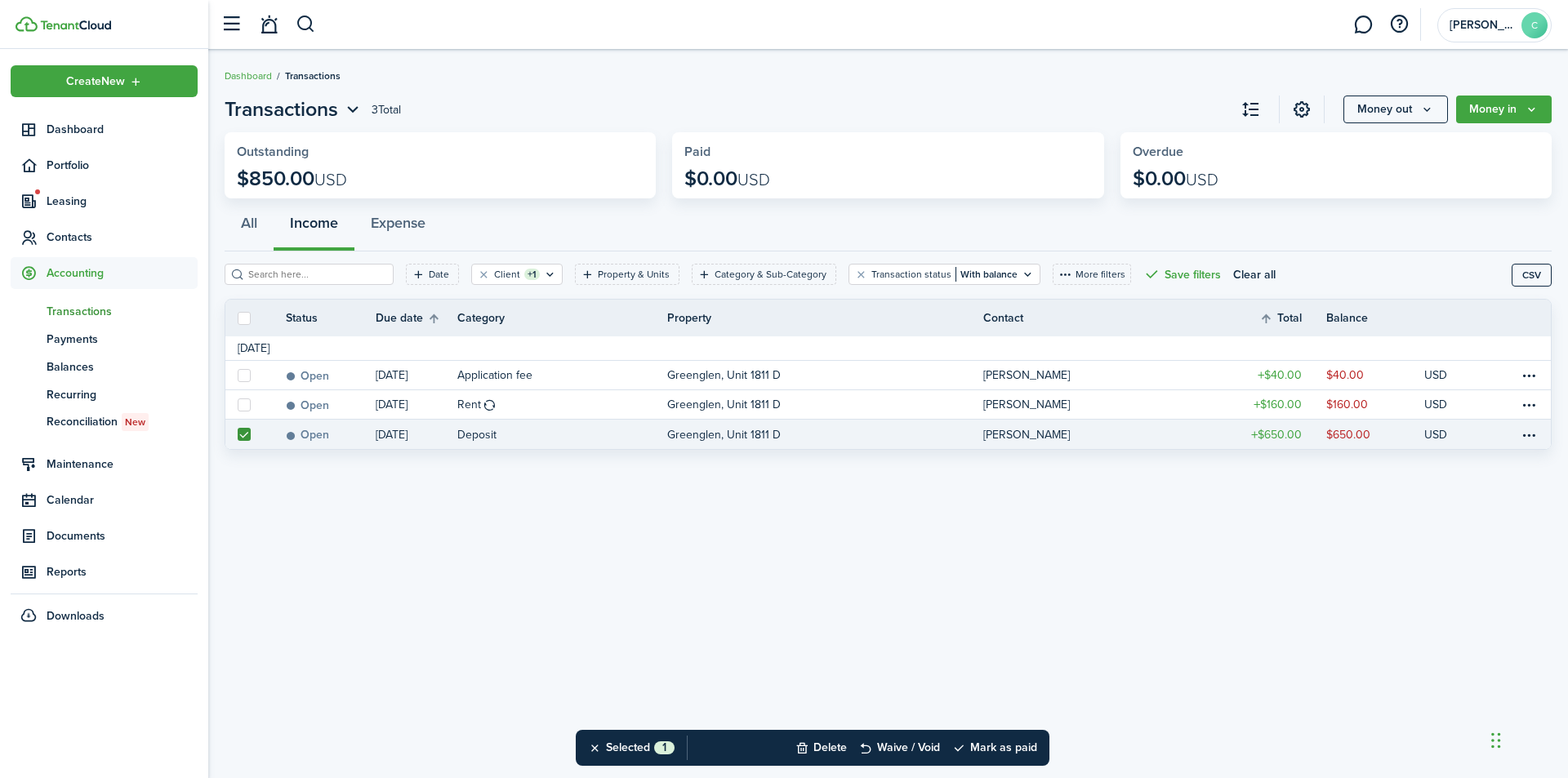
click at [242, 437] on label at bounding box center [244, 435] width 13 height 13
click at [238, 436] on input "checkbox" at bounding box center [237, 435] width 1 height 1
checkbox input "false"
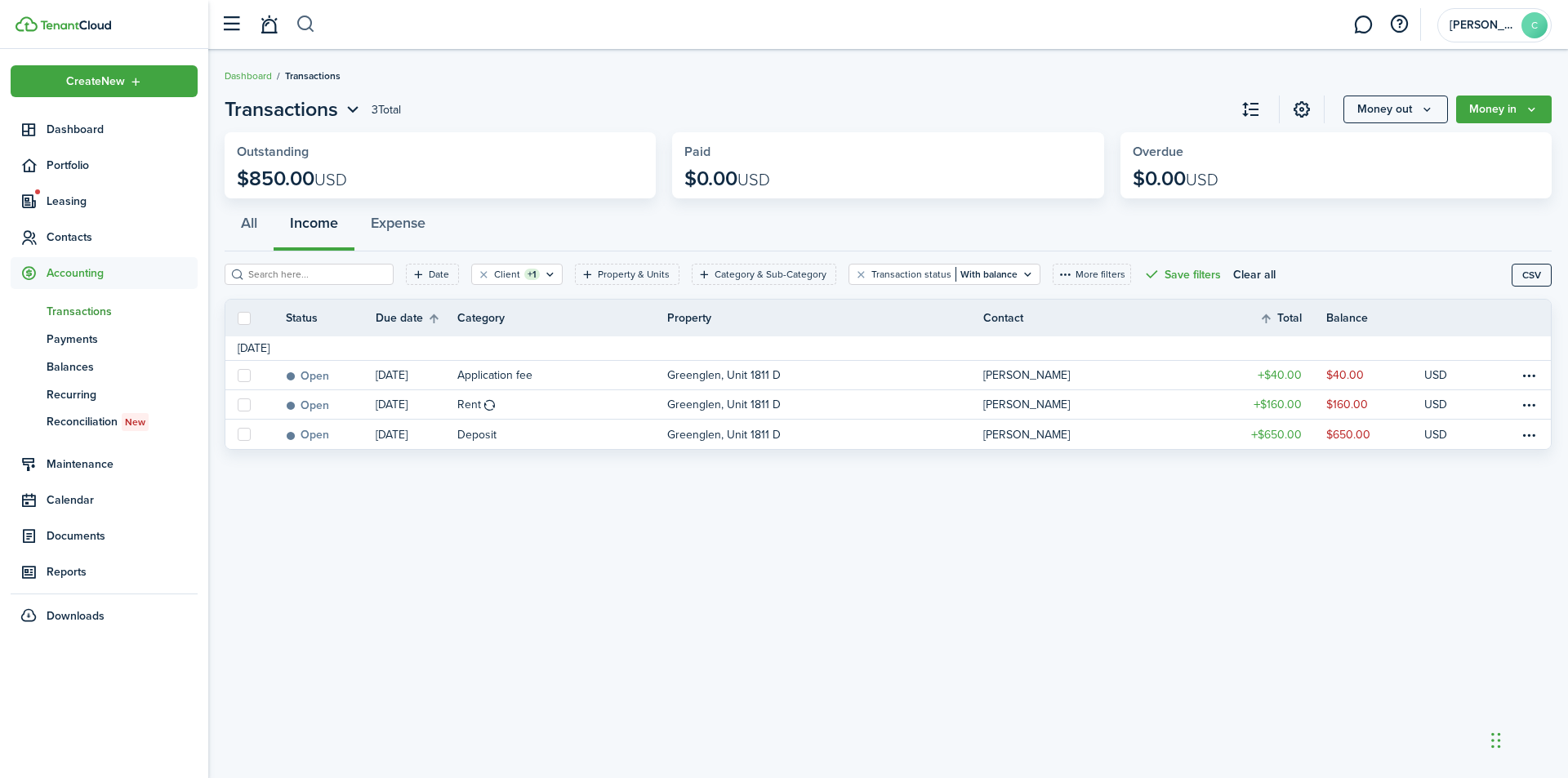
click at [314, 22] on button "button" at bounding box center [306, 24] width 21 height 27
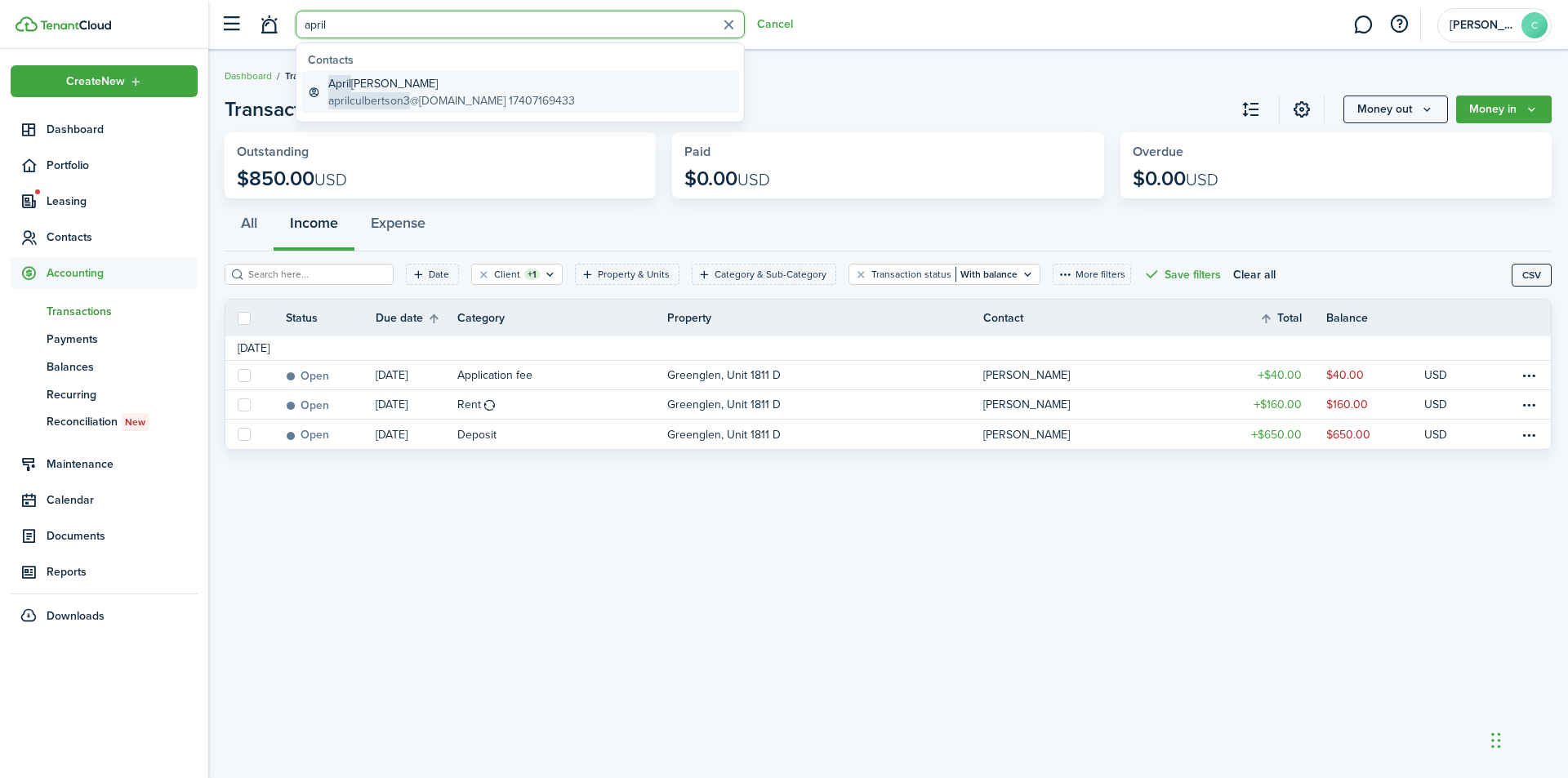
type input "april"
click at [371, 100] on span "aprilculbertson3" at bounding box center [369, 101] width 82 height 17
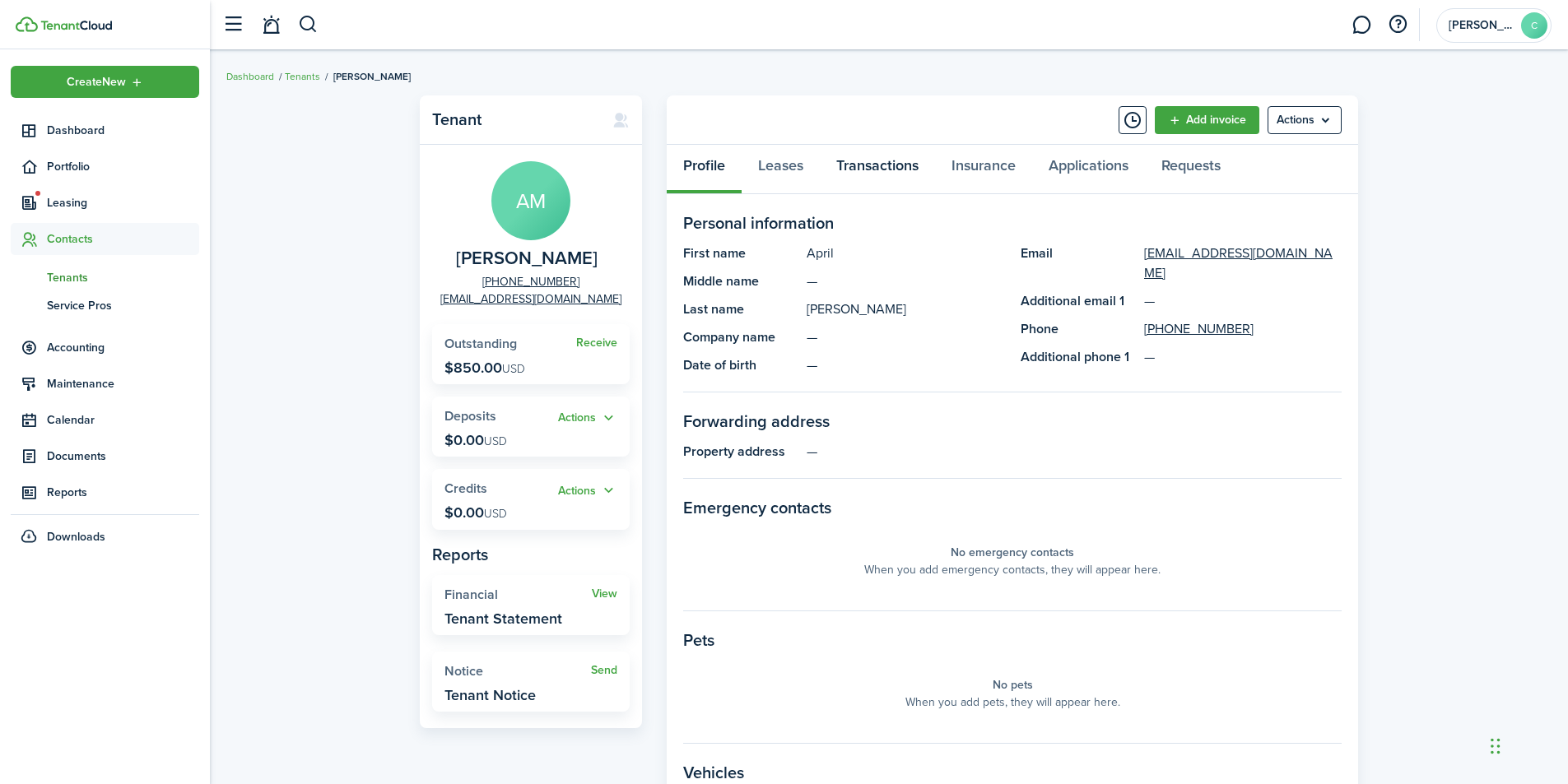
click at [875, 163] on link "Transactions" at bounding box center [877, 169] width 115 height 49
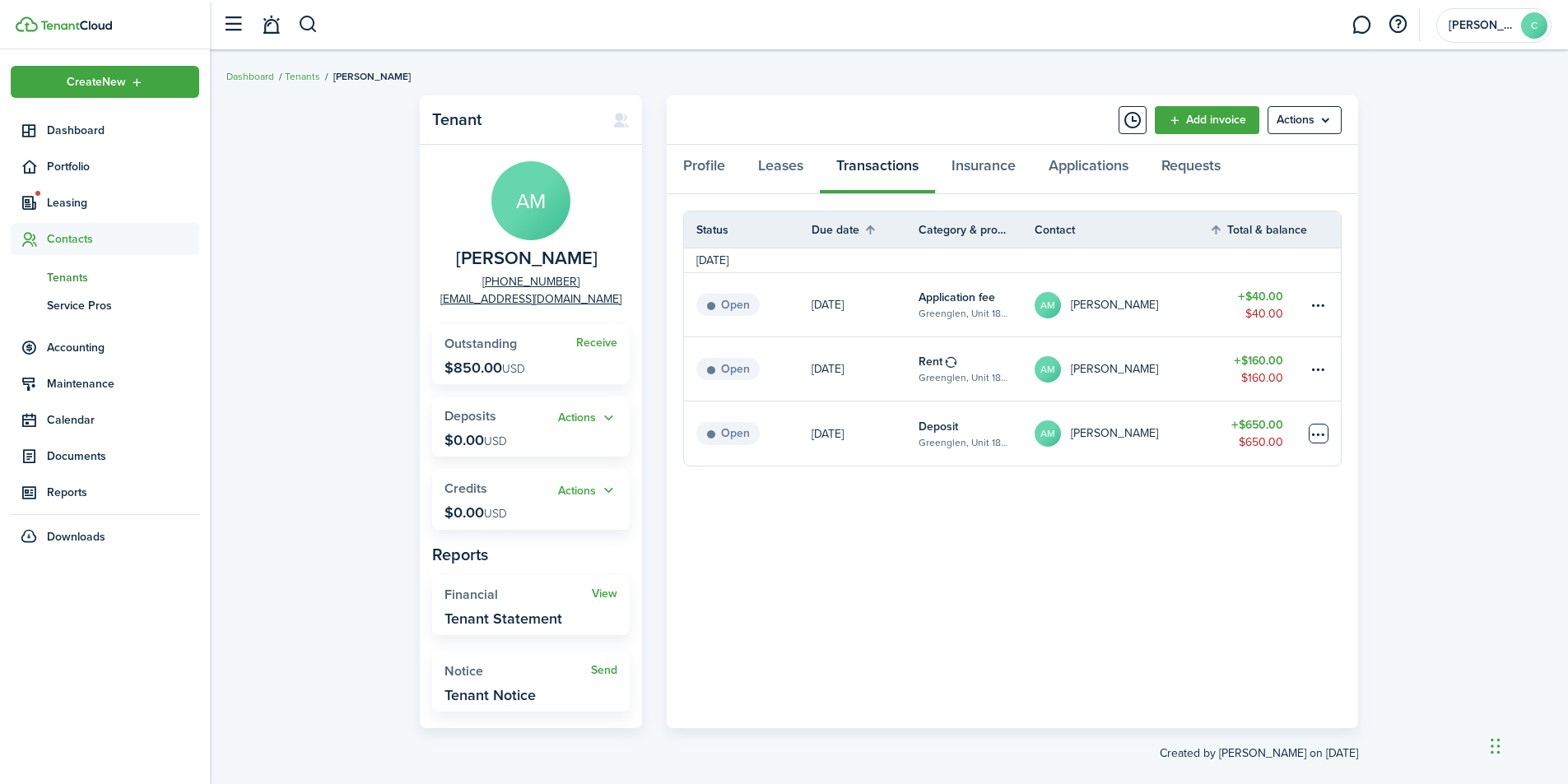
click at [1321, 436] on table-menu-btn-icon at bounding box center [1318, 433] width 20 height 20
click at [1264, 427] on table-amount-title "$650.00" at bounding box center [1257, 425] width 52 height 17
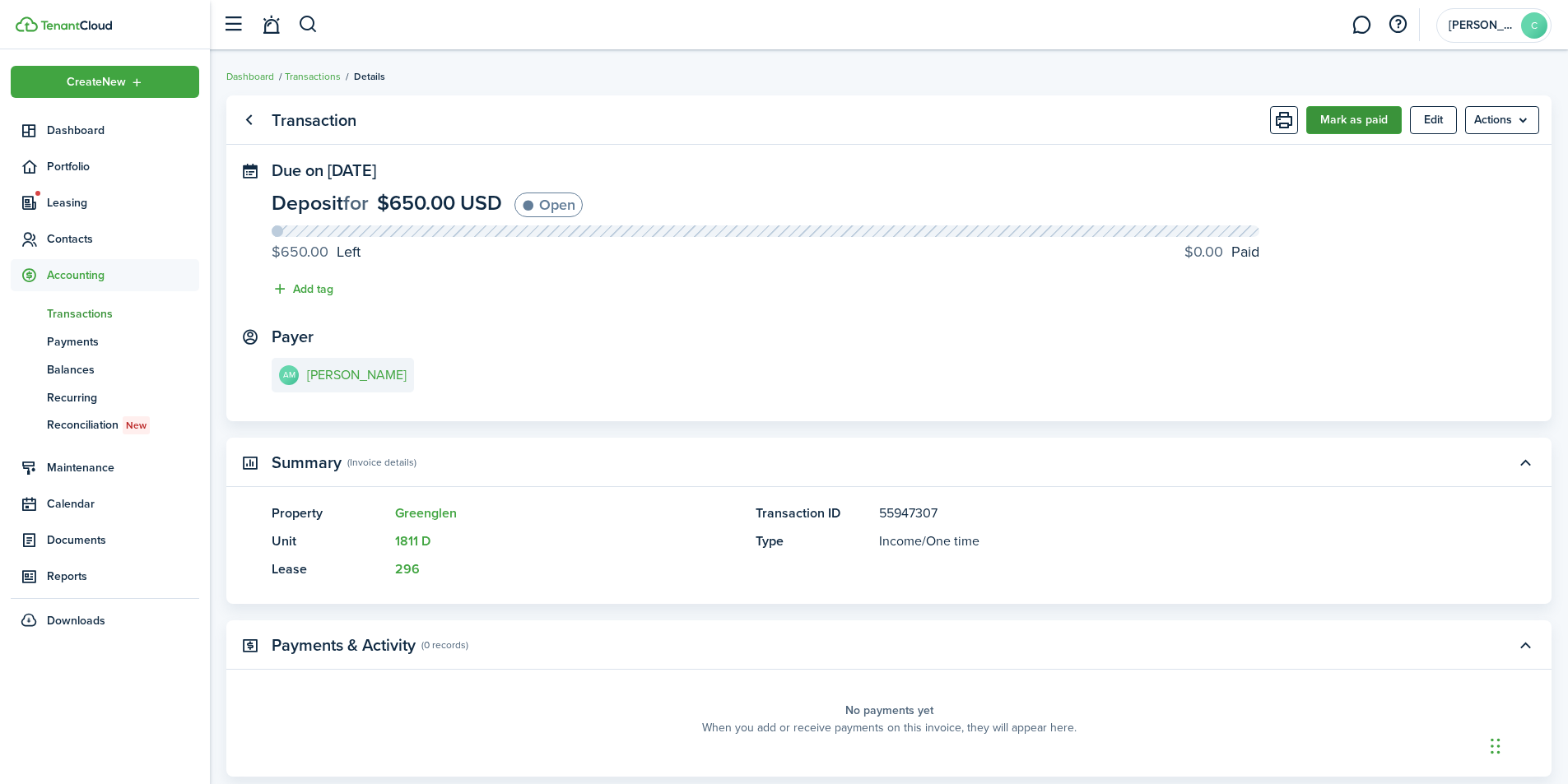
click at [1367, 126] on button "Mark as paid" at bounding box center [1354, 120] width 95 height 28
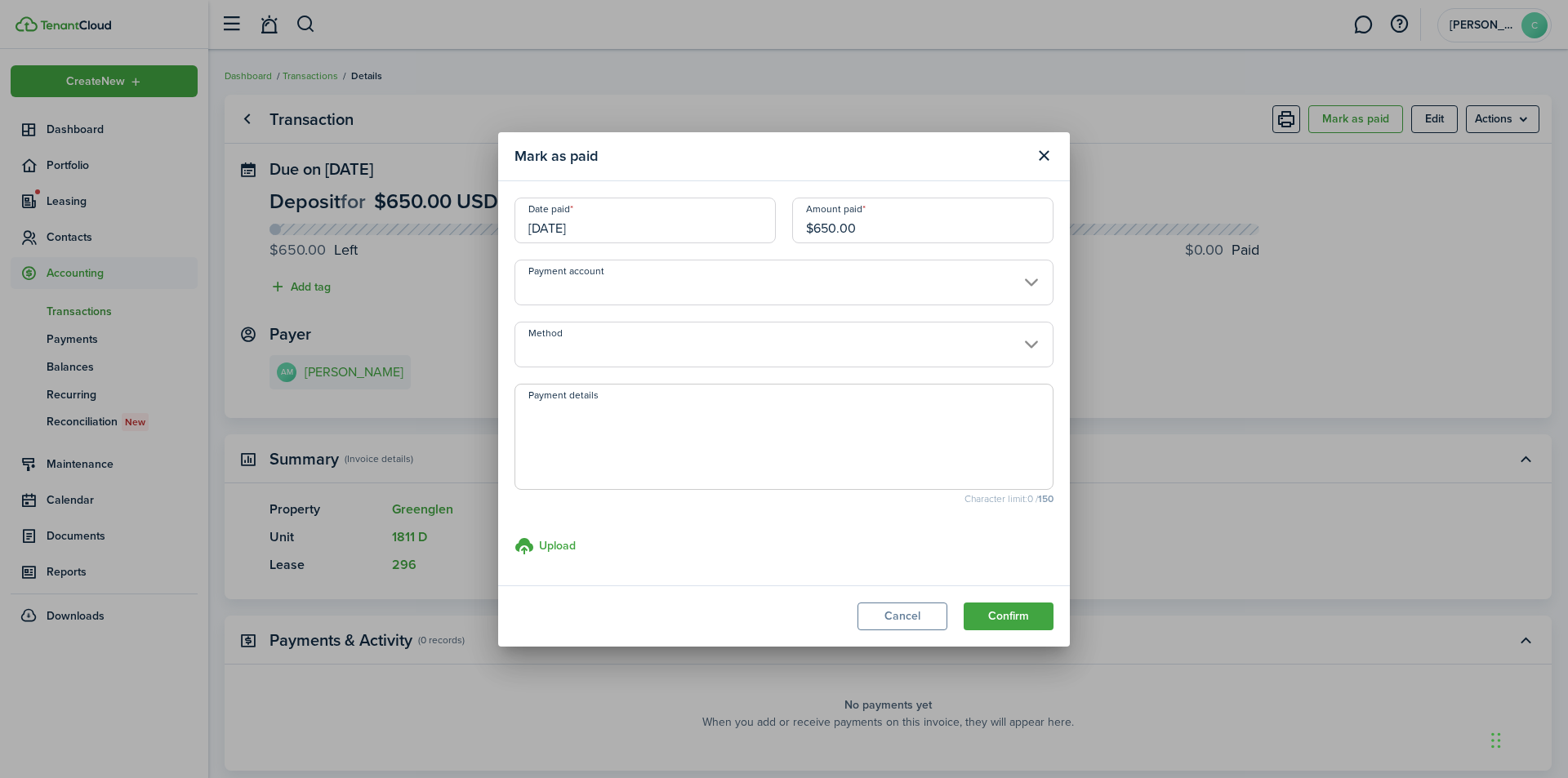
click at [896, 221] on input "$650.00" at bounding box center [922, 221] width 261 height 46
click at [1034, 285] on input "Payment account" at bounding box center [784, 282] width 539 height 46
type input "$600.00"
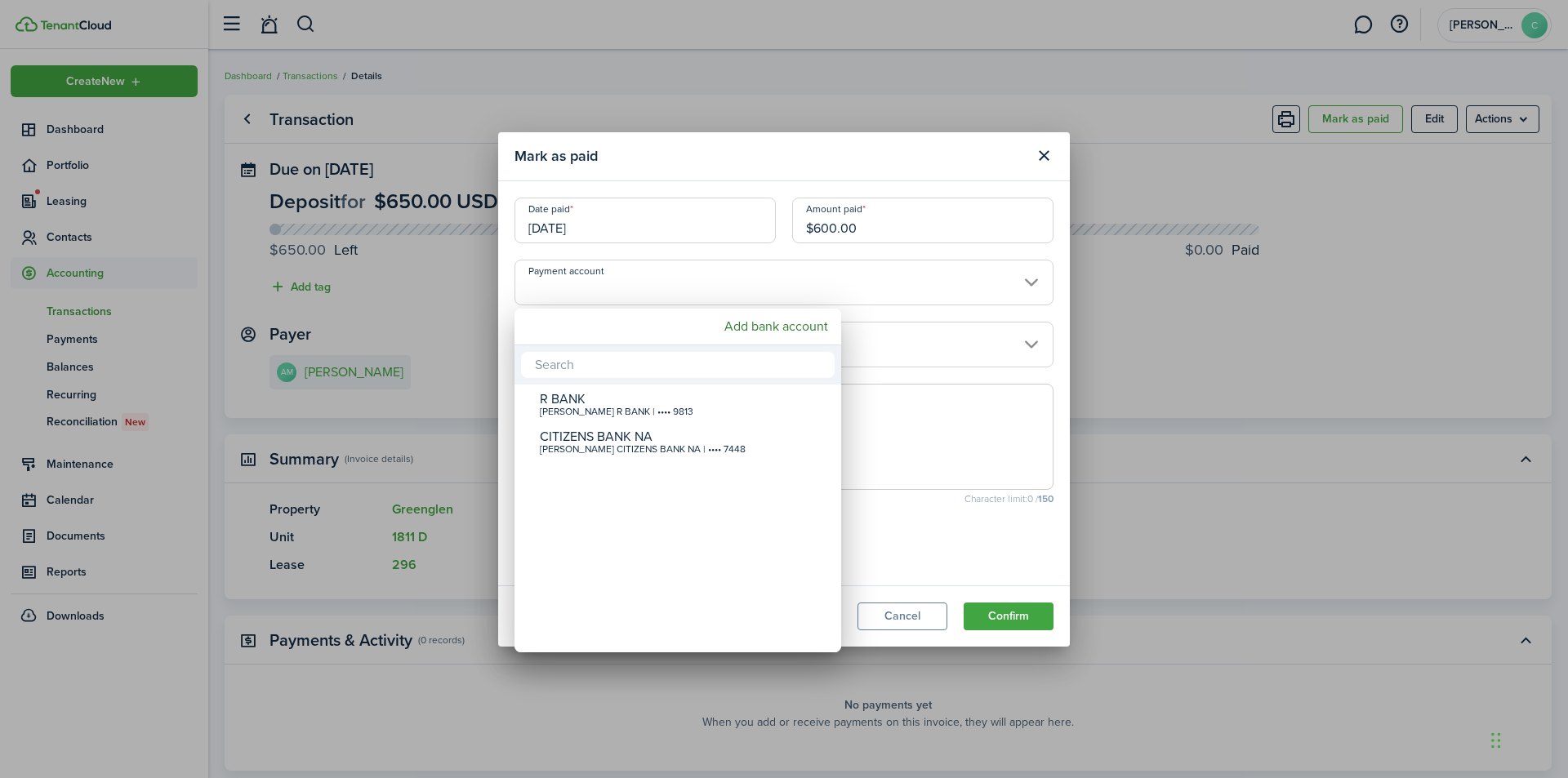
click at [1034, 341] on div at bounding box center [784, 389] width 1829 height 1040
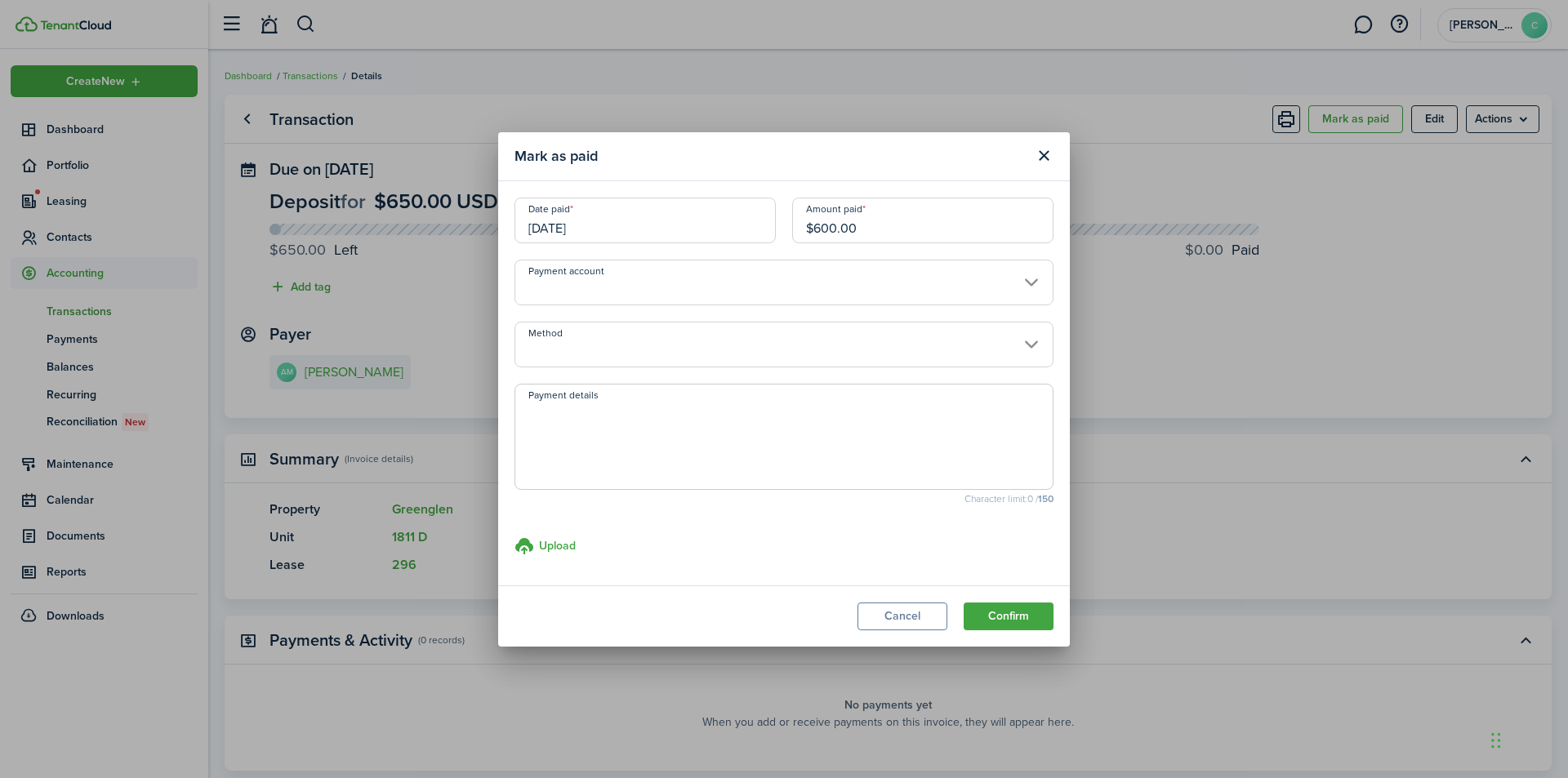
click at [1027, 345] on input "Method" at bounding box center [784, 344] width 539 height 46
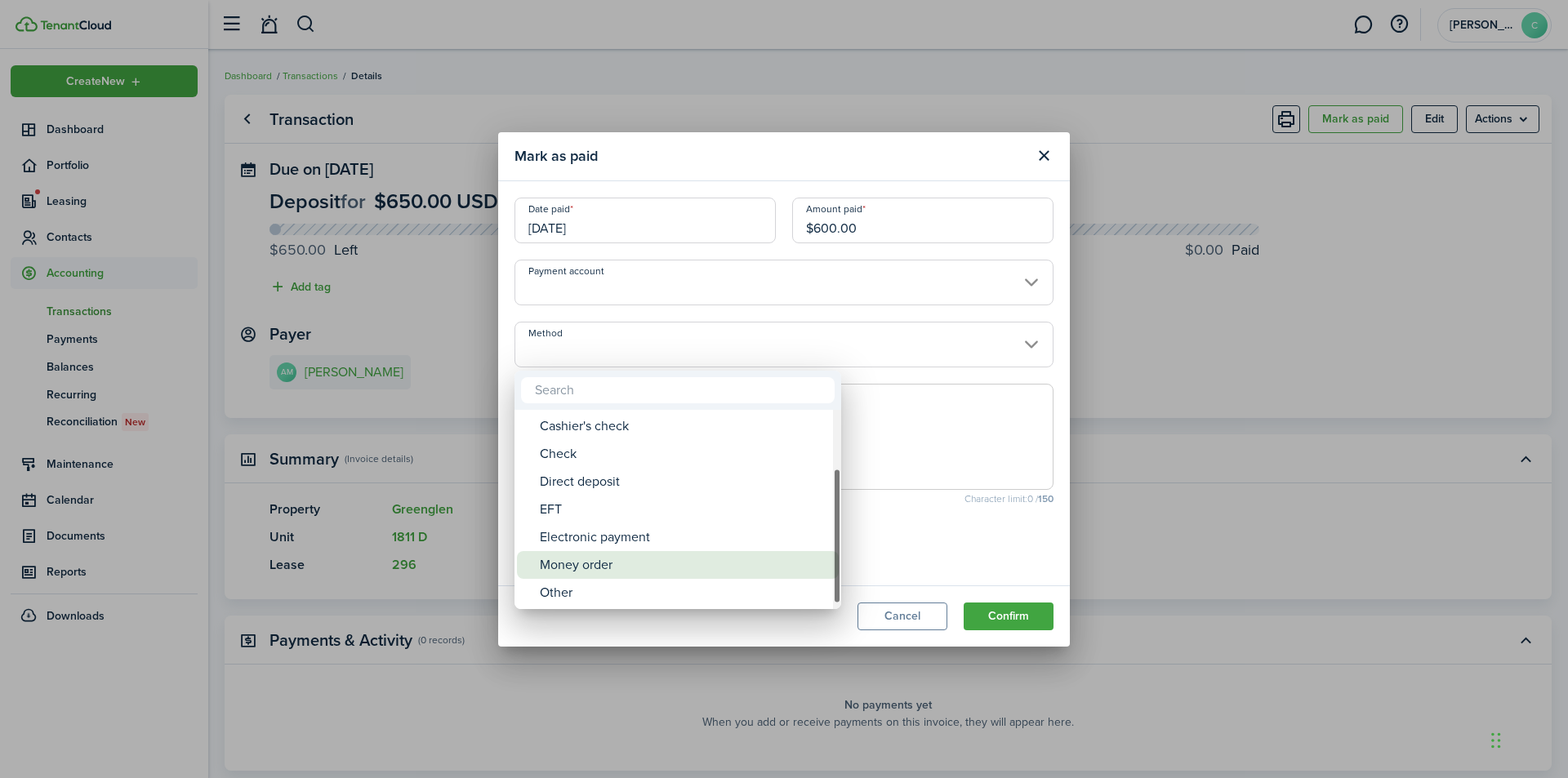
click at [660, 570] on div "Money order" at bounding box center [685, 565] width 289 height 27
type input "Money order"
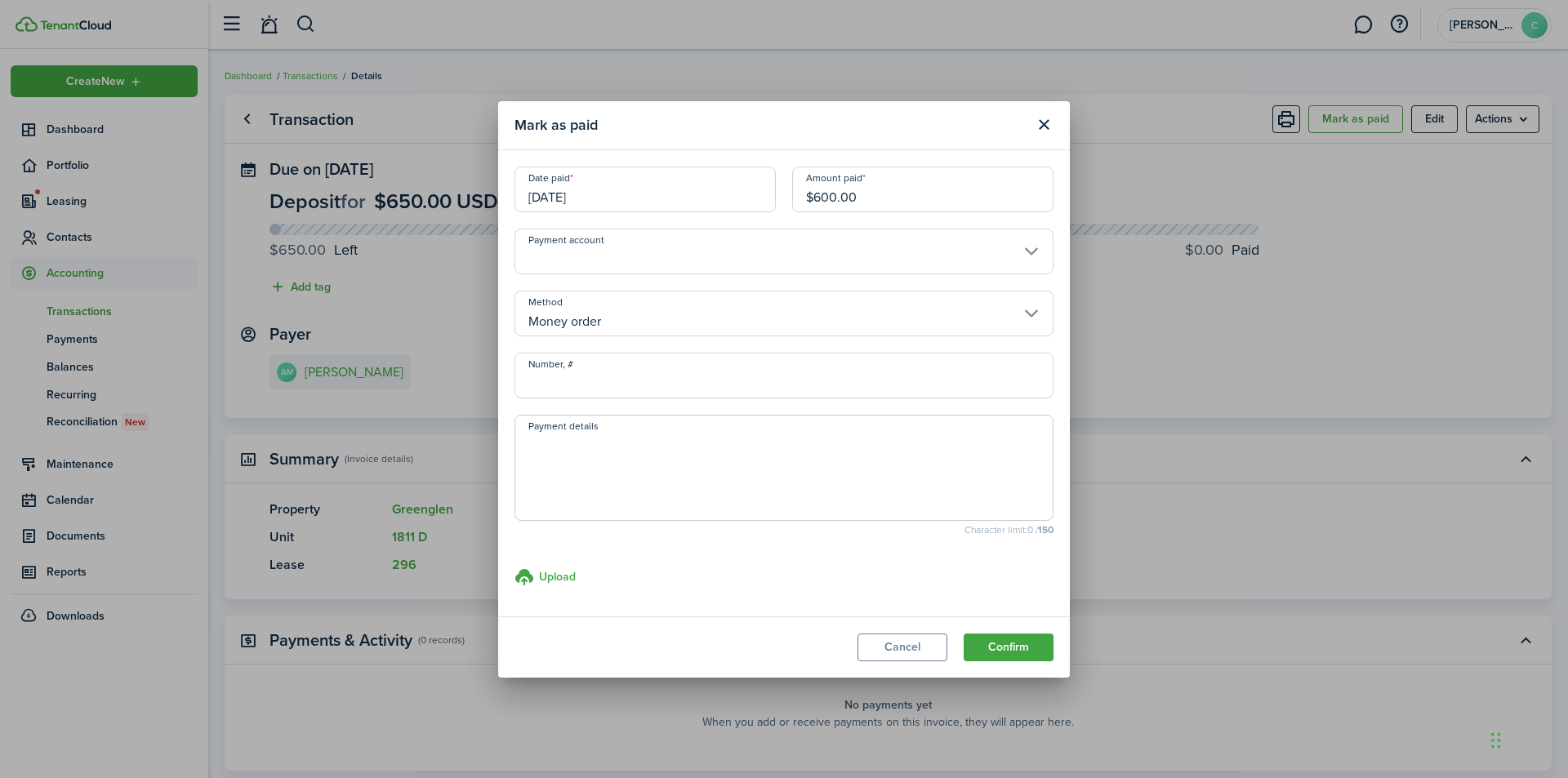
click at [656, 388] on input "Number, #" at bounding box center [784, 375] width 539 height 46
type input "19-783171727"
click at [1017, 664] on modal-footer "Cancel Confirm" at bounding box center [784, 647] width 571 height 61
click at [1018, 650] on button "Confirm" at bounding box center [1008, 647] width 90 height 27
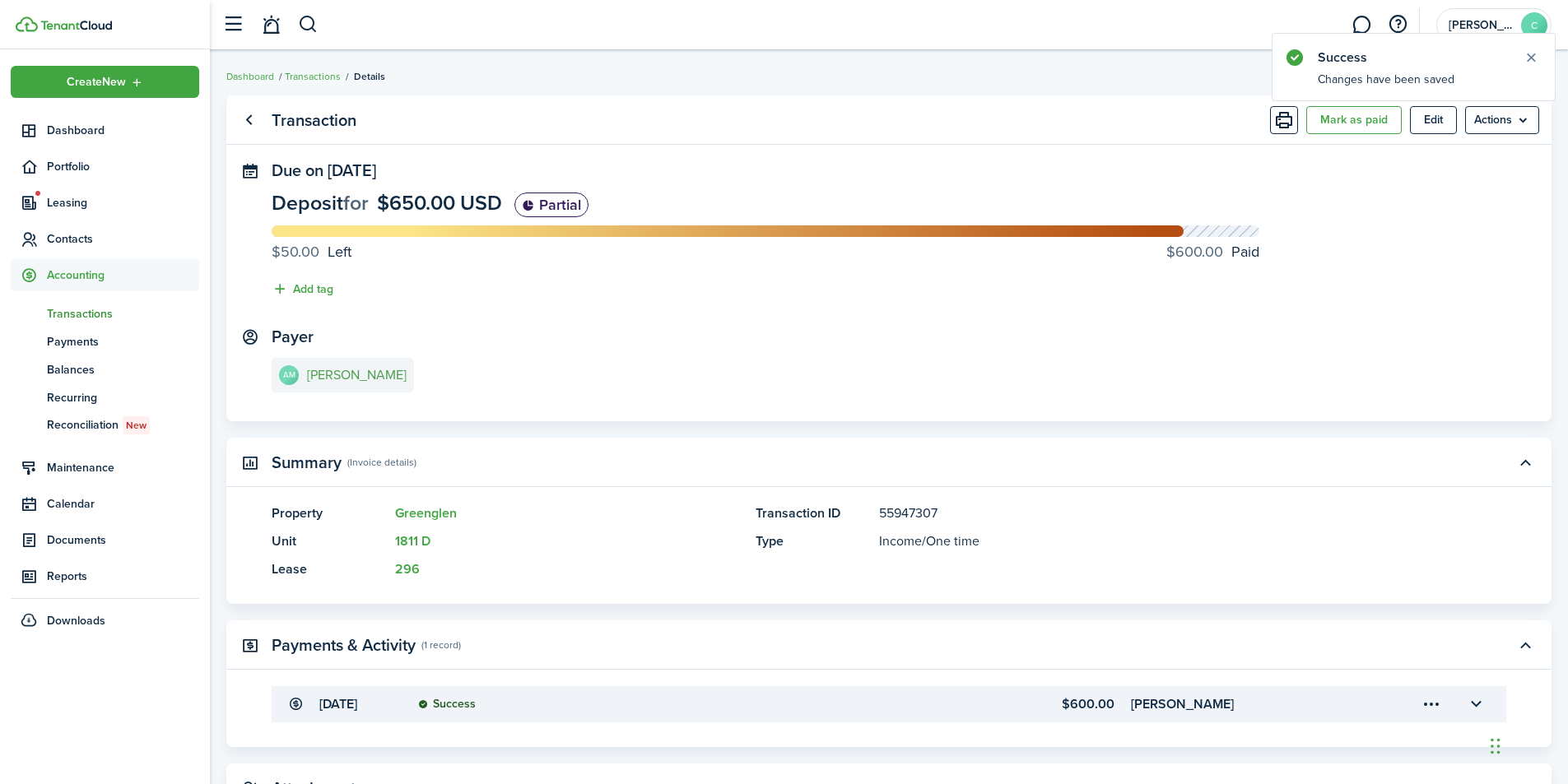
click at [356, 375] on e-details-info-title "[PERSON_NAME]" at bounding box center [356, 375] width 100 height 15
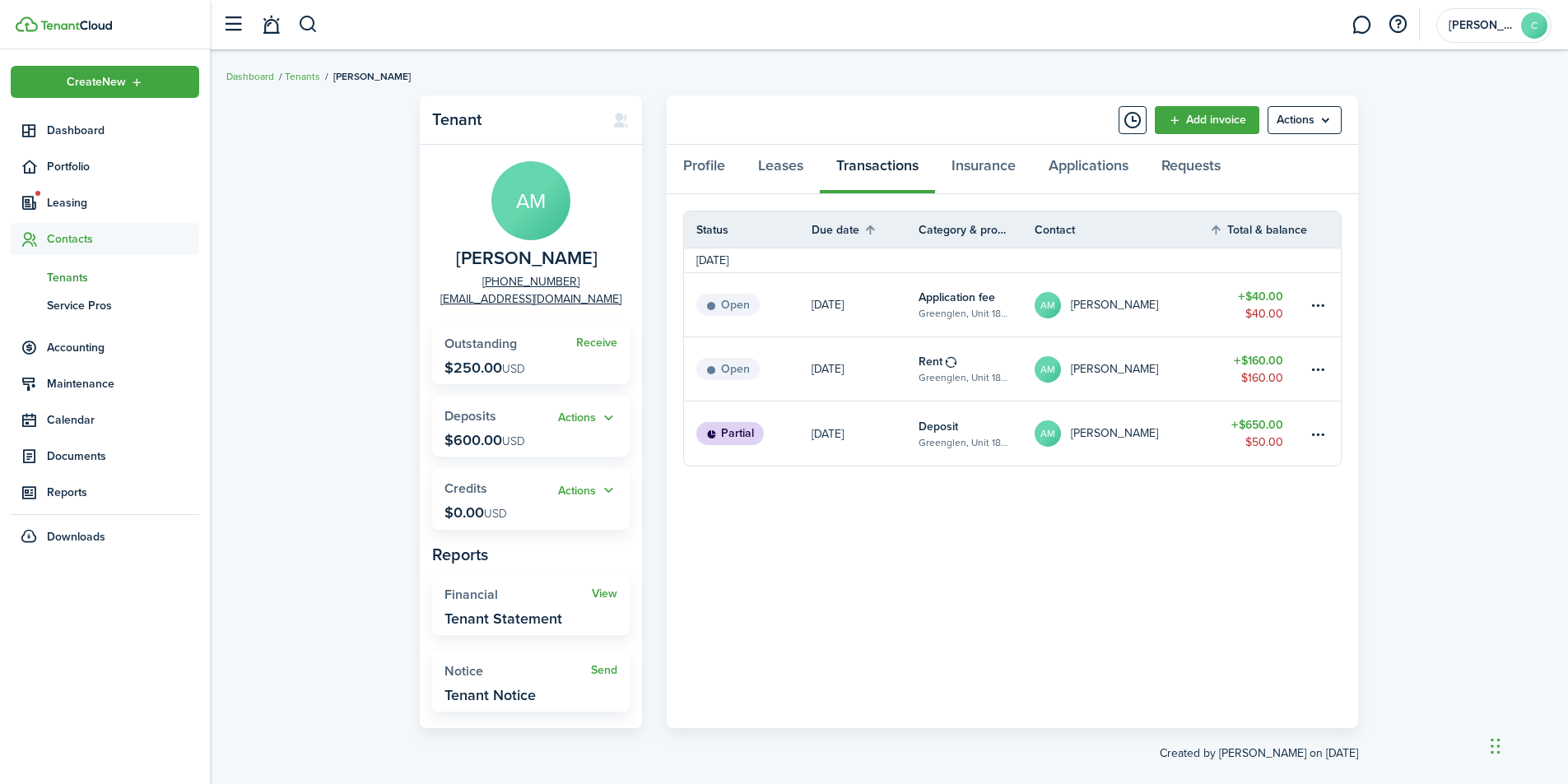
click at [1264, 362] on table-amount-title "$160.00" at bounding box center [1258, 361] width 49 height 17
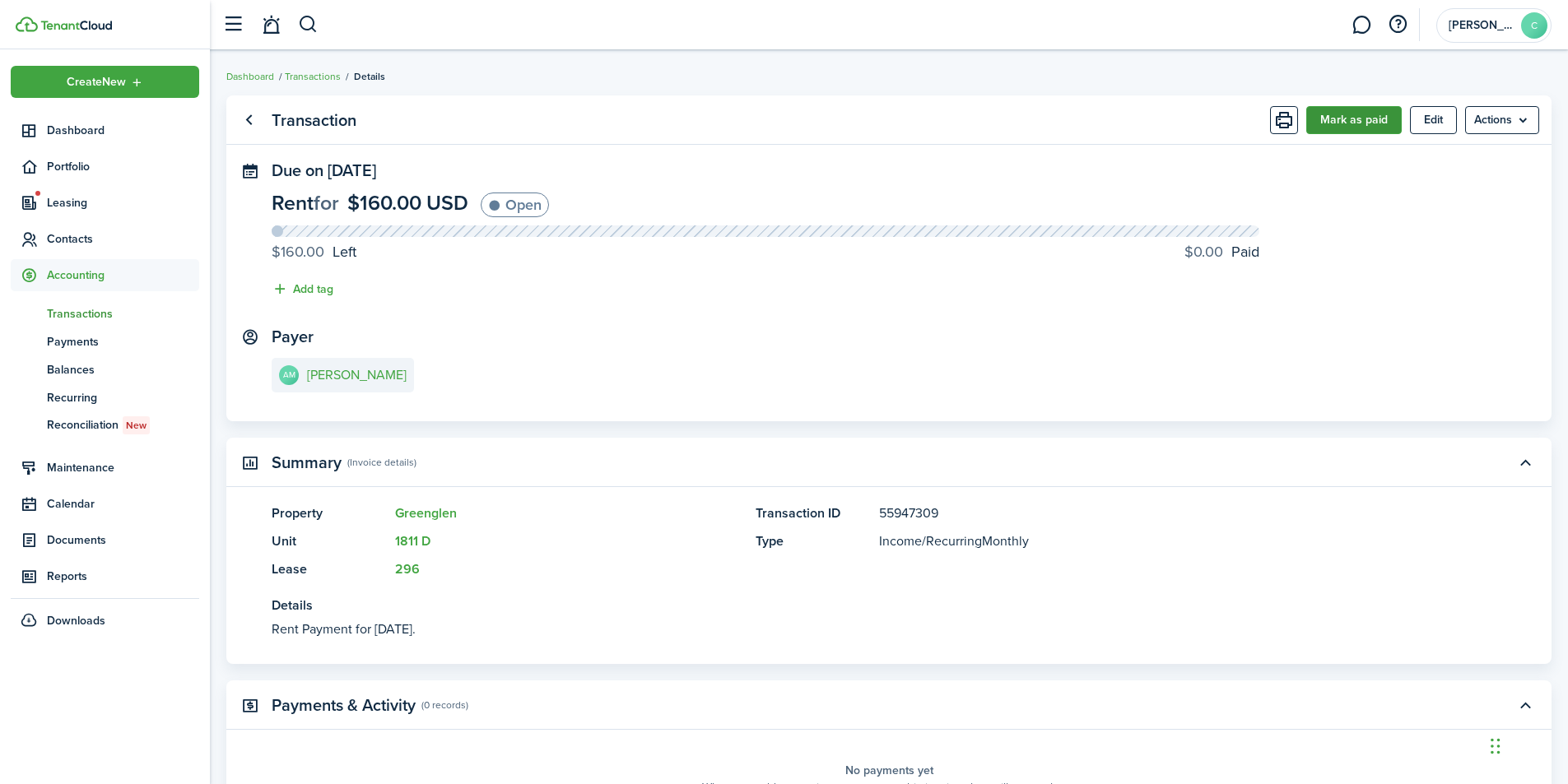
click at [1368, 108] on button "Mark as paid" at bounding box center [1354, 120] width 95 height 28
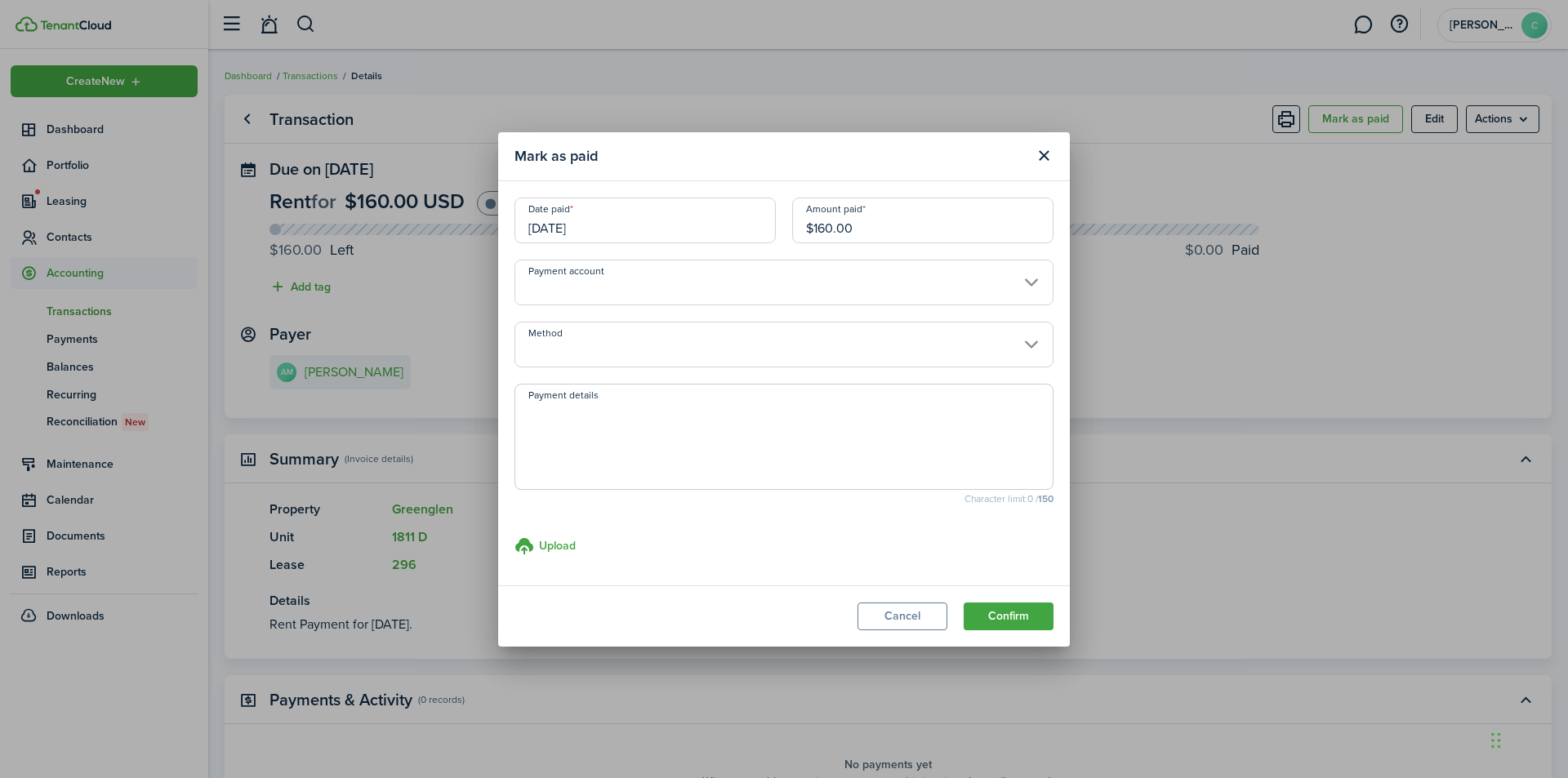
click at [992, 235] on input "$160.00" at bounding box center [922, 221] width 261 height 46
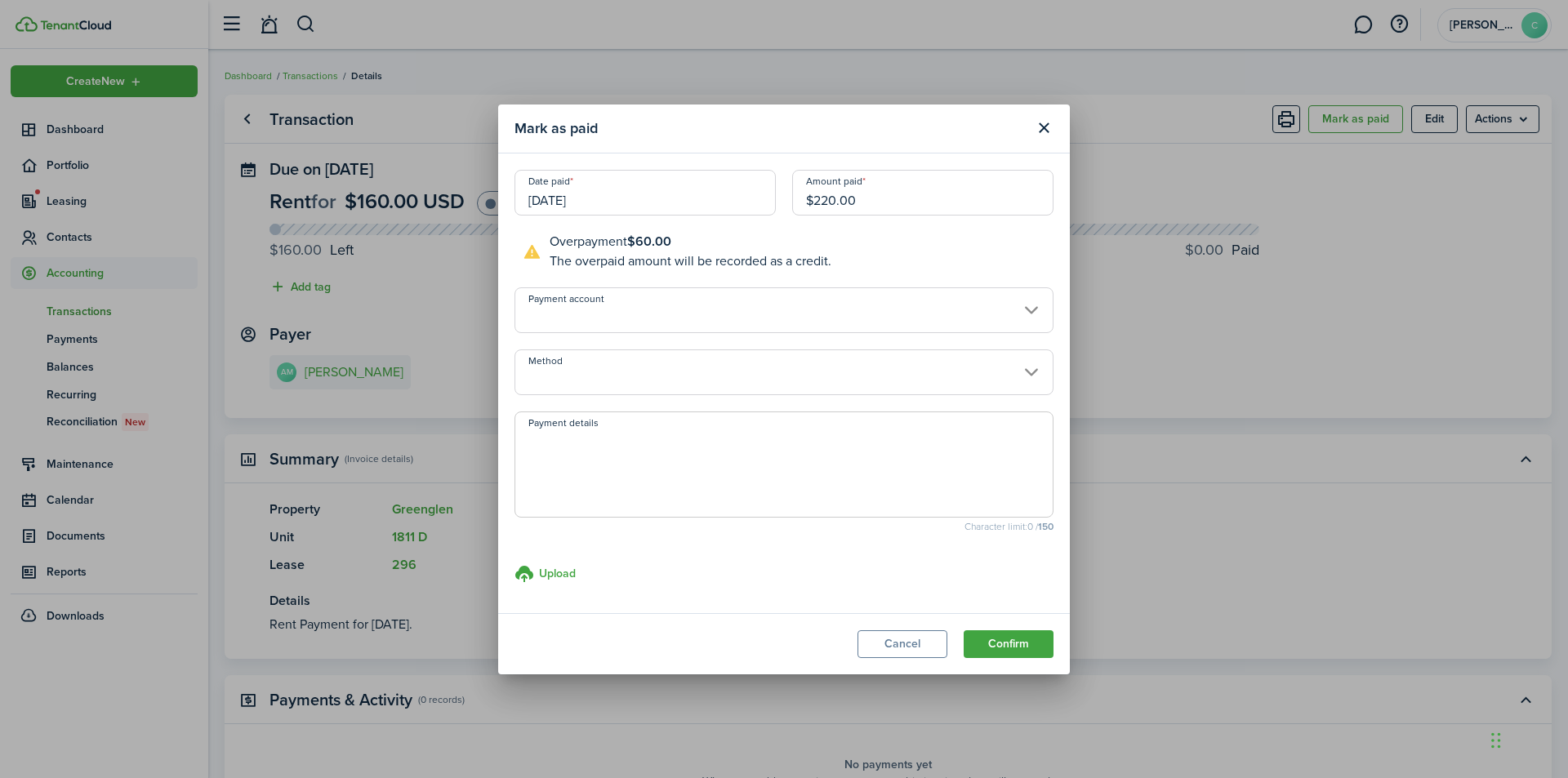
click at [1031, 373] on input "Method" at bounding box center [784, 372] width 539 height 46
type input "$220.00"
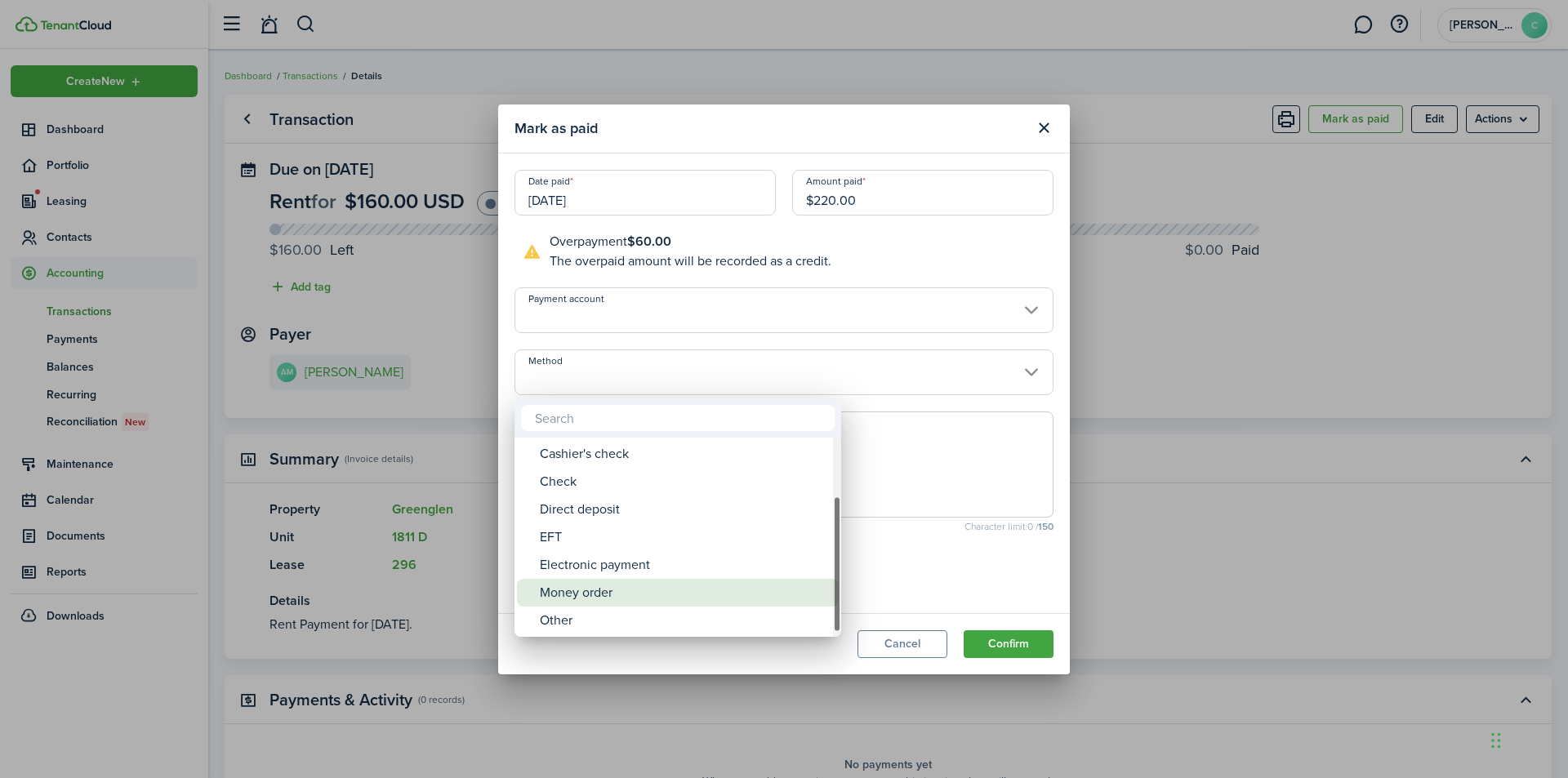
click at [720, 599] on div "Money order" at bounding box center [685, 592] width 289 height 27
type input "Money order"
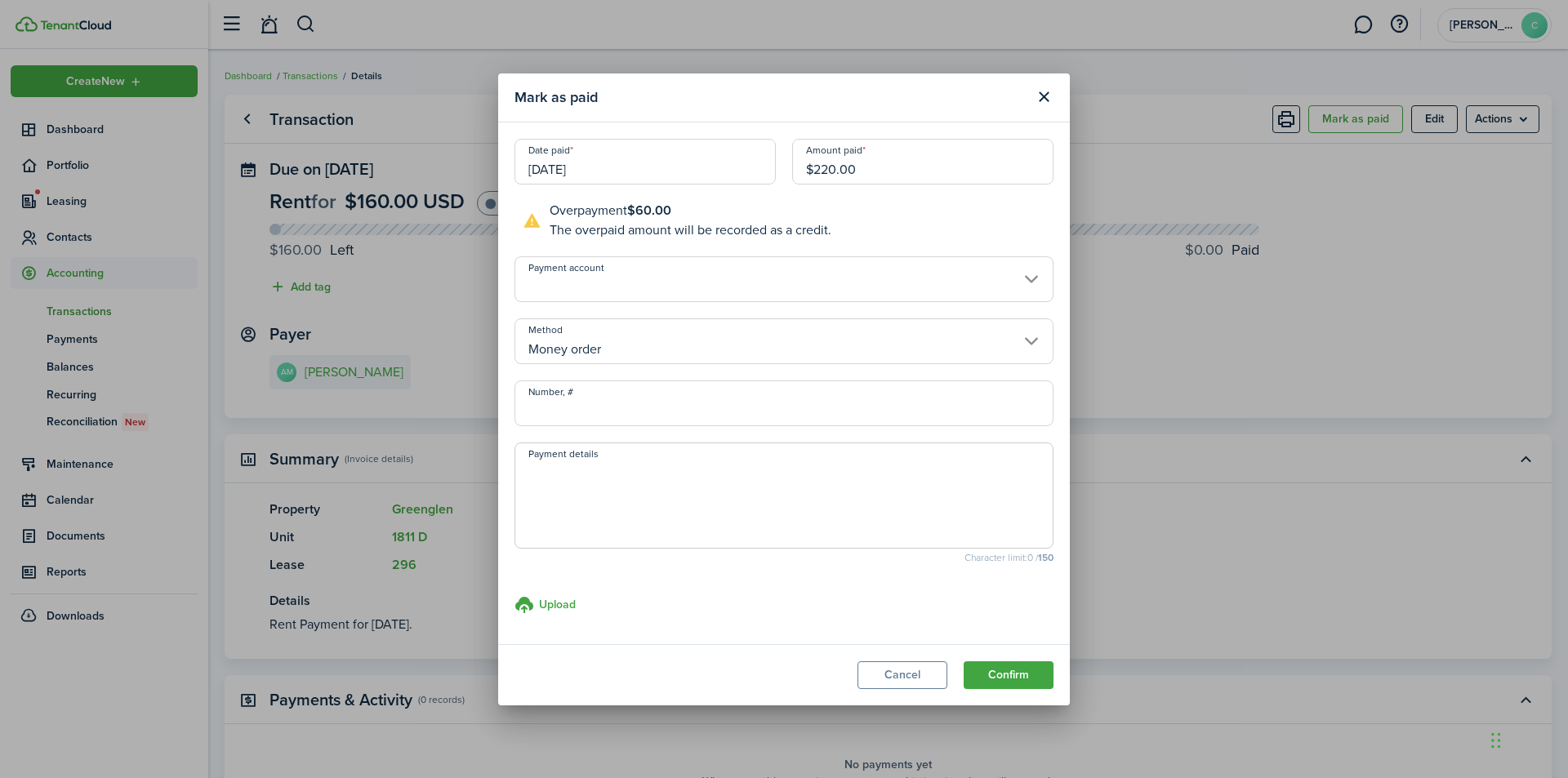
click at [745, 400] on input "Number, #" at bounding box center [784, 404] width 539 height 46
type input "19-783171728"
click at [1027, 677] on button "Confirm" at bounding box center [1008, 675] width 90 height 27
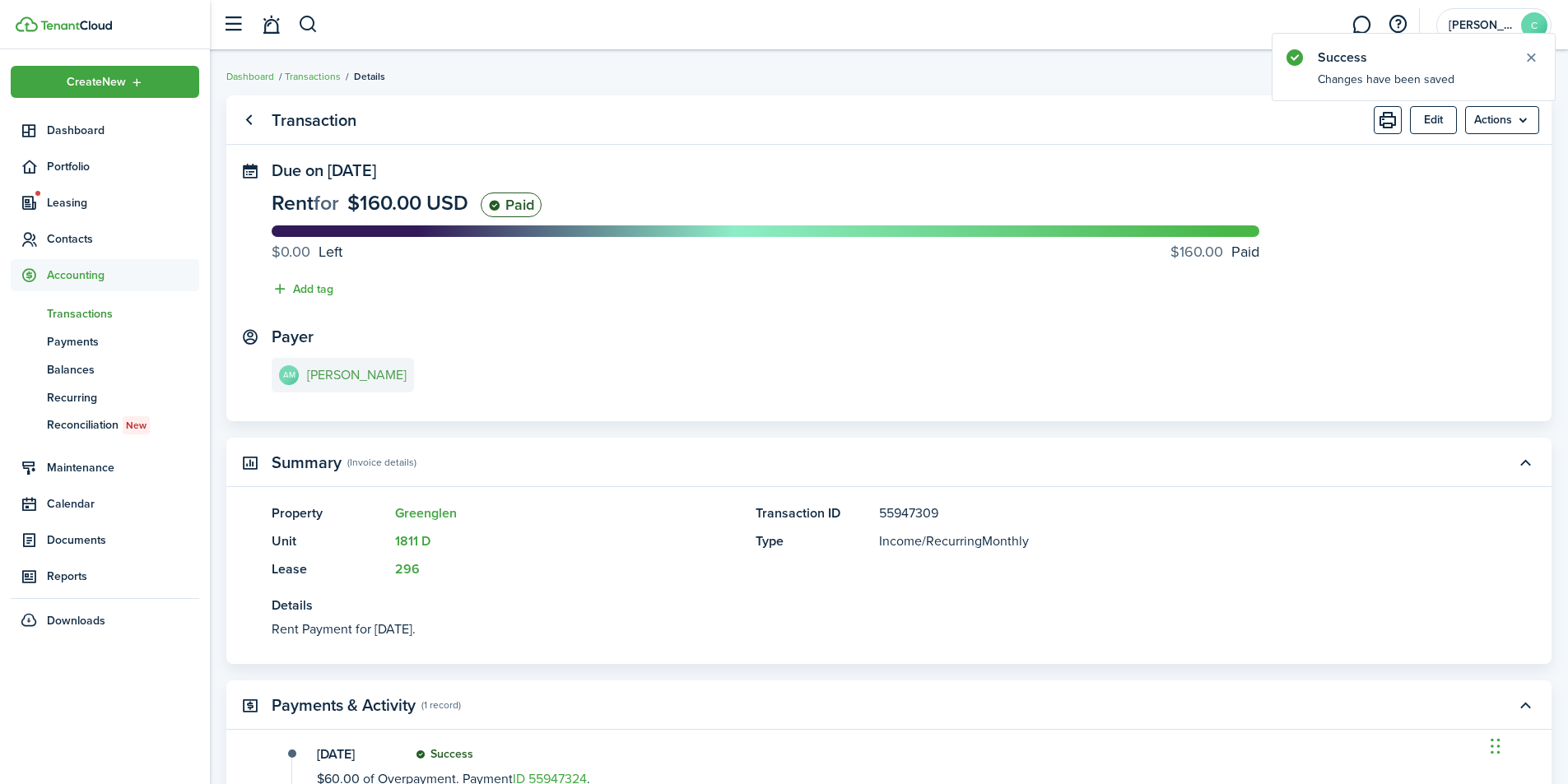
click at [354, 374] on e-details-info-title "[PERSON_NAME]" at bounding box center [356, 375] width 100 height 15
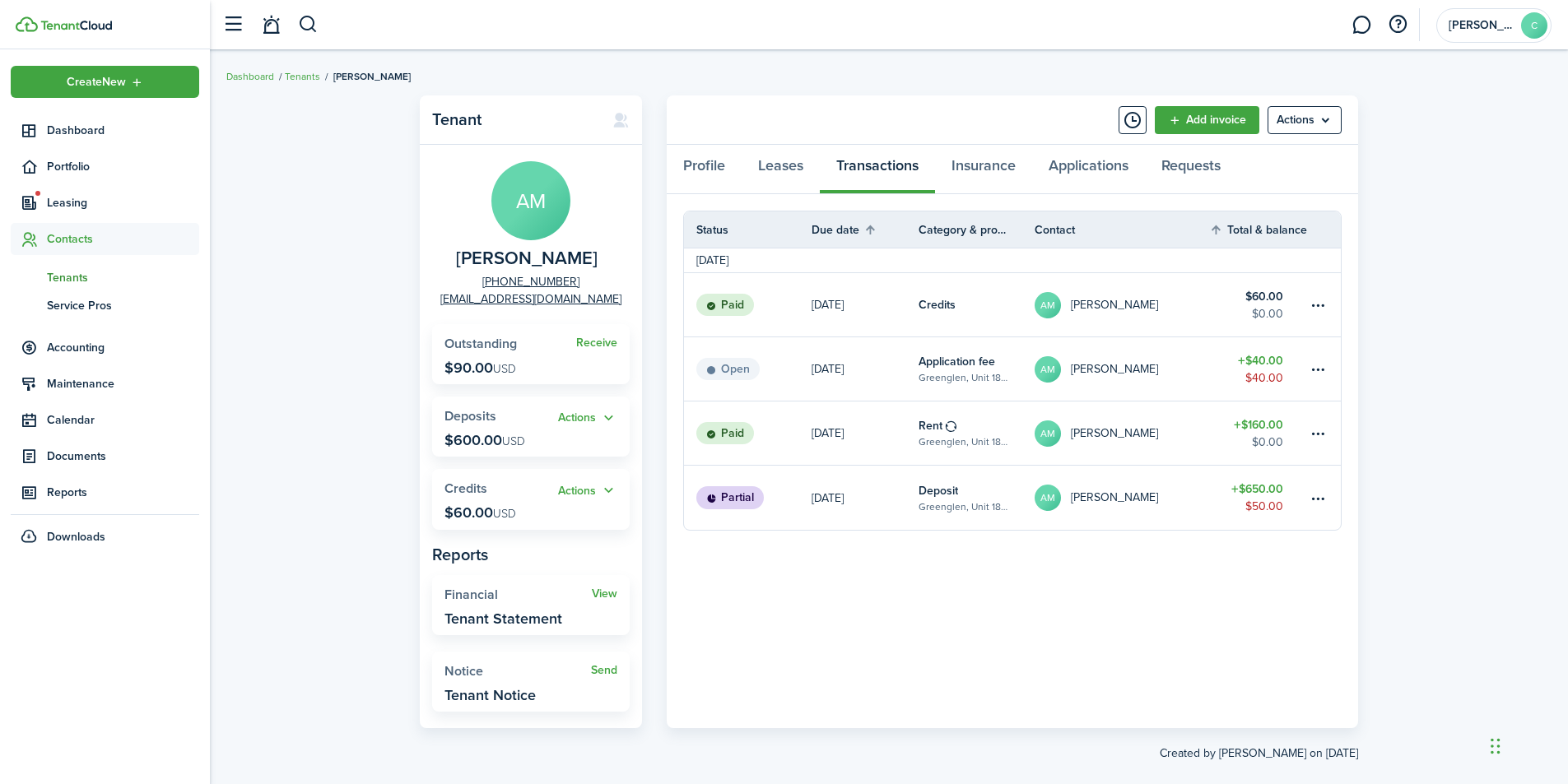
click at [1268, 487] on table-amount-title "$650.00" at bounding box center [1257, 489] width 52 height 17
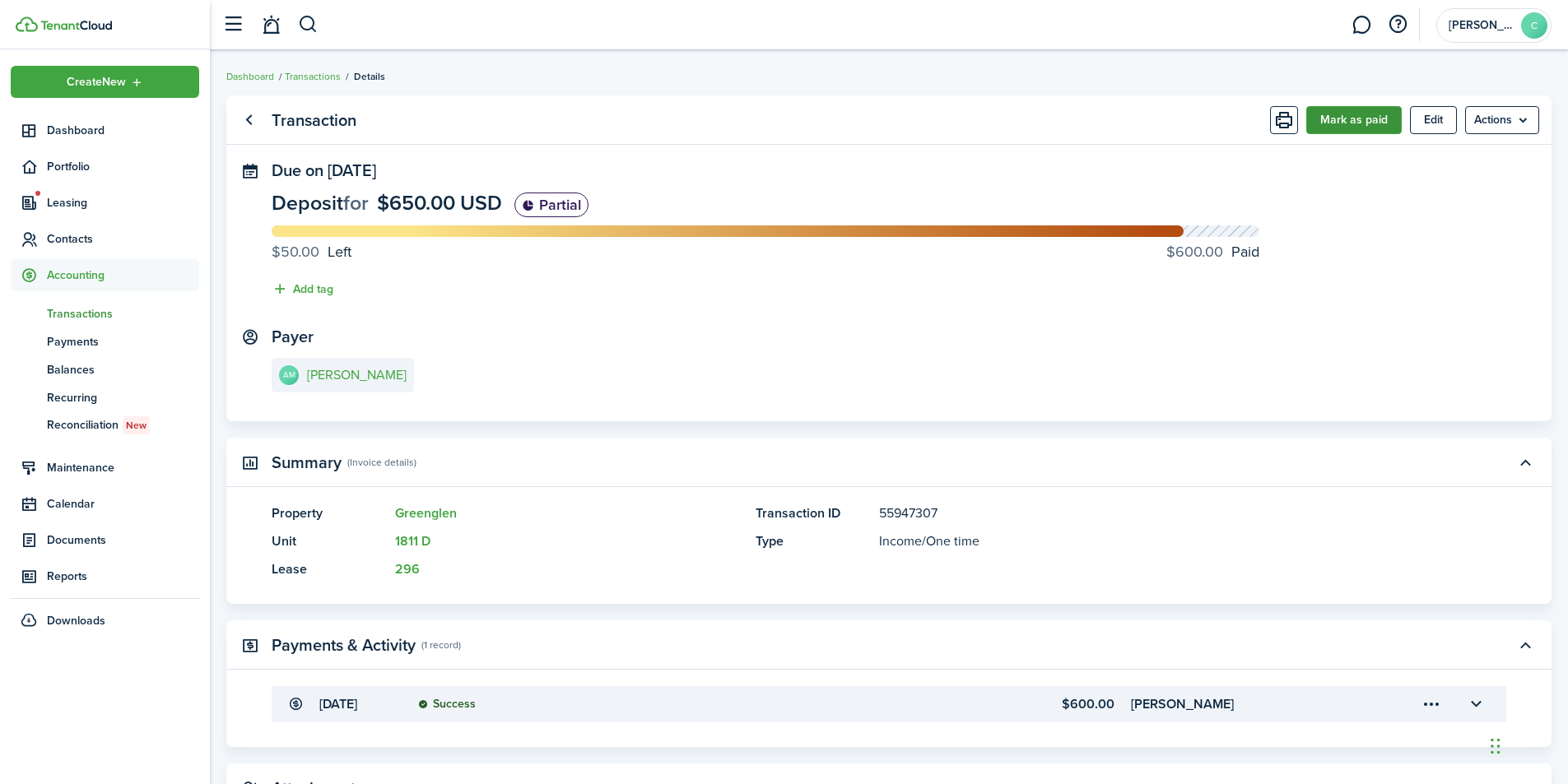
click at [1337, 113] on button "Mark as paid" at bounding box center [1354, 120] width 95 height 28
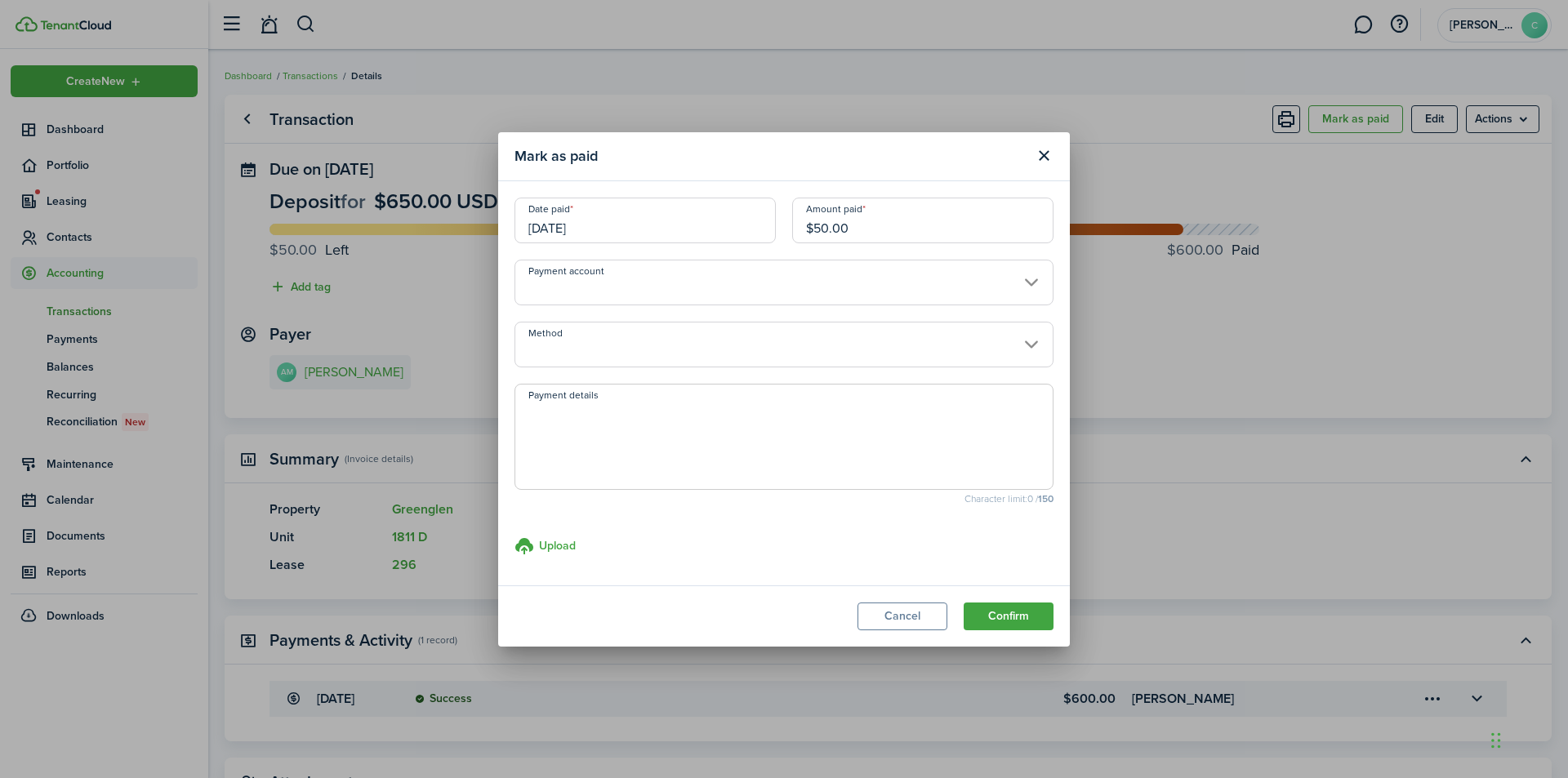
click at [928, 236] on input "$50.00" at bounding box center [922, 221] width 261 height 46
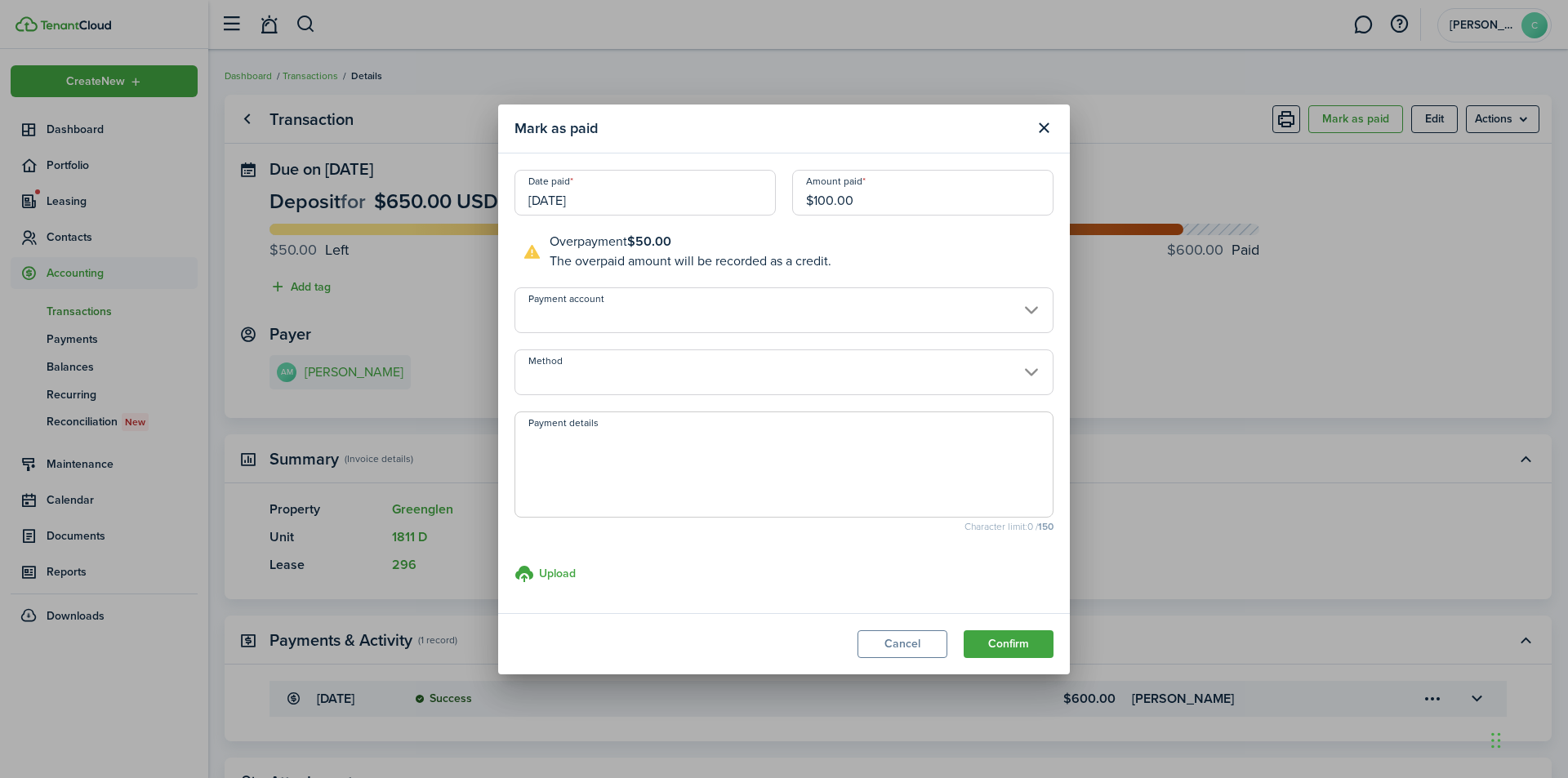
click at [1033, 373] on input "Method" at bounding box center [784, 372] width 539 height 46
type input "$100.00"
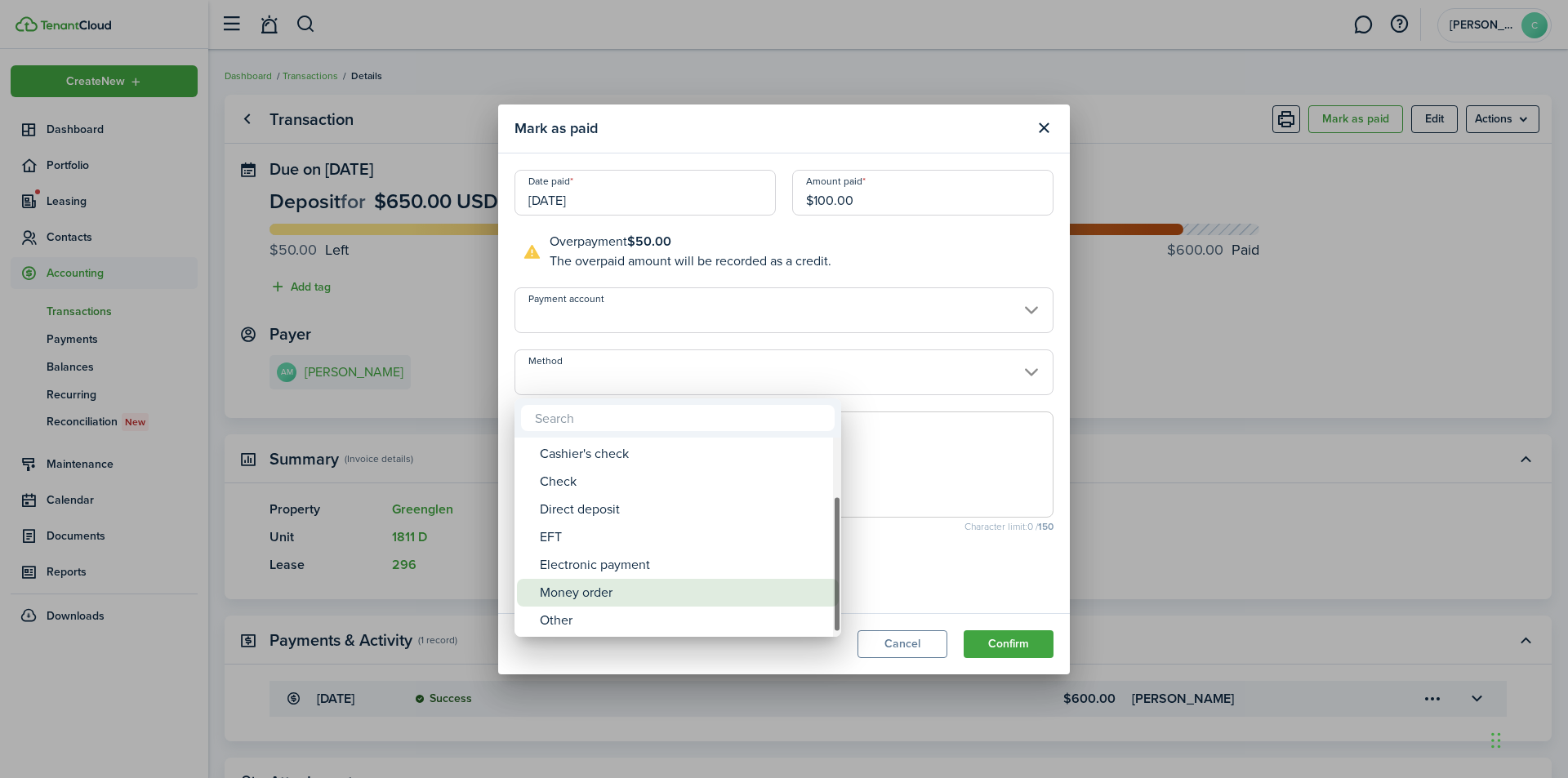
click at [692, 583] on div "Money order" at bounding box center [685, 592] width 289 height 27
type input "Money order"
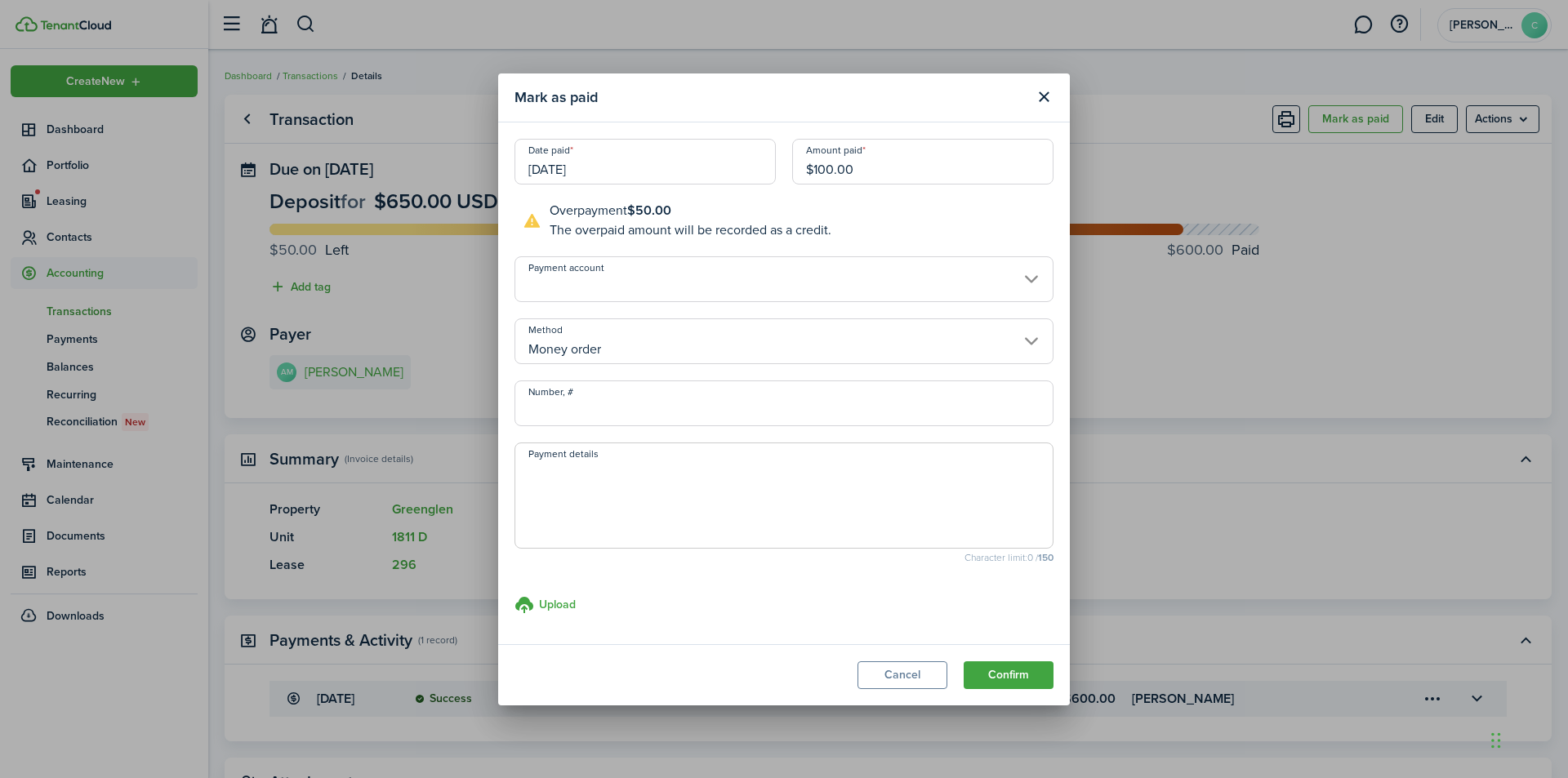
click at [717, 409] on input "Number, #" at bounding box center [784, 404] width 539 height 46
type input "109330065755"
click at [985, 669] on button "Confirm" at bounding box center [1008, 675] width 90 height 27
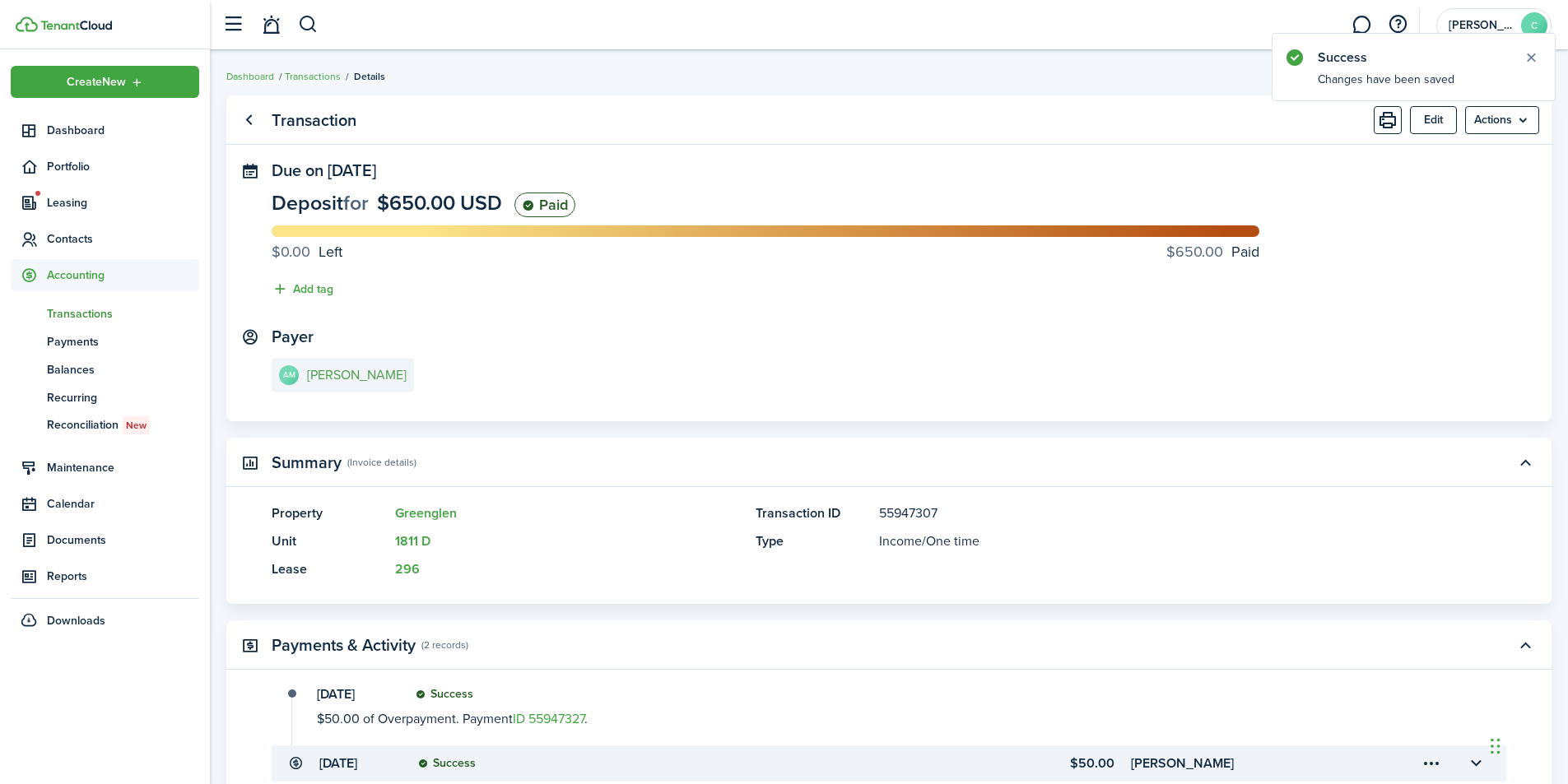
click at [322, 382] on e-details-info-title "[PERSON_NAME]" at bounding box center [356, 375] width 100 height 15
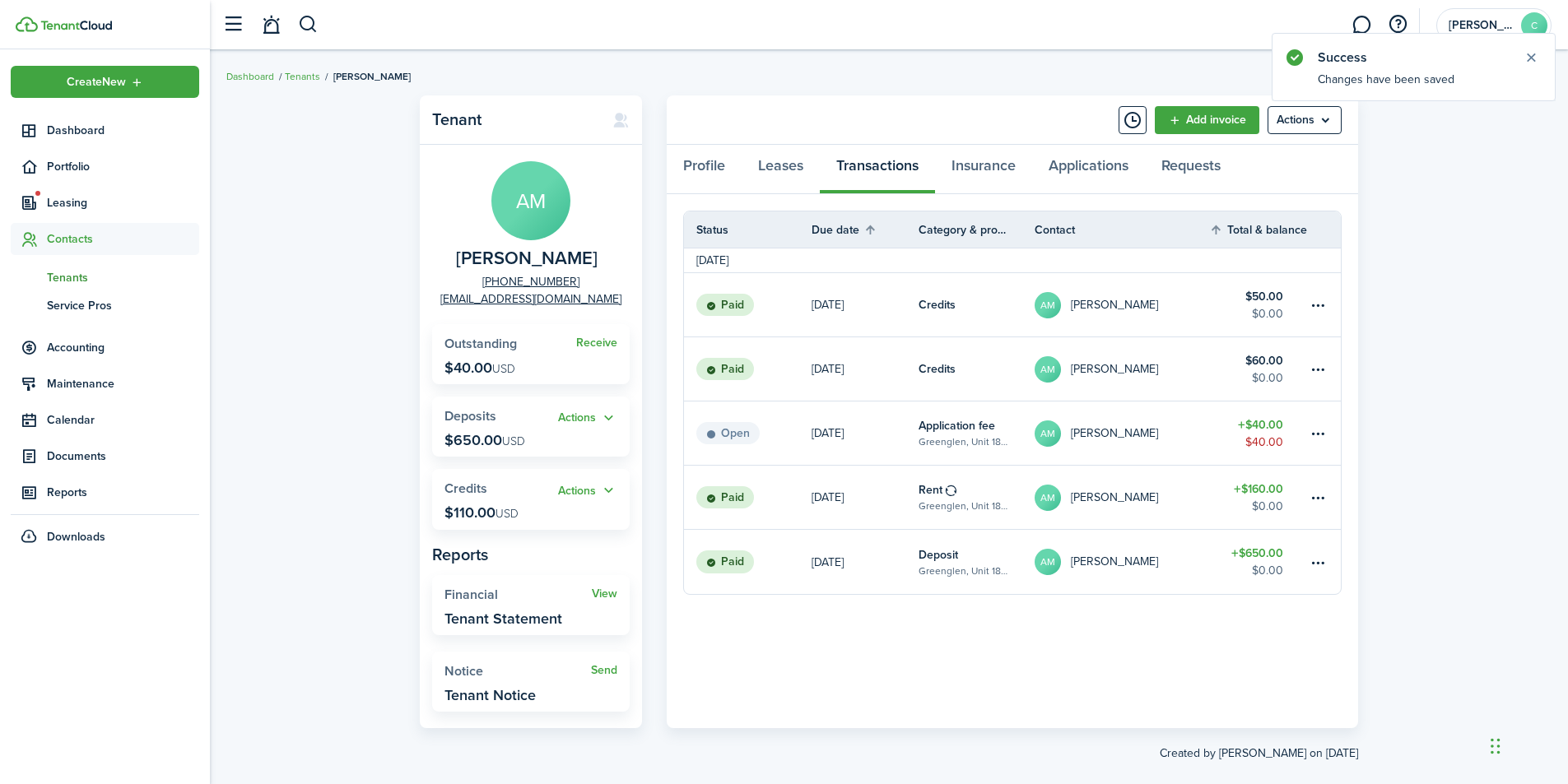
click at [1272, 428] on table-amount-title "$40.00" at bounding box center [1261, 425] width 46 height 17
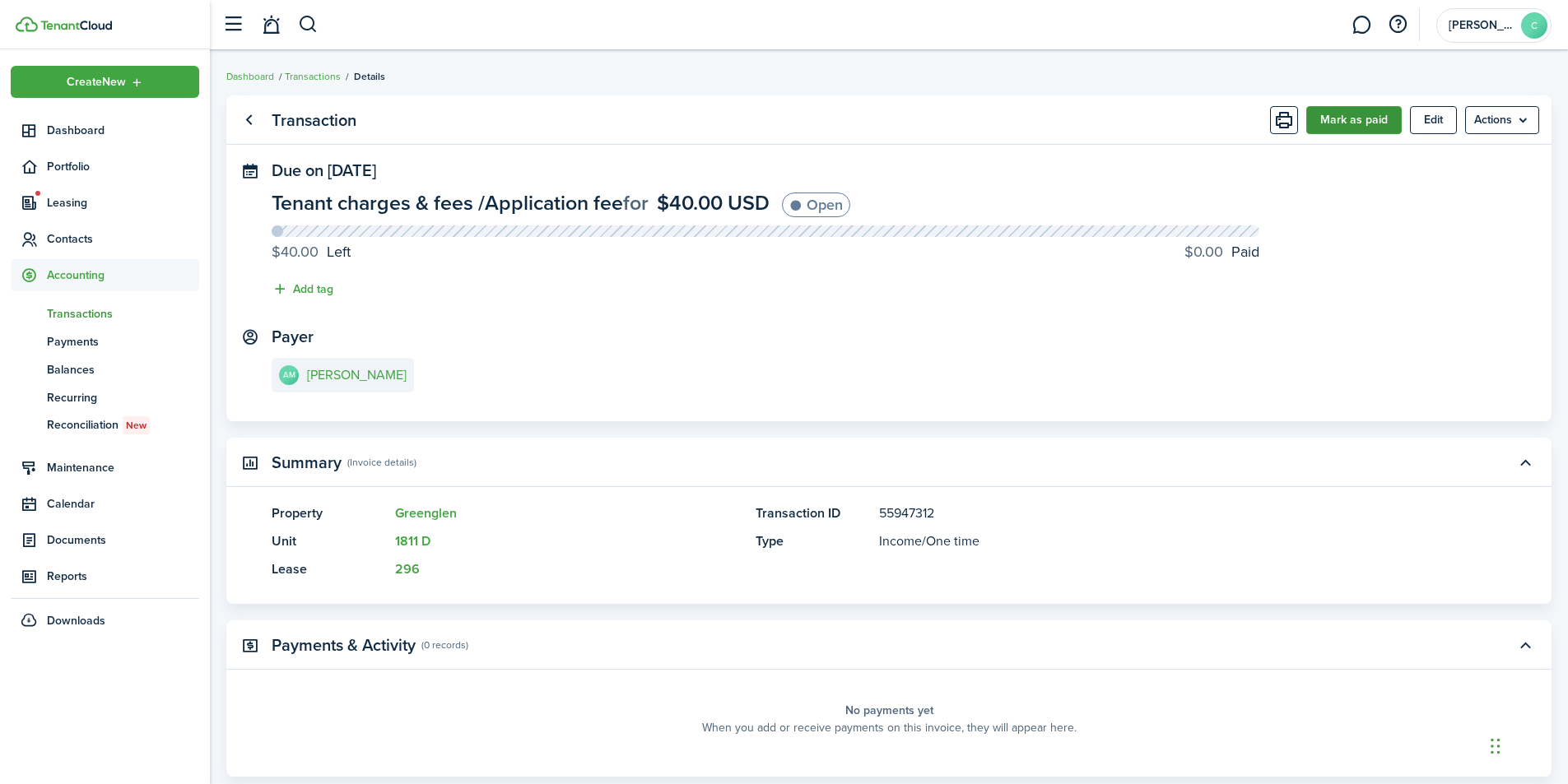
click at [1340, 120] on button "Mark as paid" at bounding box center [1354, 120] width 95 height 28
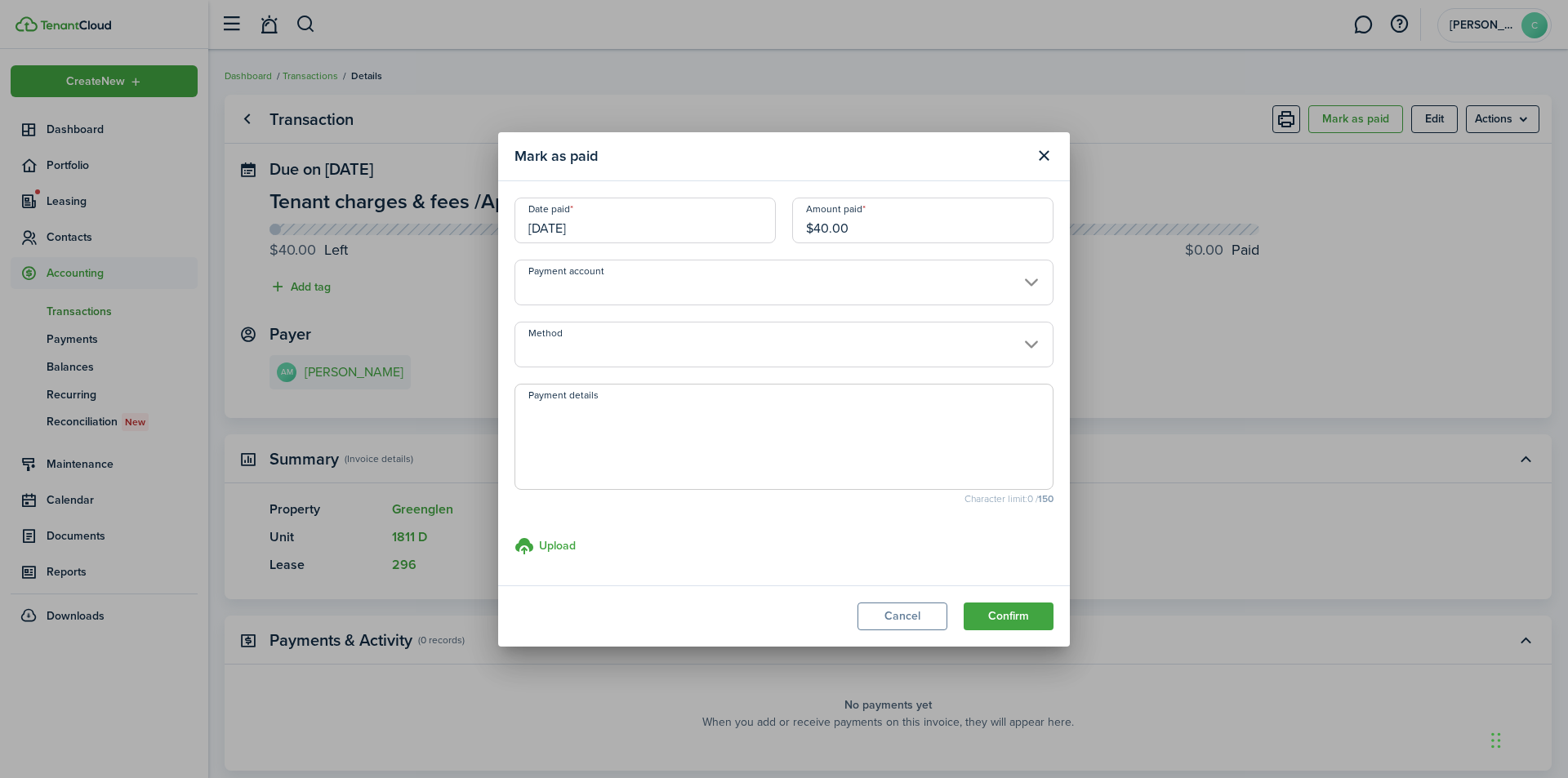
click at [1030, 339] on input "Method" at bounding box center [784, 344] width 539 height 46
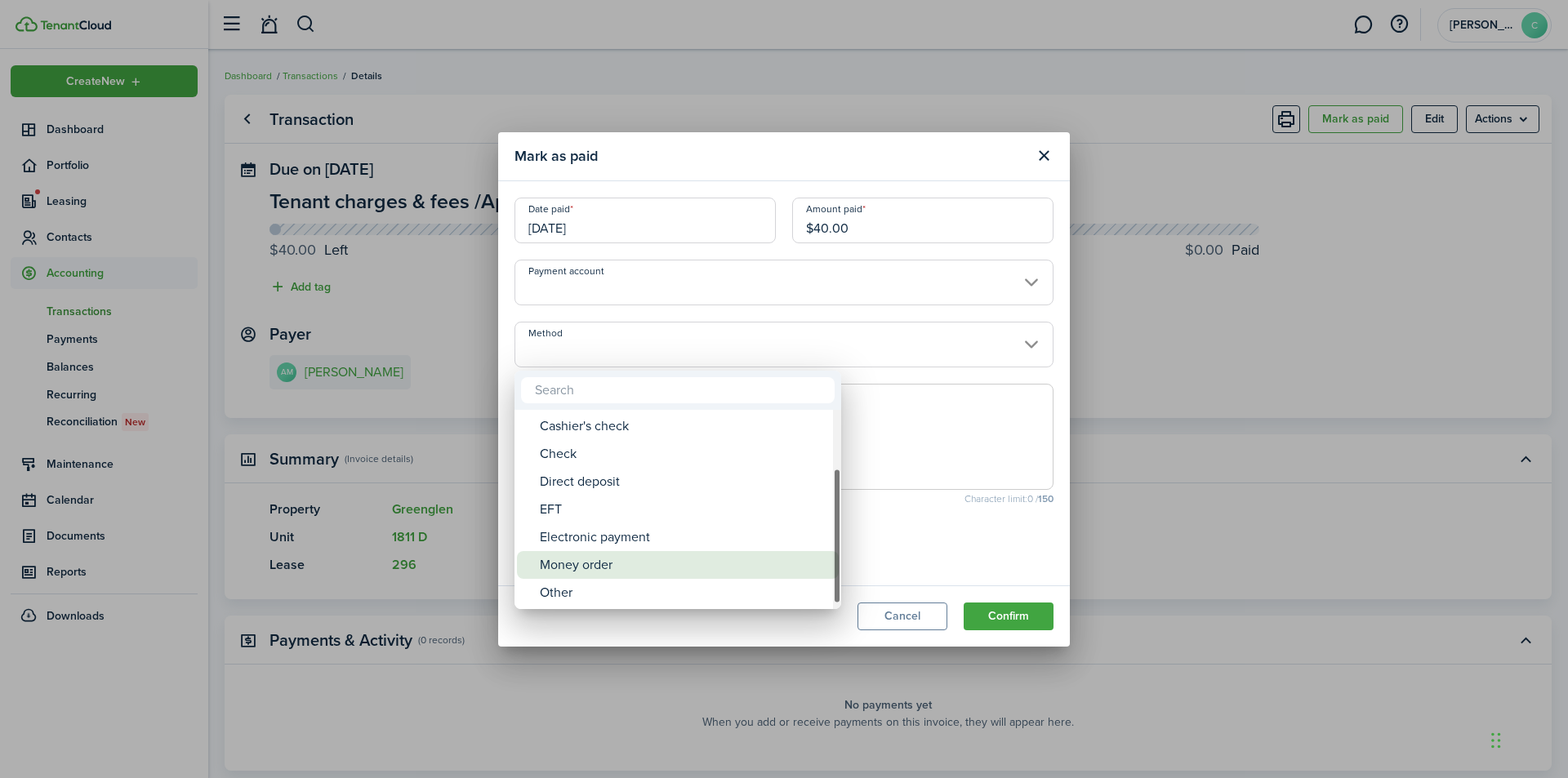
click at [688, 567] on div "Money order" at bounding box center [685, 565] width 289 height 27
type input "Money order"
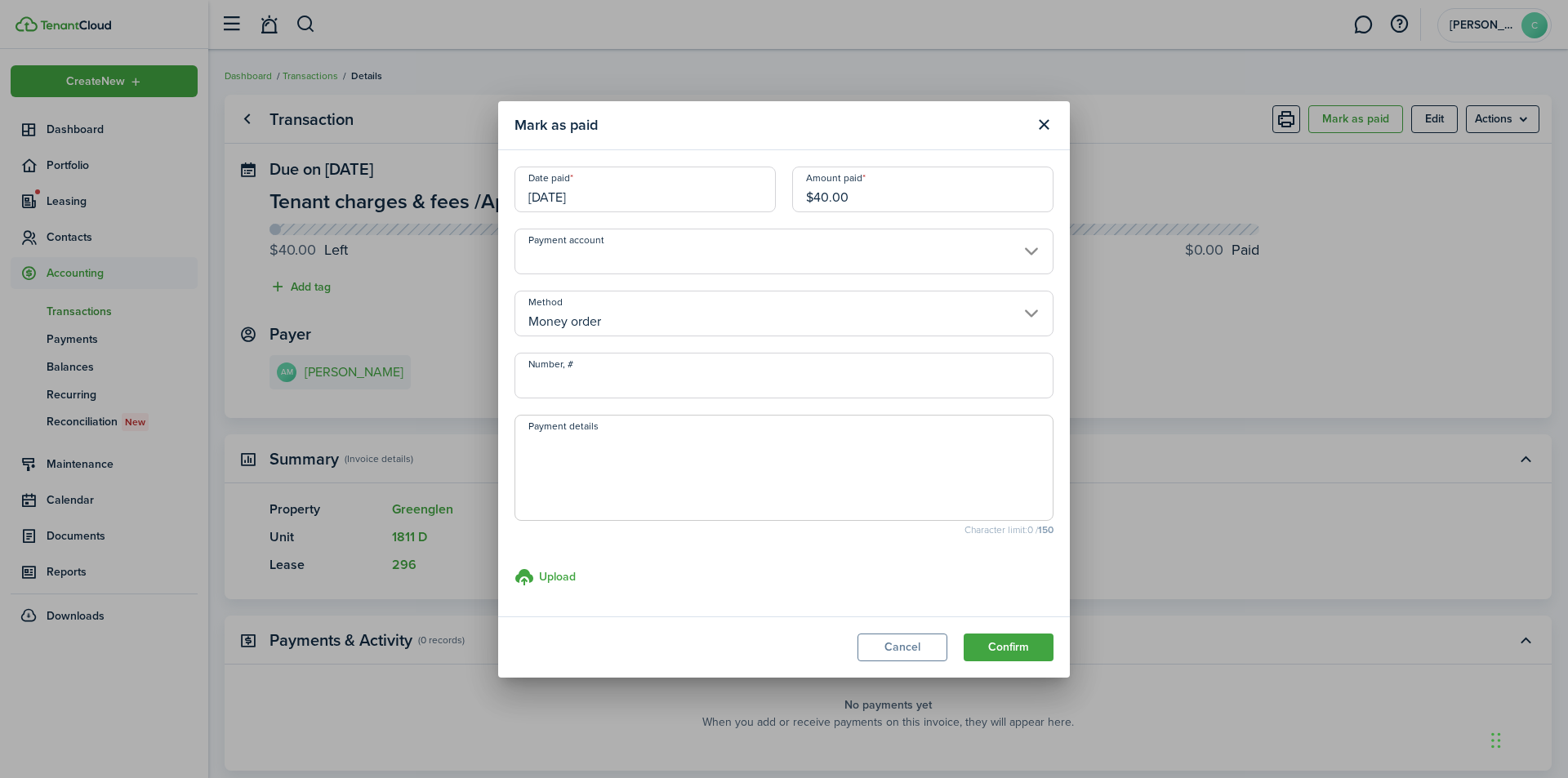
click at [715, 382] on input "Number, #" at bounding box center [784, 375] width 539 height 46
type input "10933006574"
click at [995, 646] on button "Confirm" at bounding box center [1008, 647] width 90 height 27
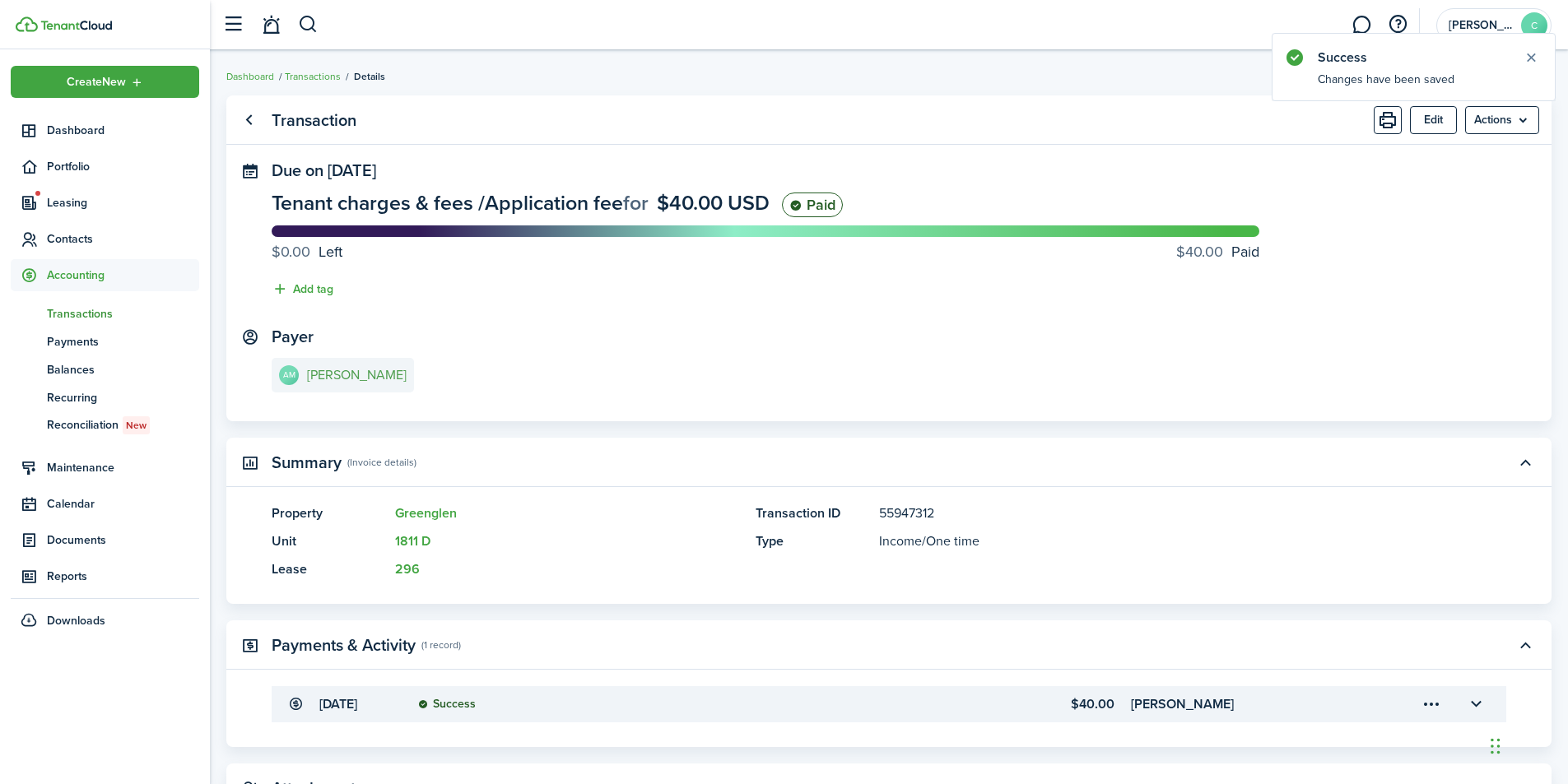
click at [360, 380] on e-details-info-title "[PERSON_NAME]" at bounding box center [356, 375] width 100 height 15
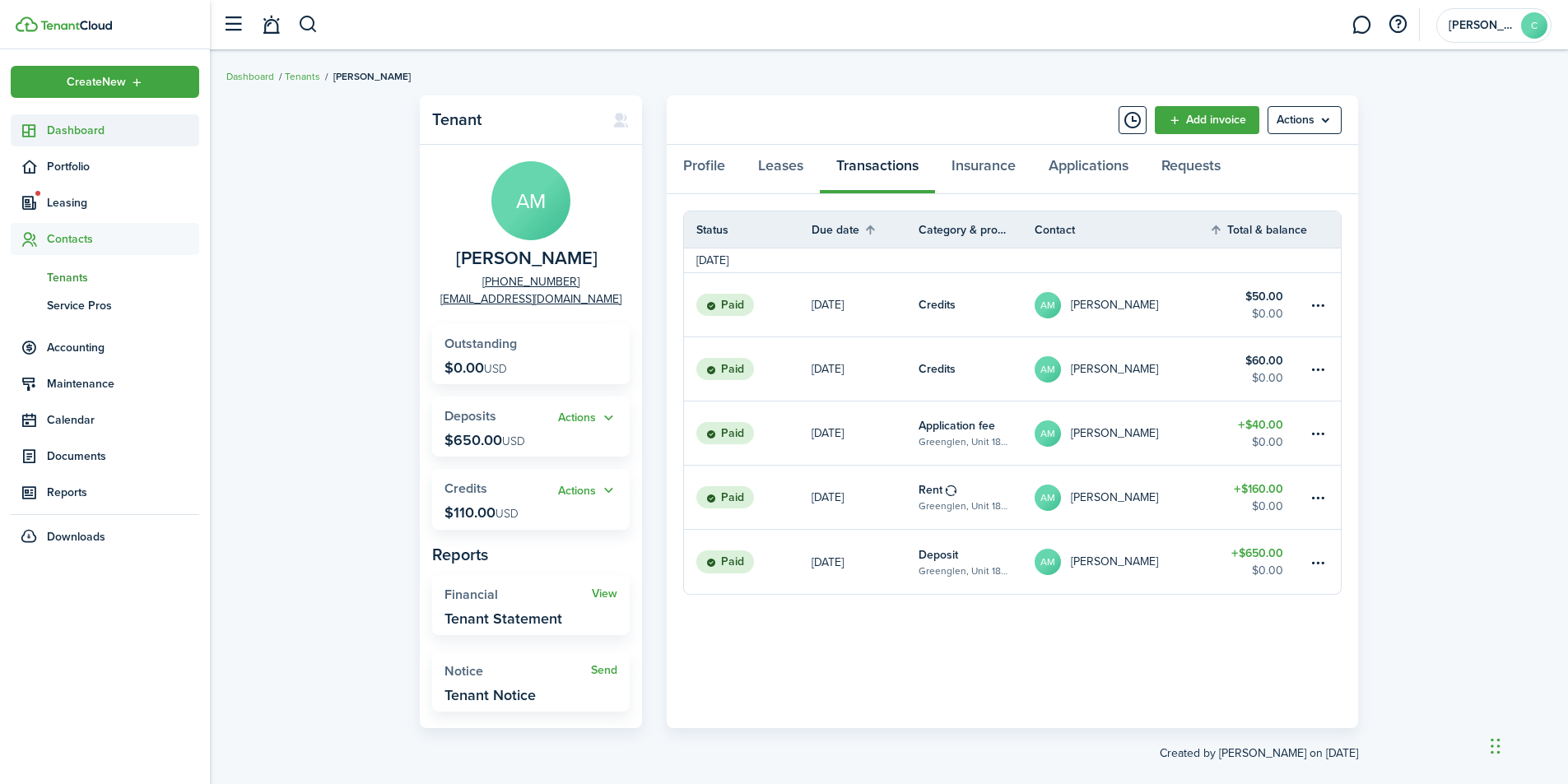
click at [85, 125] on span "Dashboard" at bounding box center [123, 130] width 152 height 17
